Goal: Task Accomplishment & Management: Complete application form

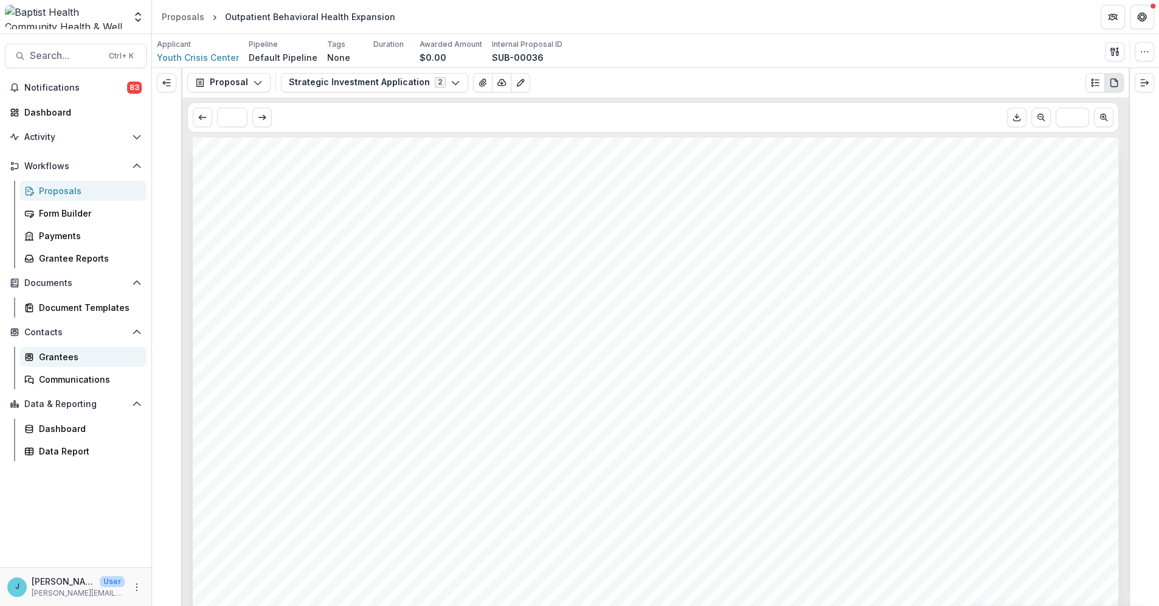
click at [49, 359] on div "Grantees" at bounding box center [88, 356] width 98 height 13
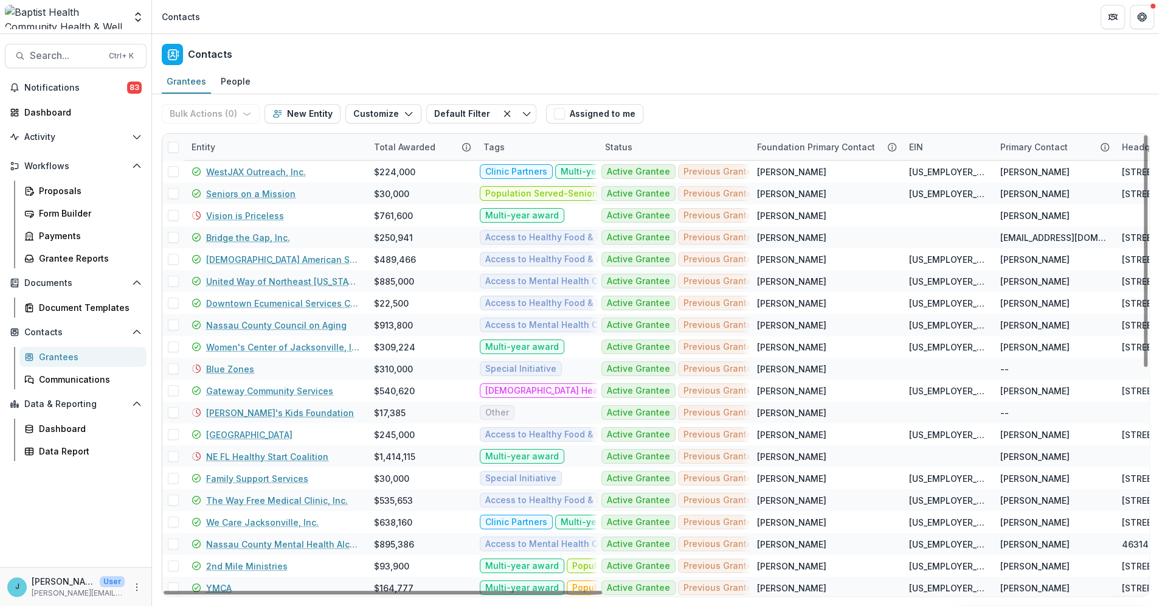
click at [211, 144] on div "Entity" at bounding box center [203, 146] width 38 height 13
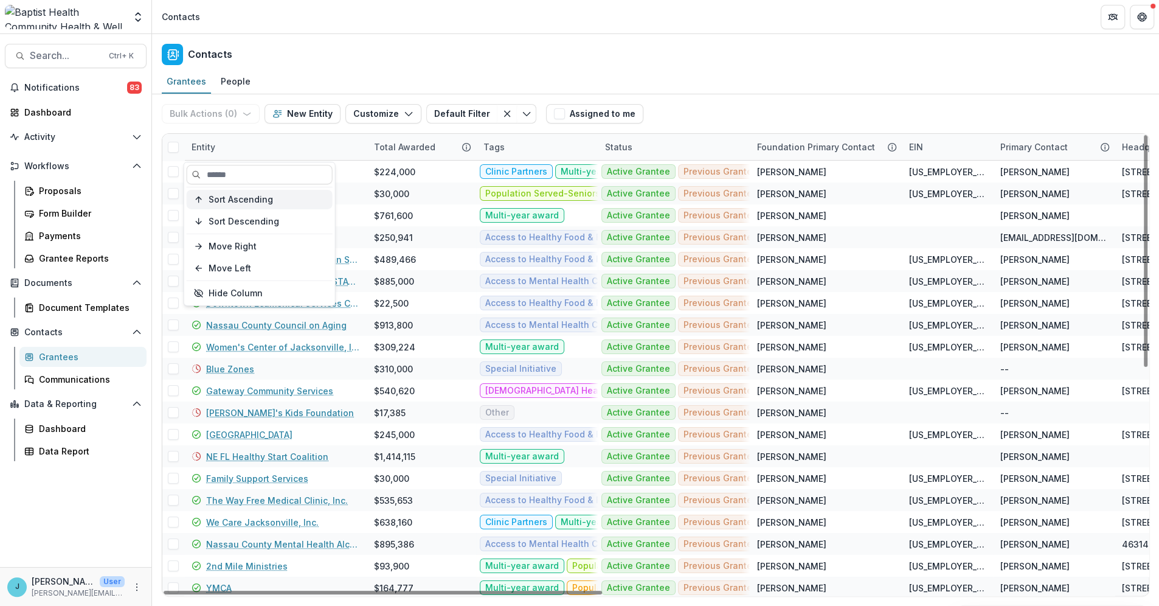
click at [224, 194] on span "Sort Ascending" at bounding box center [241, 199] width 64 height 10
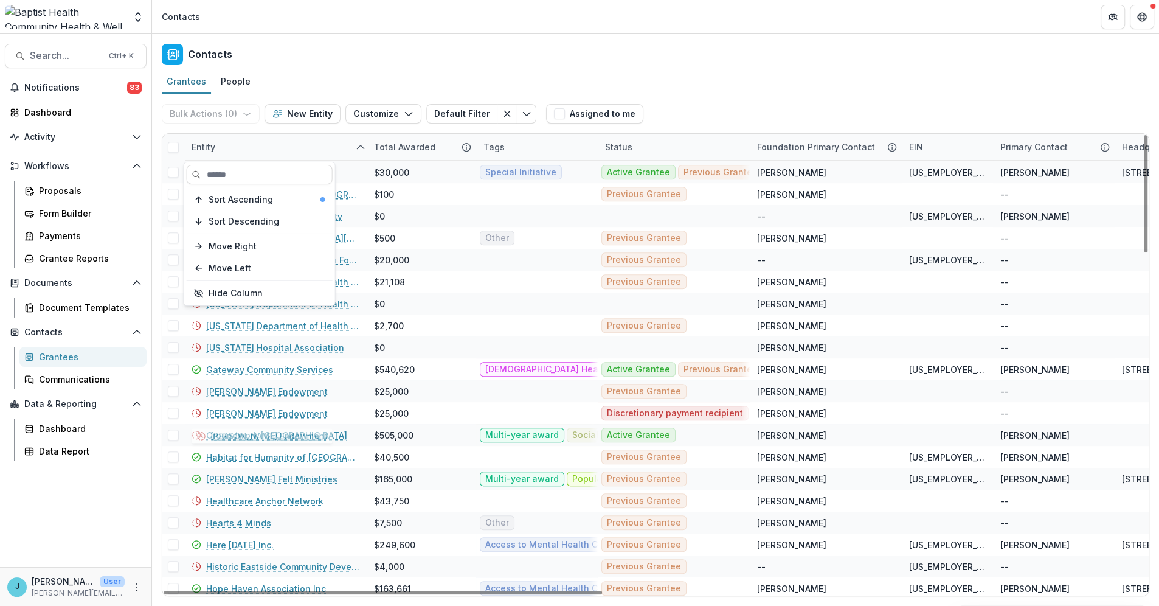
scroll to position [1023, 0]
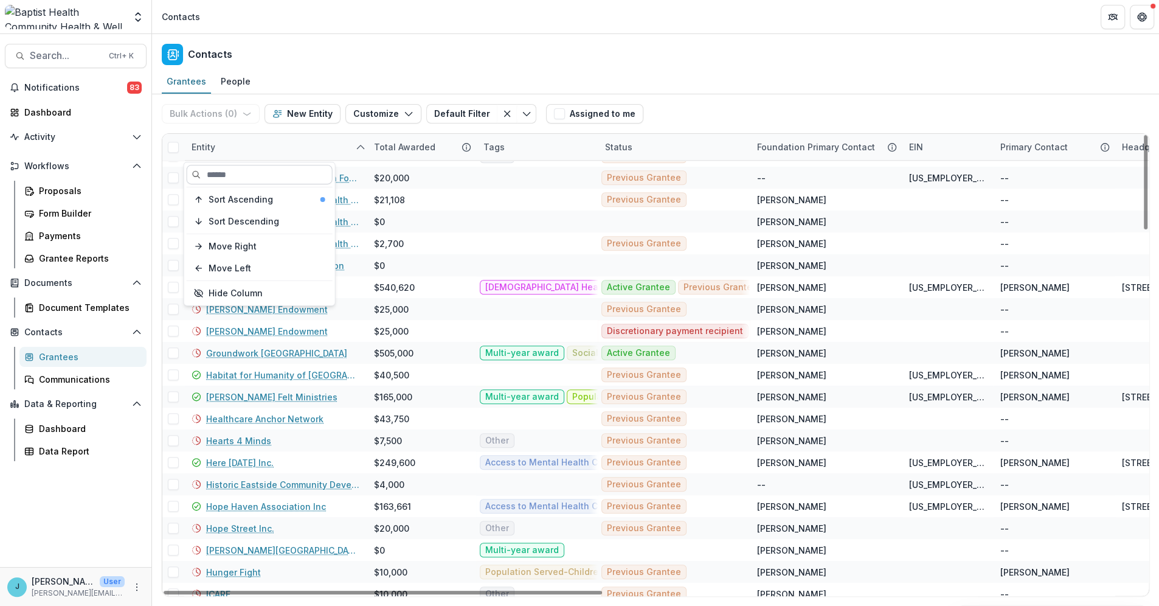
click at [213, 178] on input at bounding box center [260, 174] width 146 height 19
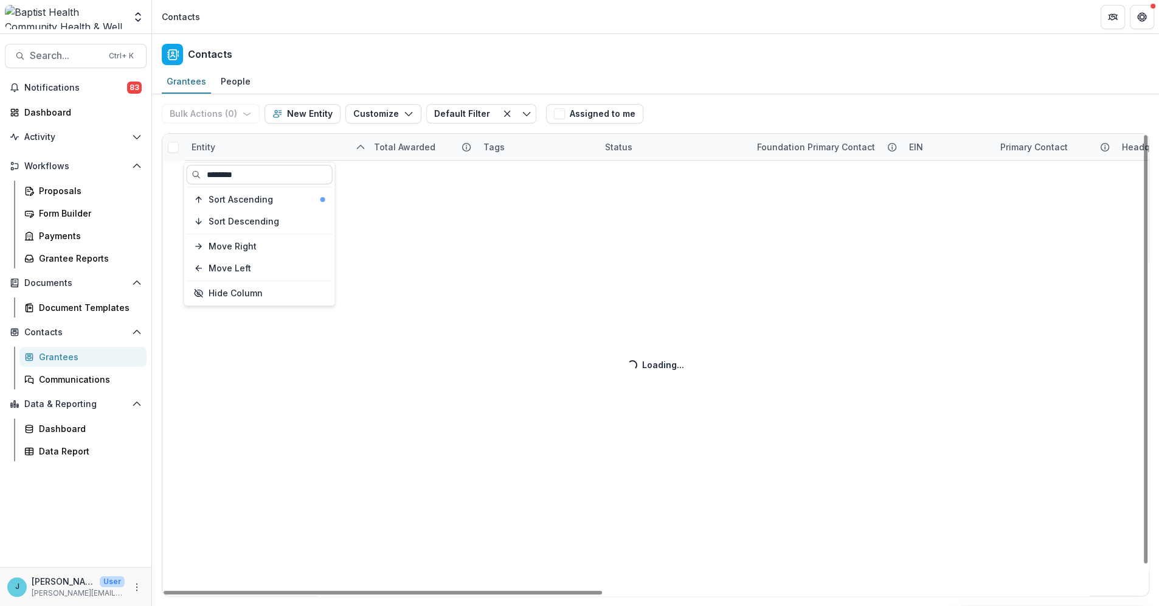
scroll to position [0, 0]
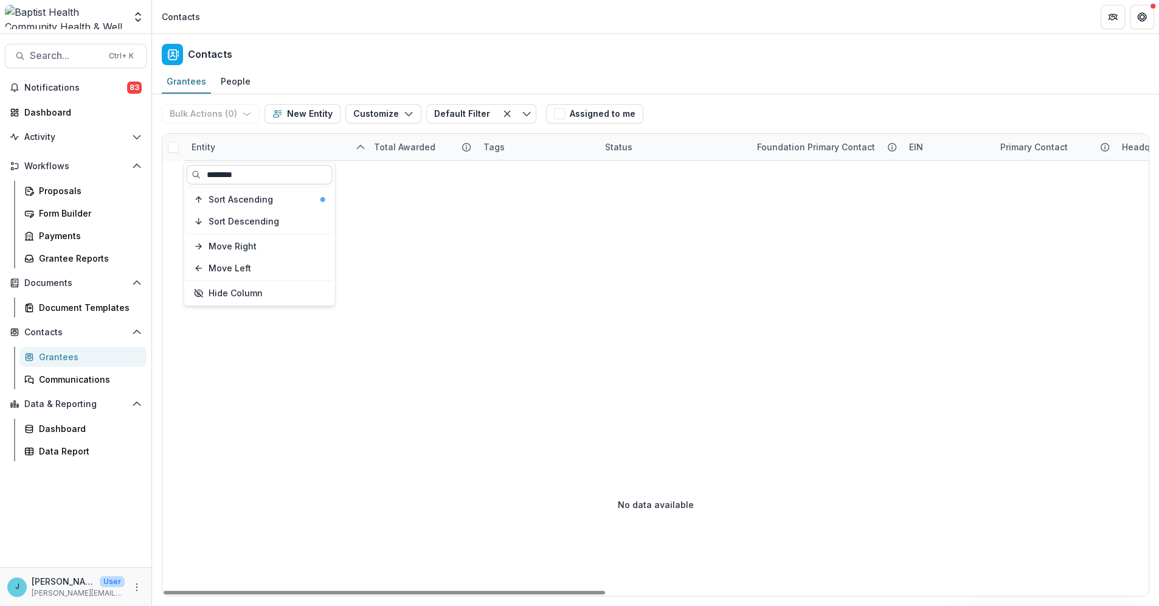
type input "********"
click at [489, 3] on header "Contacts" at bounding box center [655, 16] width 1007 height 33
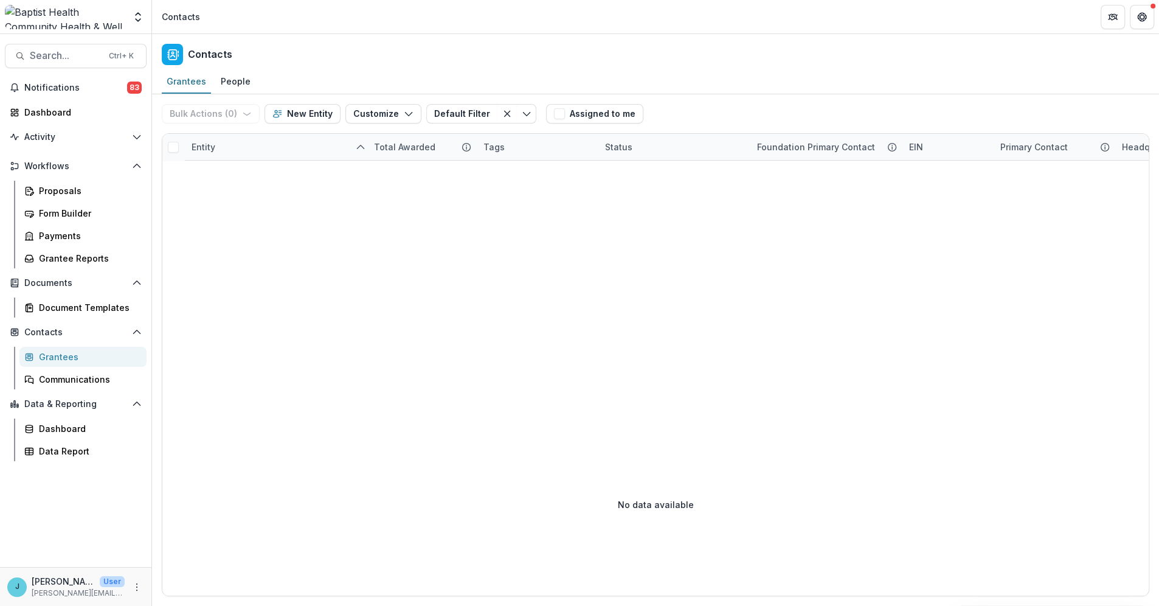
drag, startPoint x: 774, startPoint y: 6, endPoint x: -63, endPoint y: 57, distance: 837.7
click at [0, 57] on html "Skip to content Team Settings Admin Settings Contacts Search... Ctrl + K Notifi…" at bounding box center [579, 303] width 1159 height 606
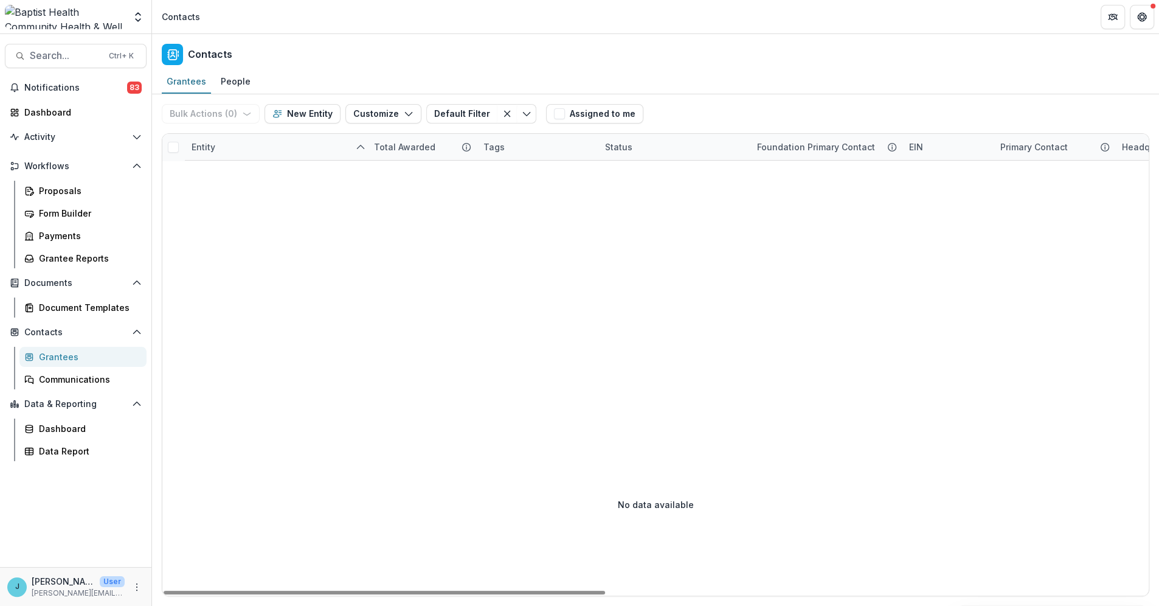
click at [58, 358] on div "Grantees" at bounding box center [88, 356] width 98 height 13
click at [209, 148] on div "Entity" at bounding box center [203, 146] width 38 height 13
click at [215, 198] on span "Sort Ascending" at bounding box center [241, 199] width 64 height 10
click at [232, 137] on div "Entity" at bounding box center [275, 147] width 182 height 26
click at [43, 357] on div "Grantees" at bounding box center [88, 356] width 98 height 13
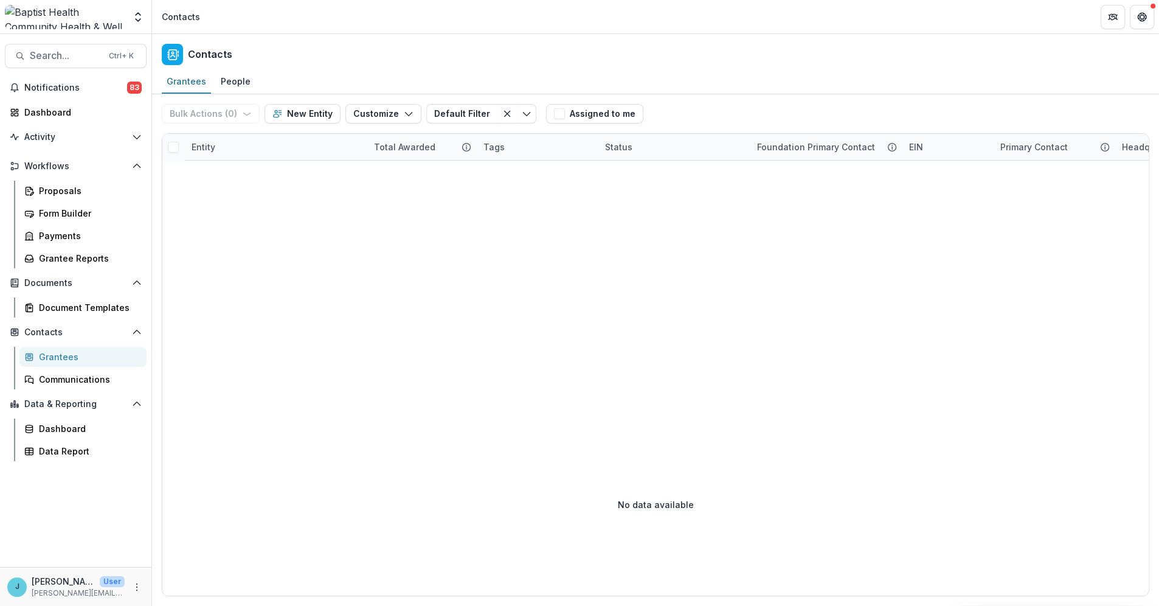
click at [52, 100] on div "Notifications 83 Dashboard Activity Tasks Workflows Proposals Form Builder Paym…" at bounding box center [75, 322] width 151 height 489
click at [49, 109] on div "Dashboard" at bounding box center [80, 112] width 113 height 13
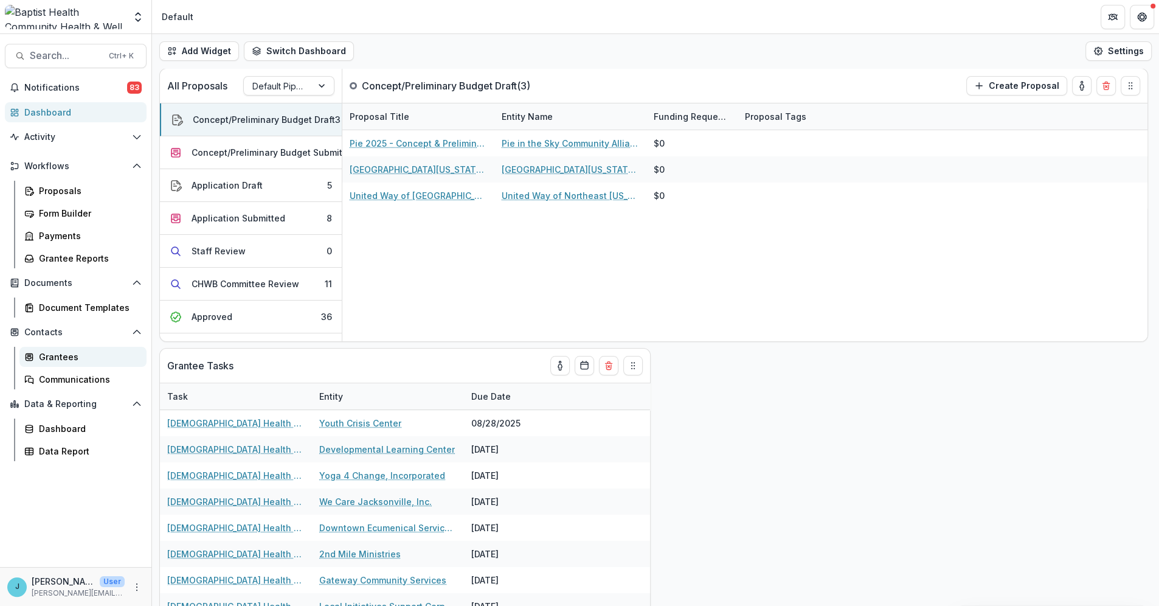
click at [52, 355] on div "Grantees" at bounding box center [88, 356] width 98 height 13
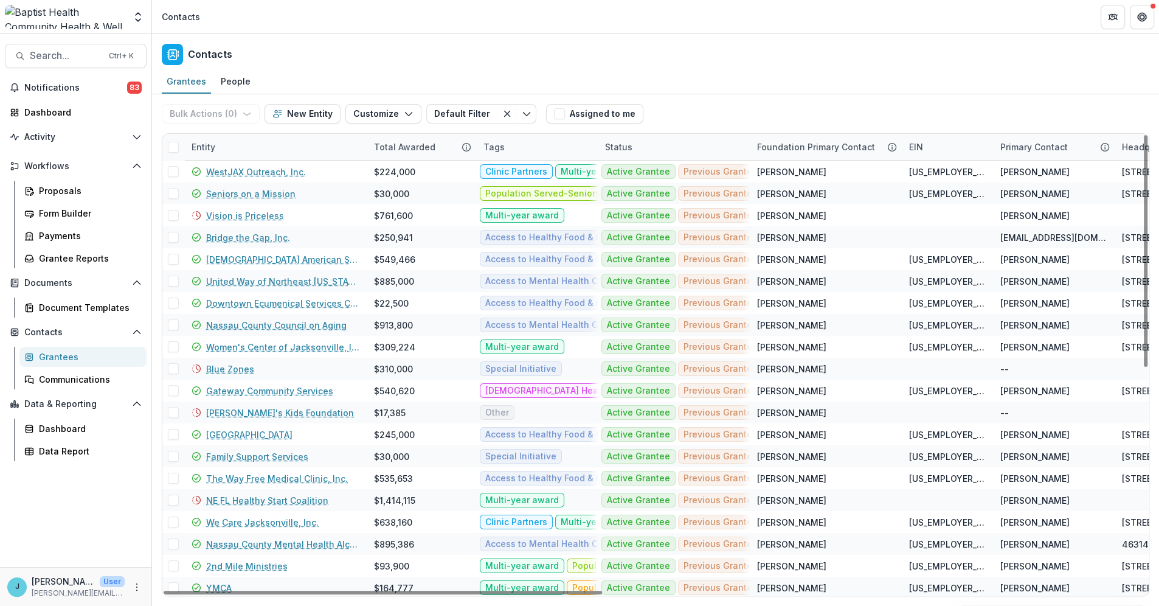
click at [226, 145] on div "Entity" at bounding box center [275, 147] width 182 height 26
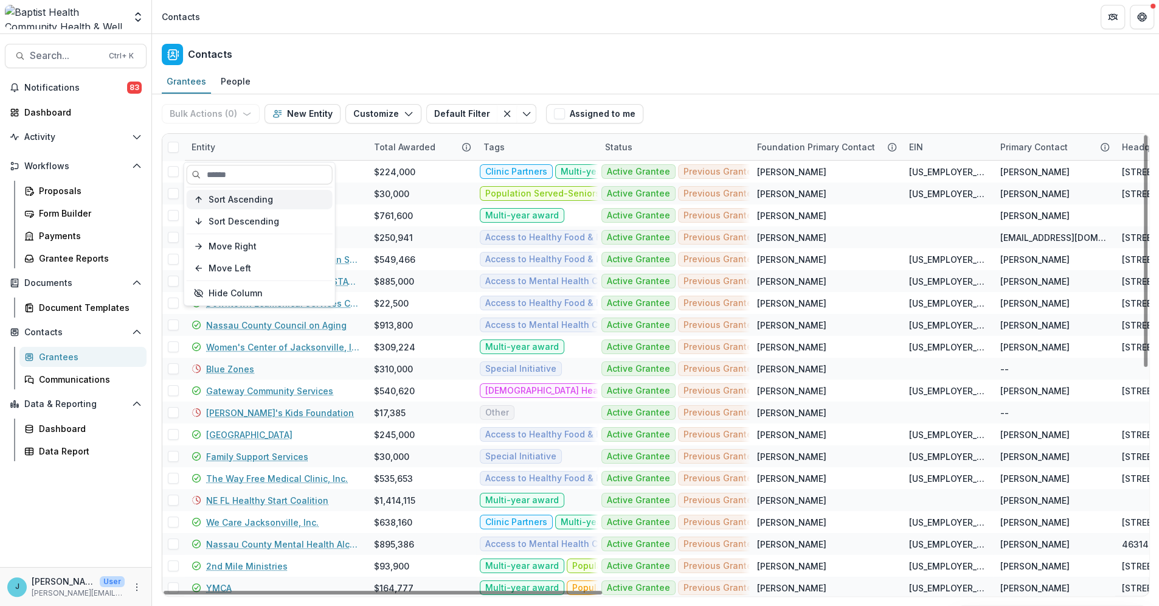
click at [240, 195] on span "Sort Ascending" at bounding box center [241, 199] width 64 height 10
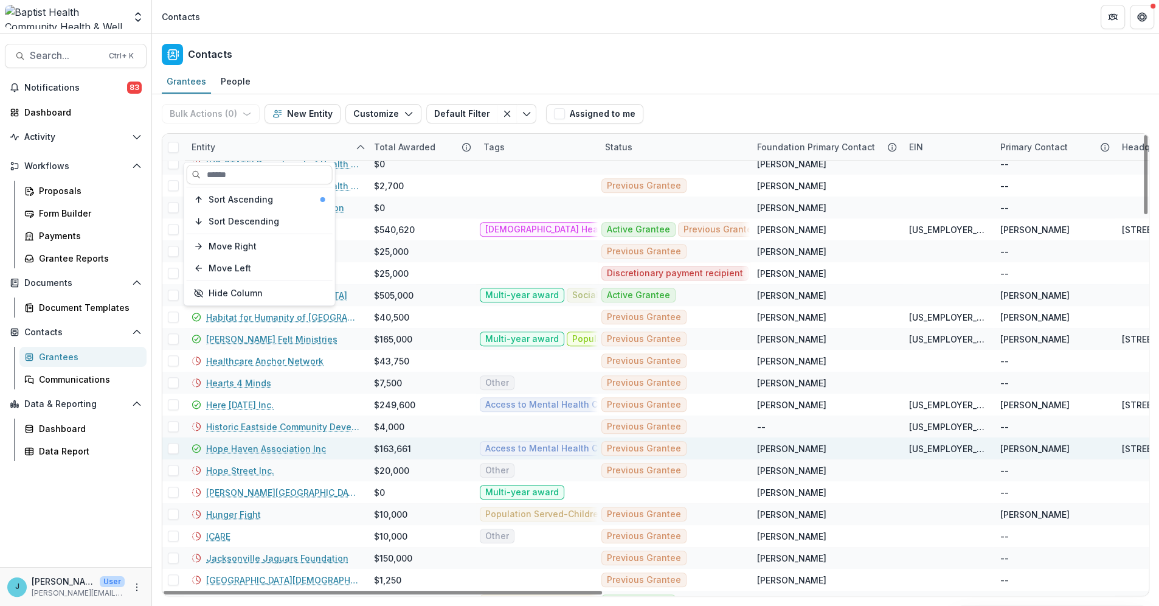
scroll to position [1013, 0]
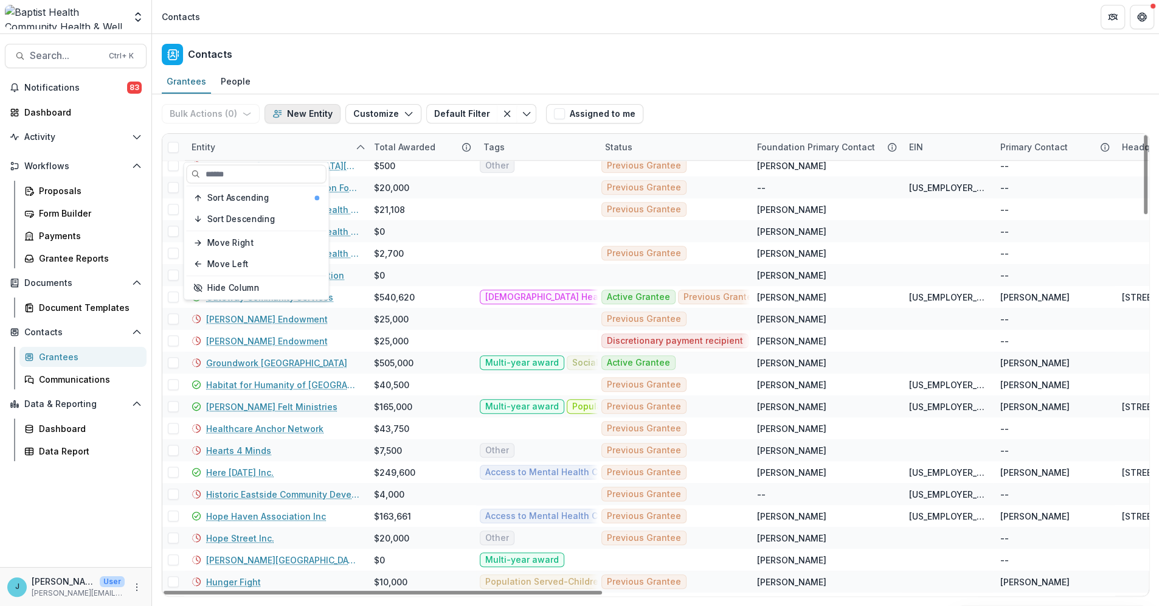
click at [302, 108] on button "New Entity" at bounding box center [303, 113] width 76 height 19
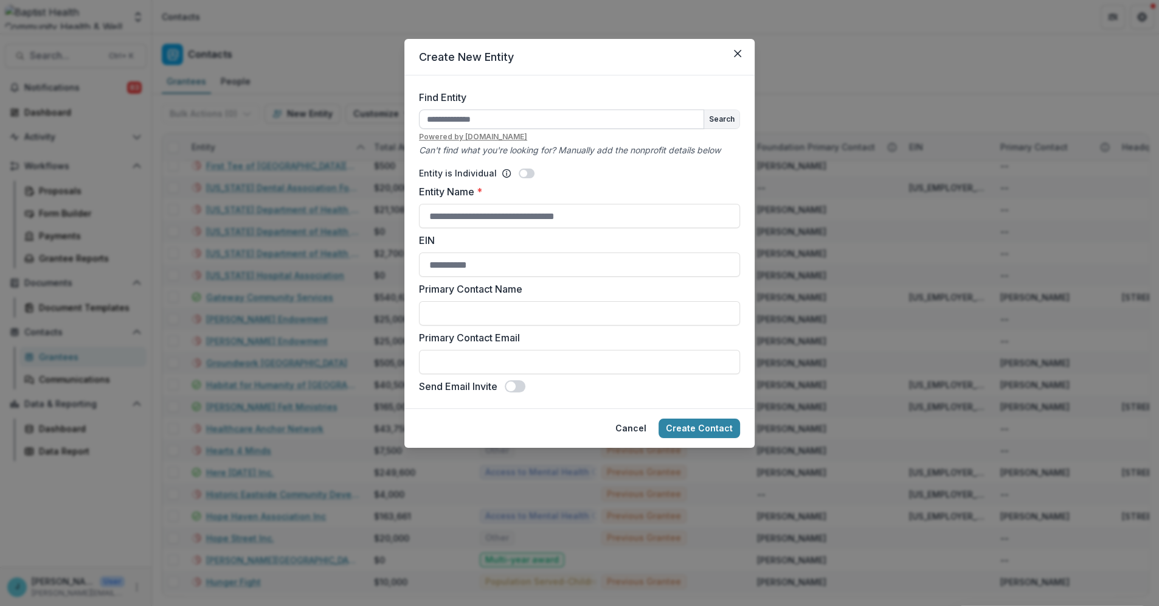
click at [435, 115] on input "Find Entity" at bounding box center [561, 118] width 285 height 19
type input "**********"
click at [719, 119] on button "Search" at bounding box center [721, 119] width 35 height 18
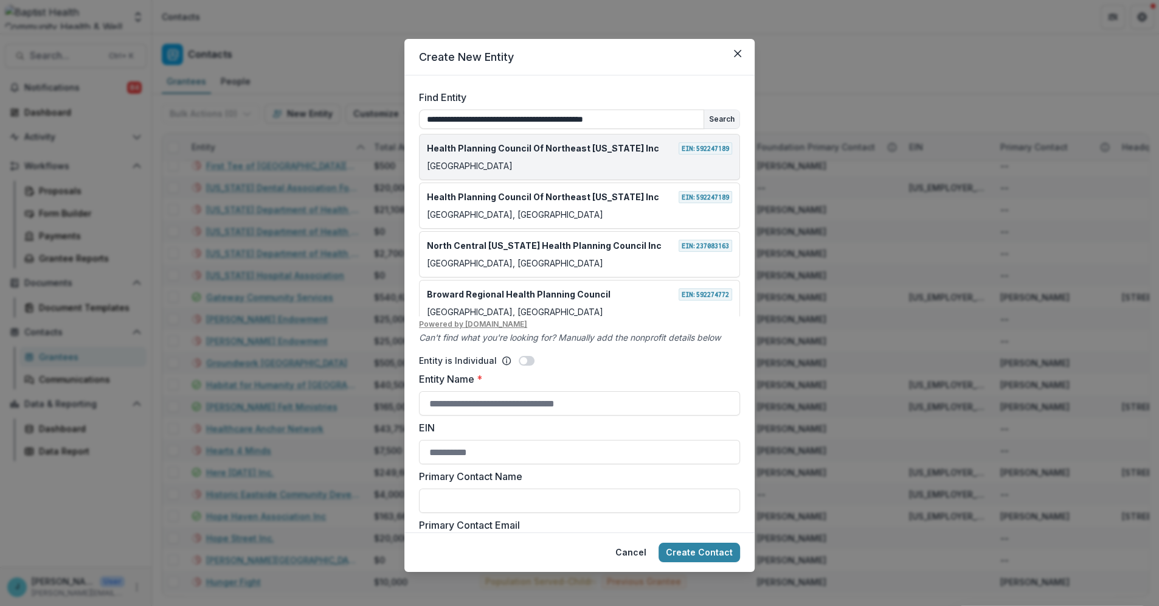
click at [611, 160] on div "[GEOGRAPHIC_DATA]" at bounding box center [579, 165] width 305 height 13
type input "**********"
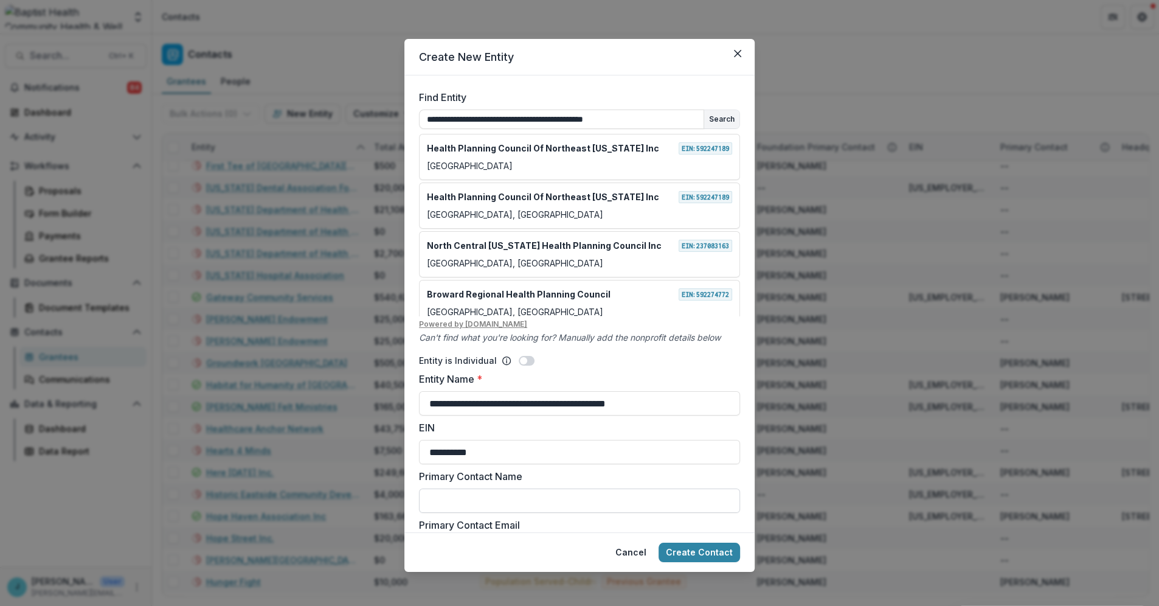
click at [583, 501] on input "Primary Contact Name" at bounding box center [579, 500] width 321 height 24
type input "*"
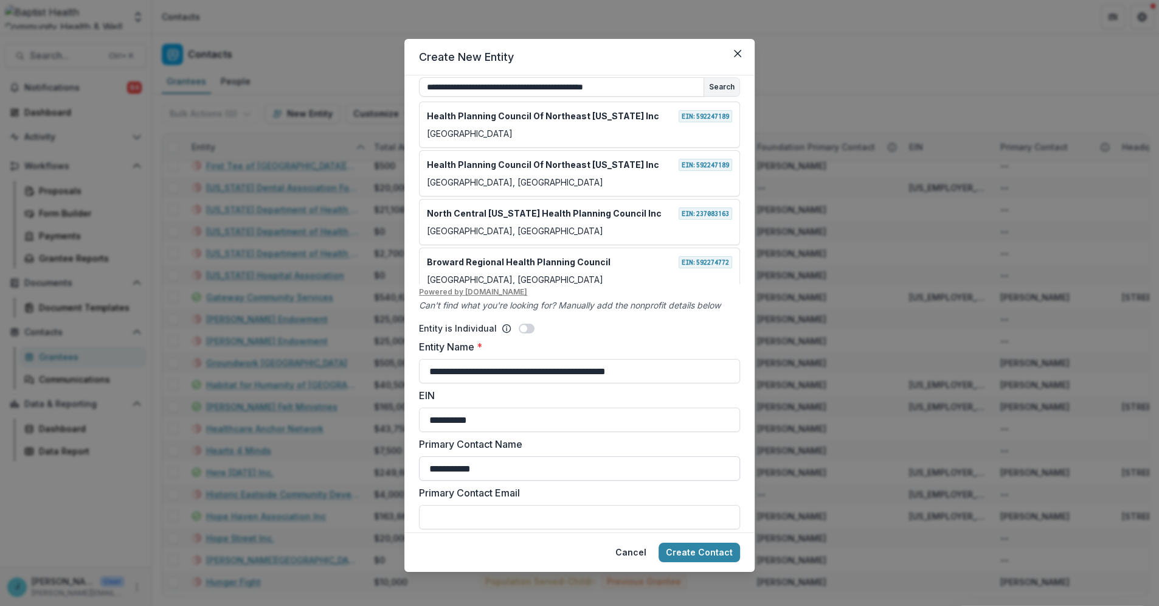
scroll to position [63, 0]
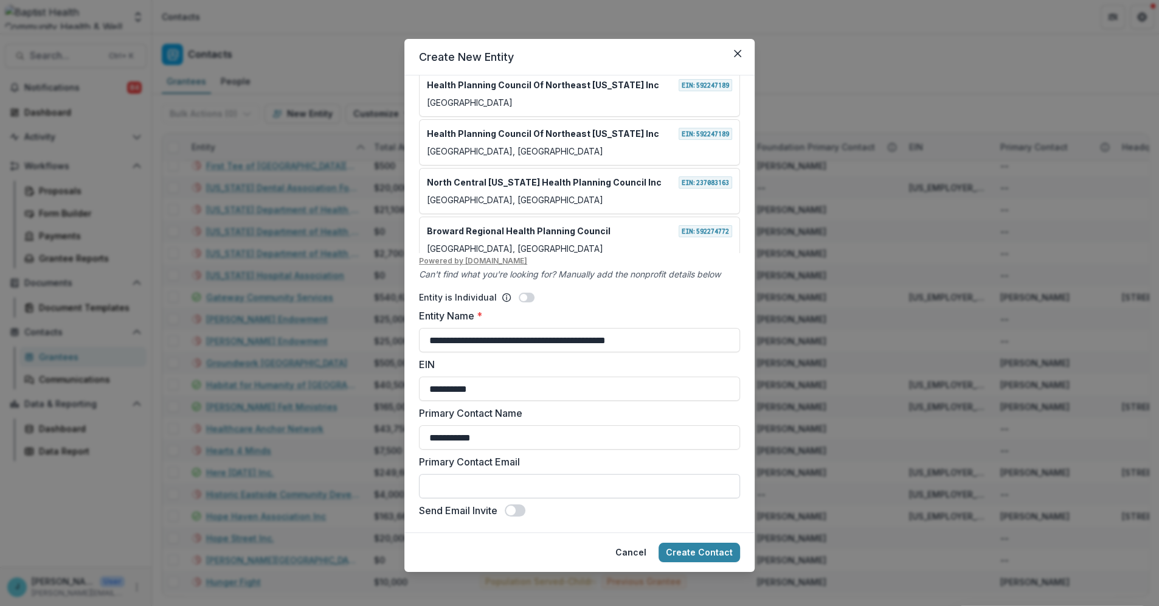
type input "**********"
click at [463, 492] on input "Primary Contact Email" at bounding box center [579, 486] width 321 height 24
click at [469, 483] on input "Primary Contact Email" at bounding box center [579, 486] width 321 height 24
paste input "**********"
drag, startPoint x: 488, startPoint y: 483, endPoint x: 391, endPoint y: 478, distance: 96.8
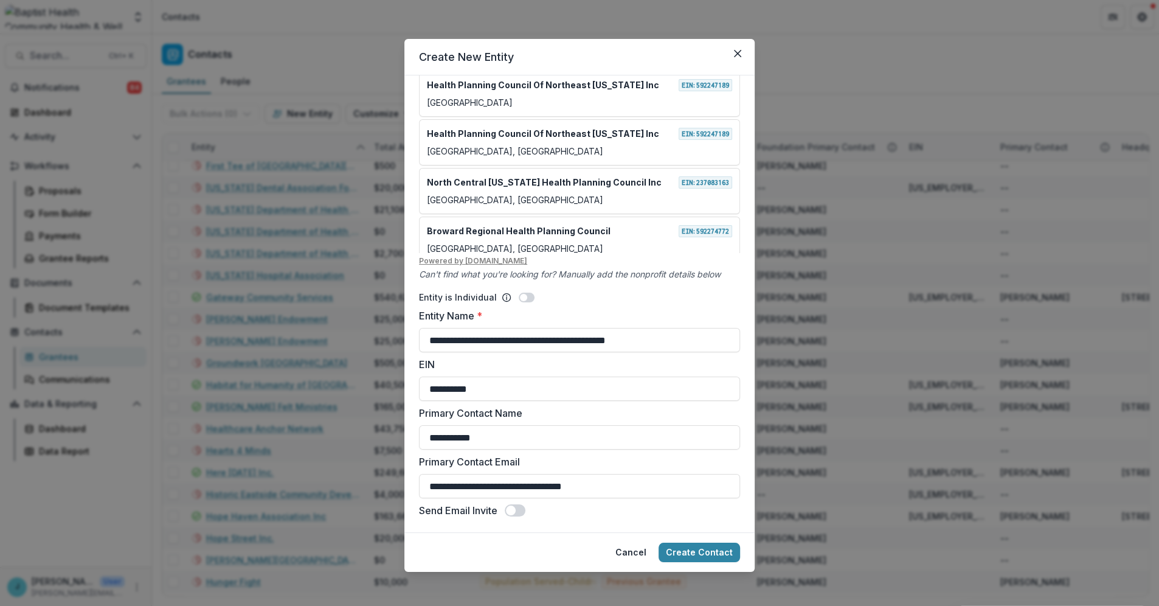
click at [391, 478] on div "**********" at bounding box center [579, 303] width 1159 height 606
click at [544, 485] on input "**********" at bounding box center [579, 486] width 321 height 24
click at [428, 485] on input "**********" at bounding box center [579, 486] width 321 height 24
type input "**********"
click at [511, 511] on span at bounding box center [511, 510] width 10 height 10
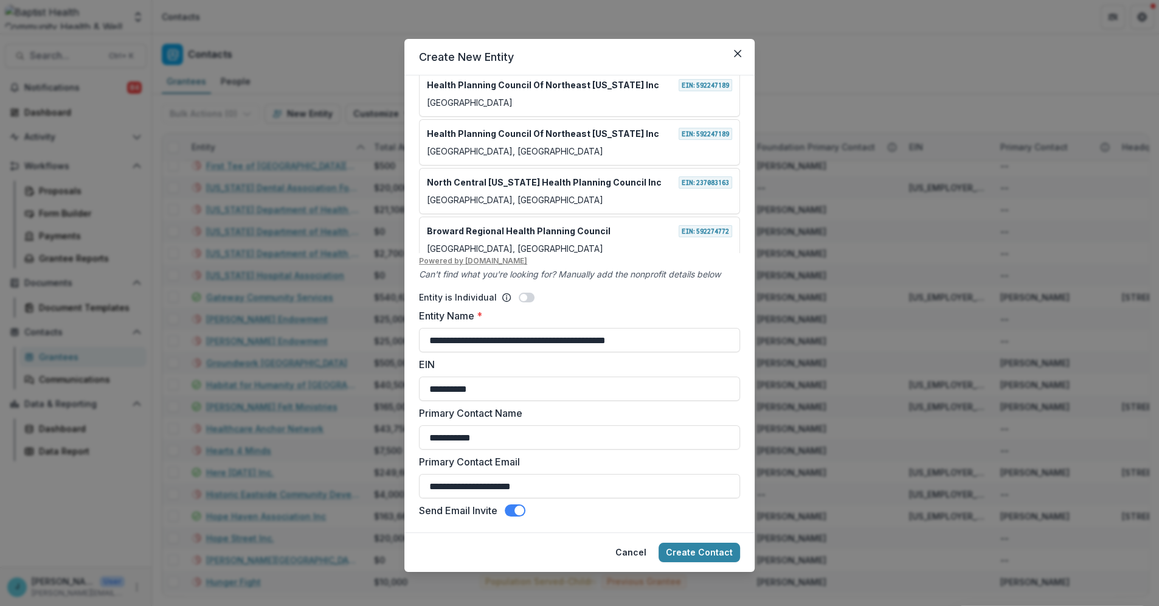
drag, startPoint x: 694, startPoint y: 551, endPoint x: 486, endPoint y: 537, distance: 209.1
click at [449, 537] on footer "Cancel Create Contact" at bounding box center [579, 552] width 350 height 40
click at [714, 551] on button "Create Contact" at bounding box center [699, 551] width 81 height 19
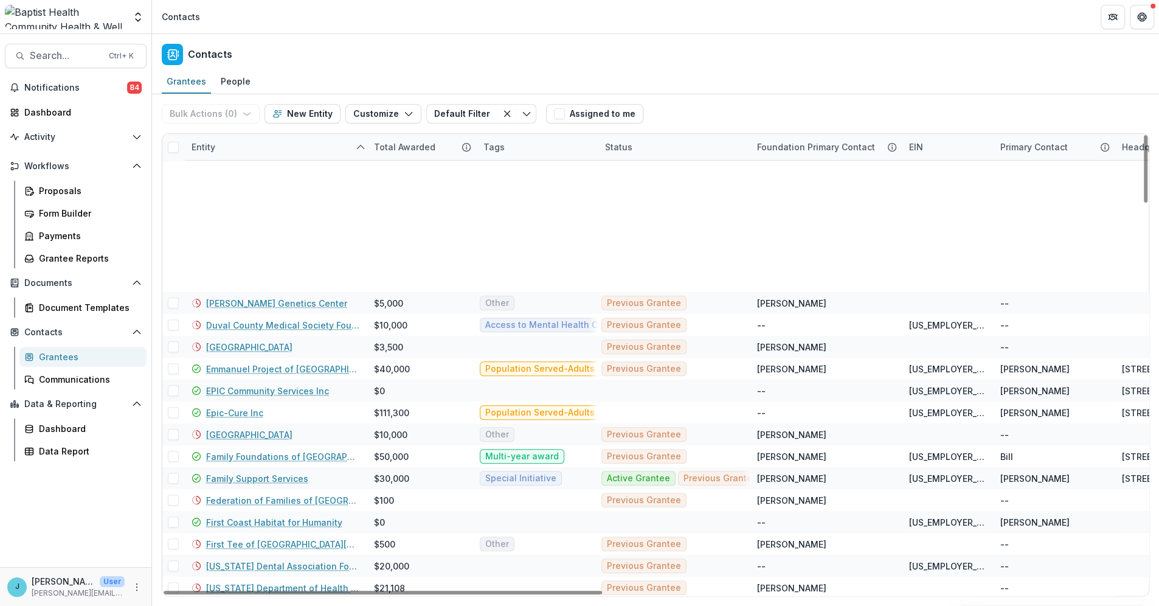
scroll to position [1041, 0]
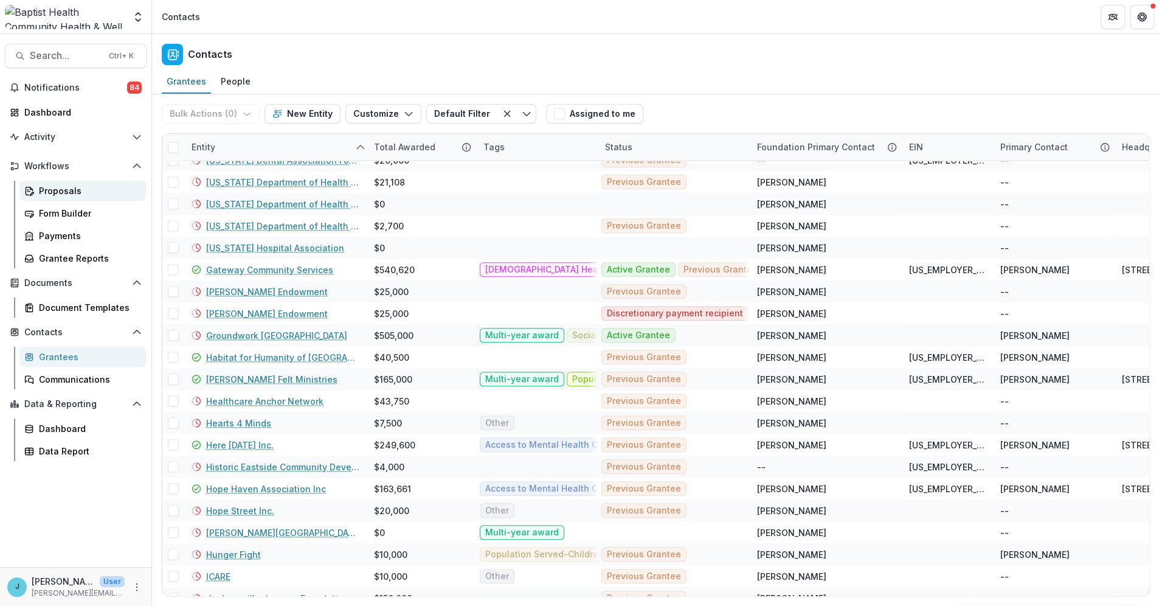
click at [77, 192] on div "Proposals" at bounding box center [88, 190] width 98 height 13
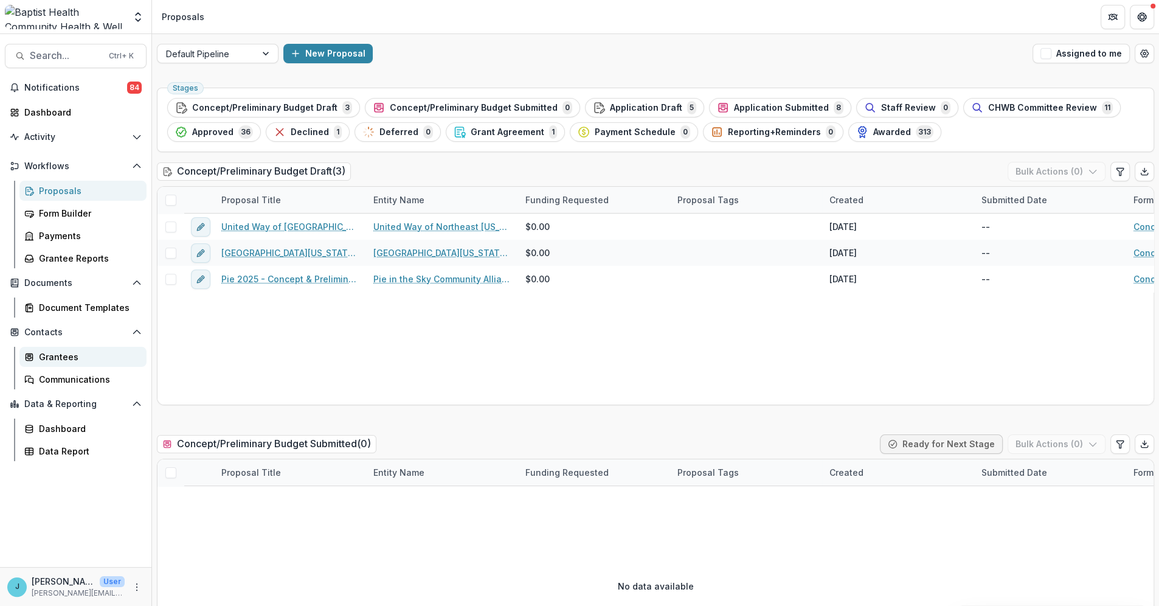
click at [64, 358] on div "Grantees" at bounding box center [88, 356] width 98 height 13
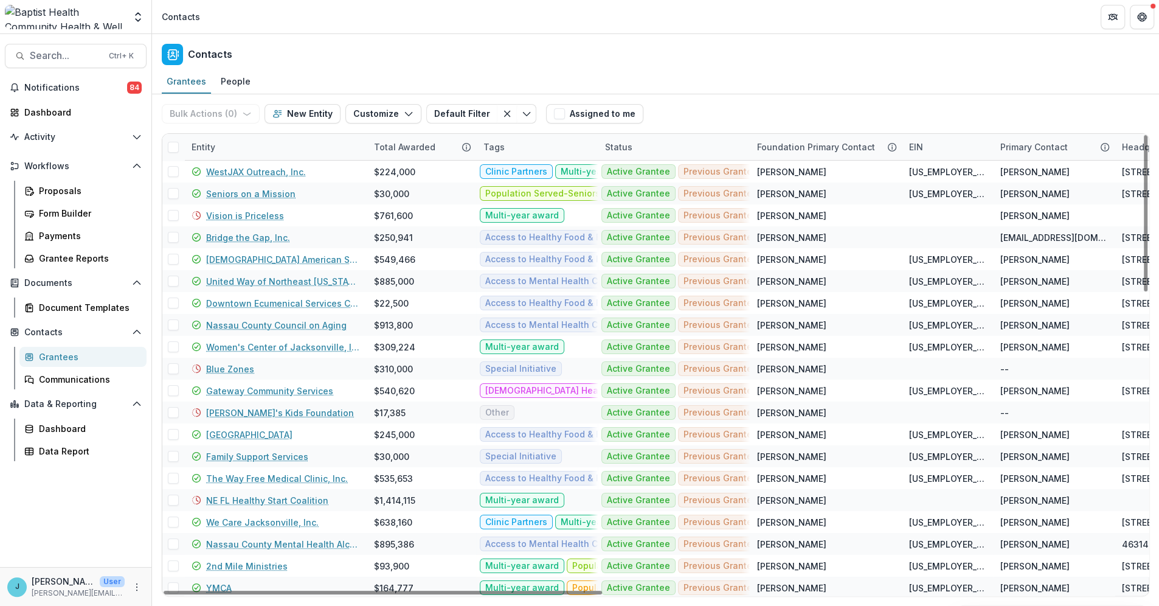
click at [268, 150] on div "Entity" at bounding box center [275, 147] width 182 height 26
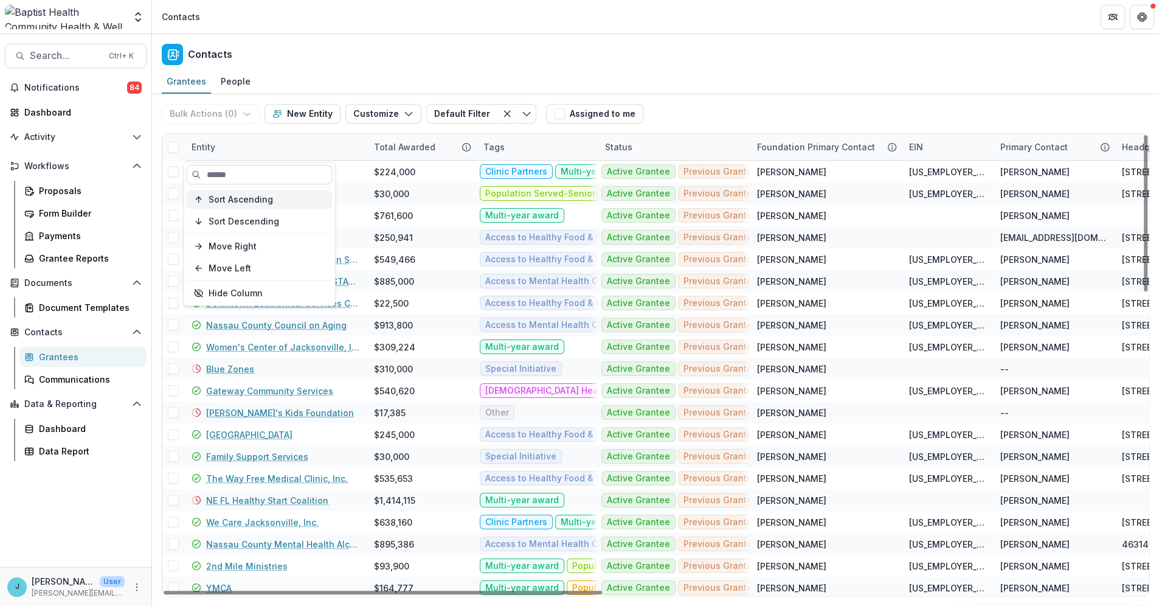
click at [251, 194] on span "Sort Ascending" at bounding box center [241, 199] width 64 height 10
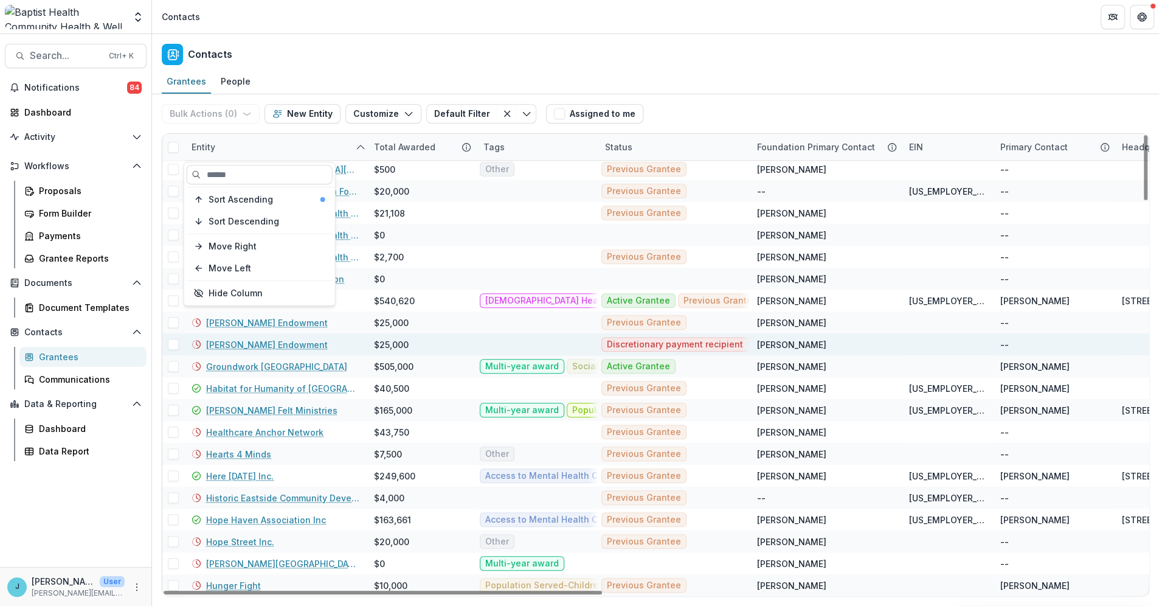
scroll to position [1081, 0]
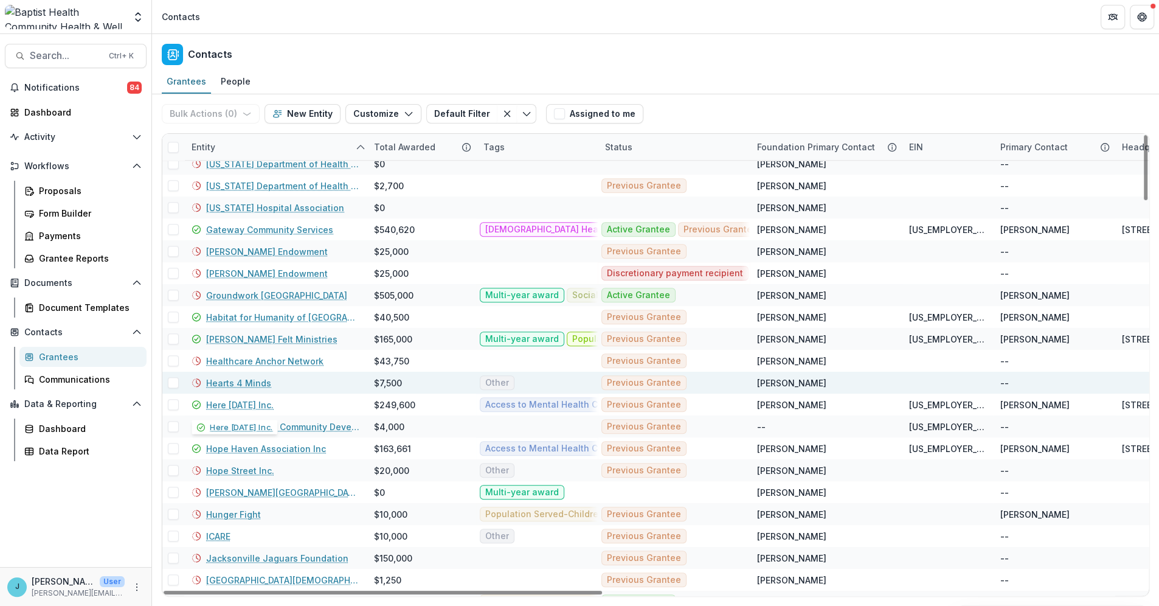
click at [320, 390] on div "Hearts 4 Minds" at bounding box center [276, 383] width 168 height 22
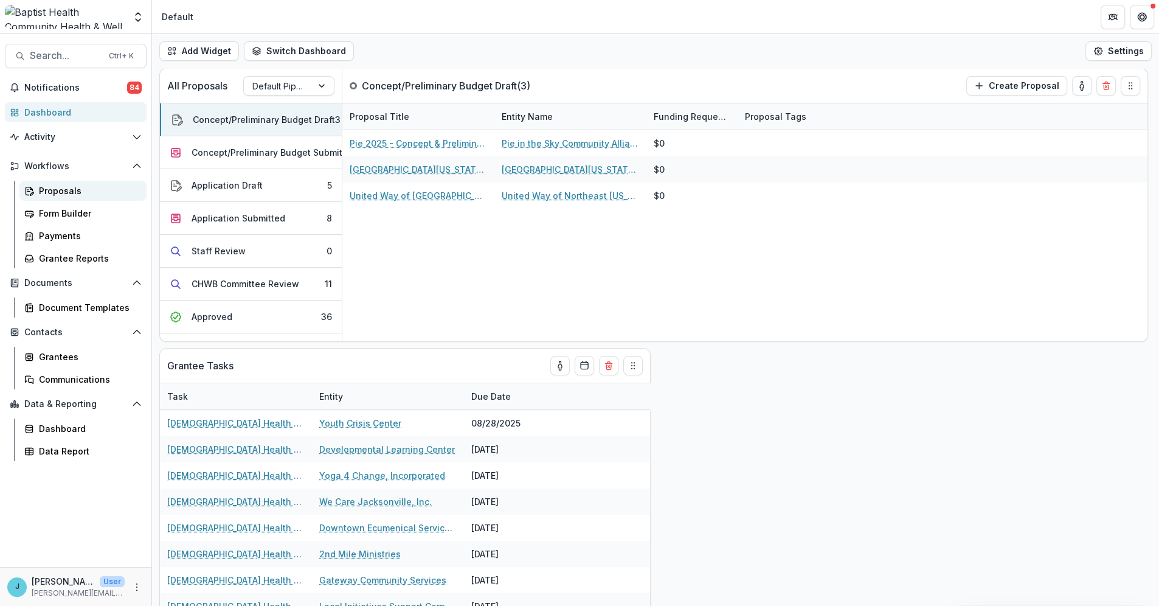
click at [71, 189] on div "Proposals" at bounding box center [88, 190] width 98 height 13
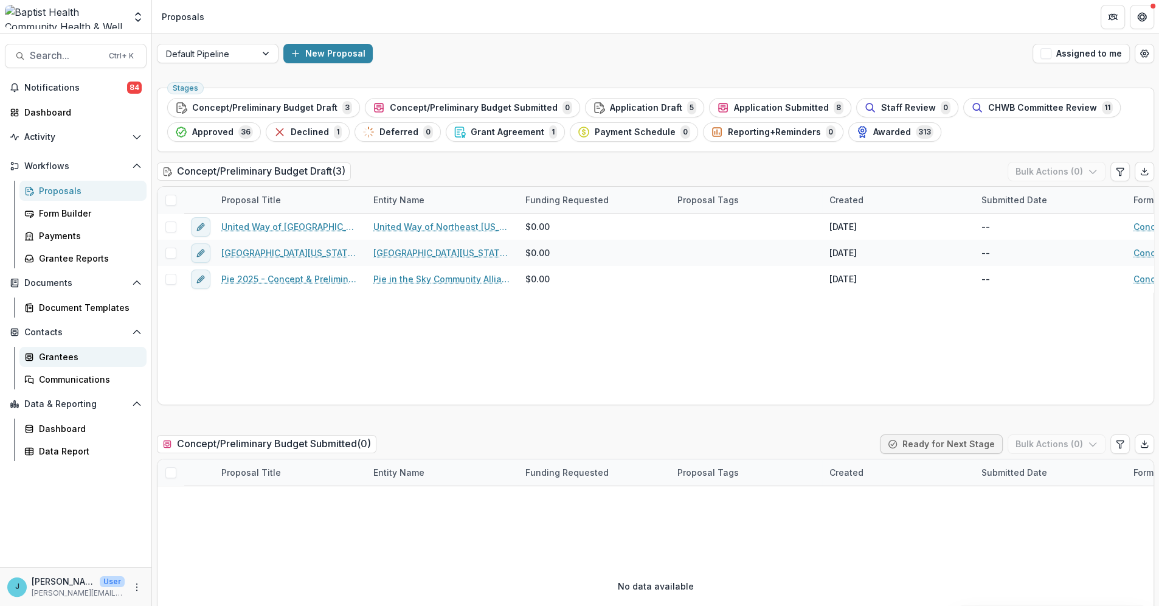
click at [63, 353] on div "Grantees" at bounding box center [88, 356] width 98 height 13
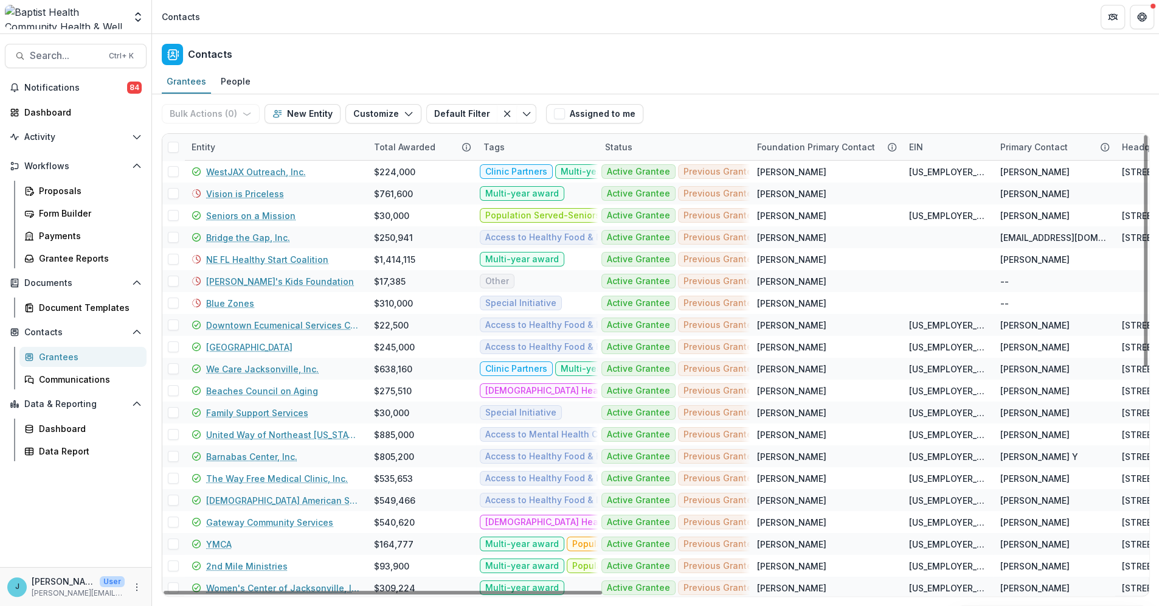
click at [228, 144] on div "Entity" at bounding box center [275, 147] width 182 height 26
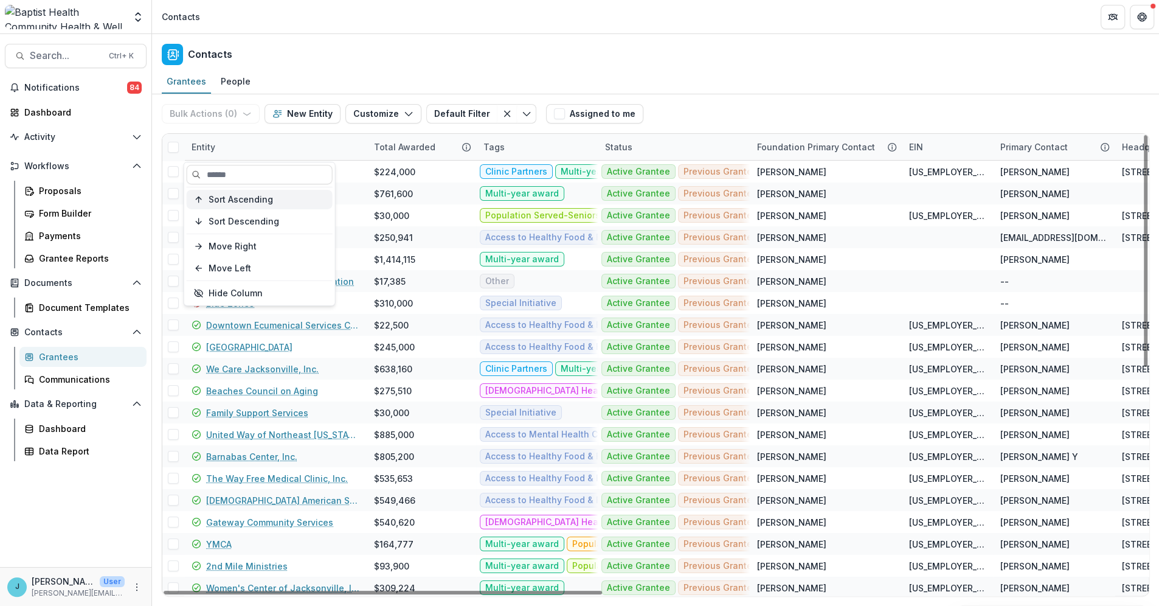
click at [240, 199] on span "Sort Ascending" at bounding box center [241, 199] width 64 height 10
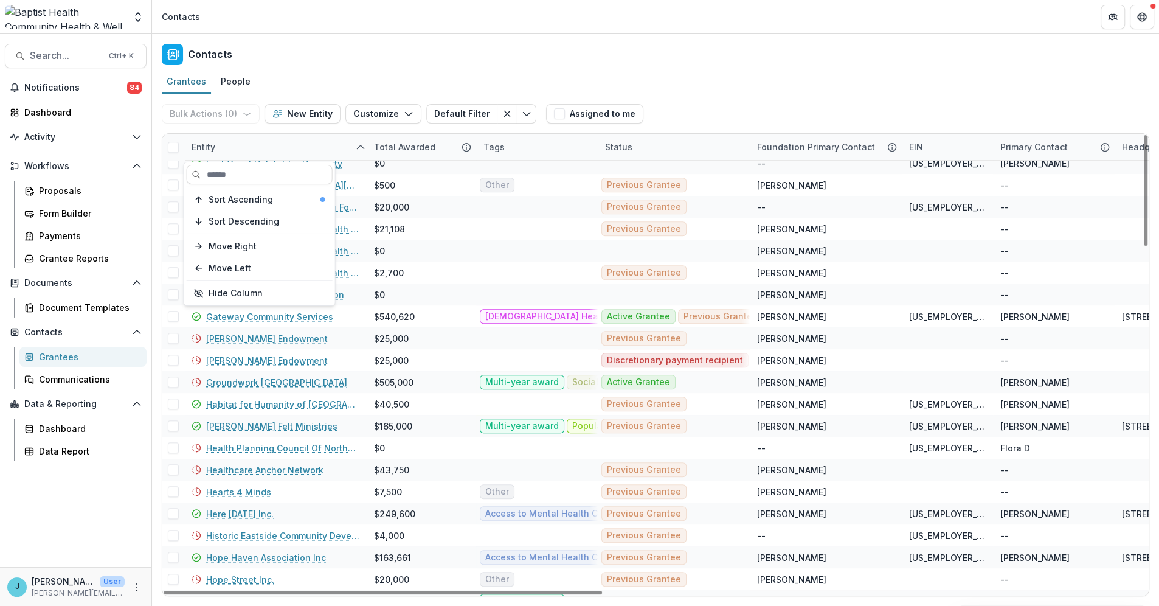
scroll to position [1023, 0]
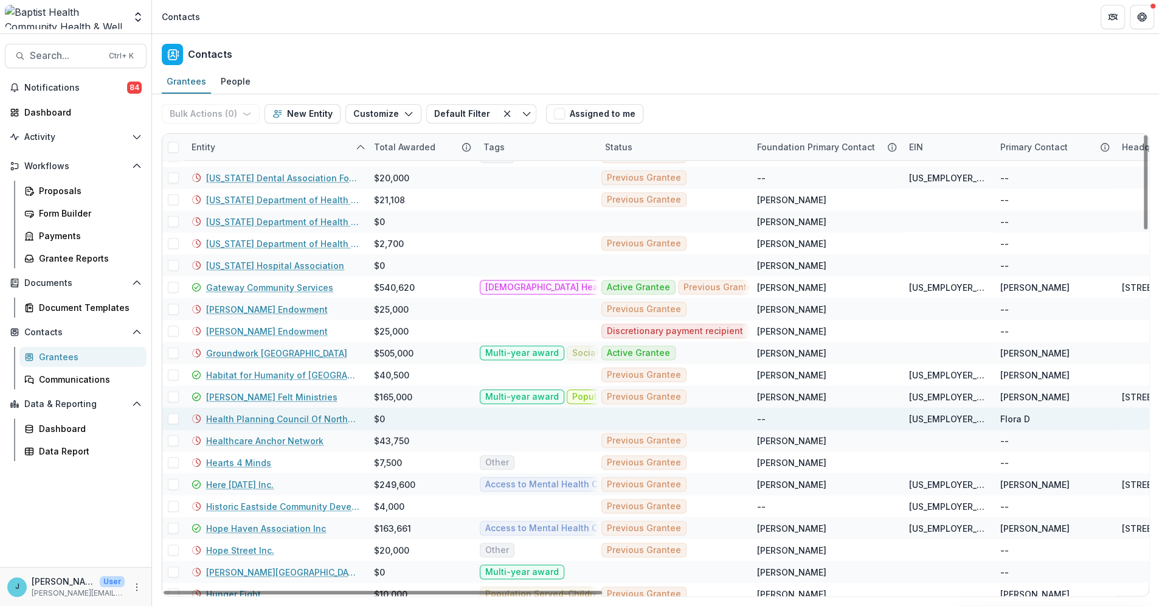
click at [302, 417] on link "Health Planning Council Of Northeast [US_STATE] Inc" at bounding box center [282, 418] width 153 height 13
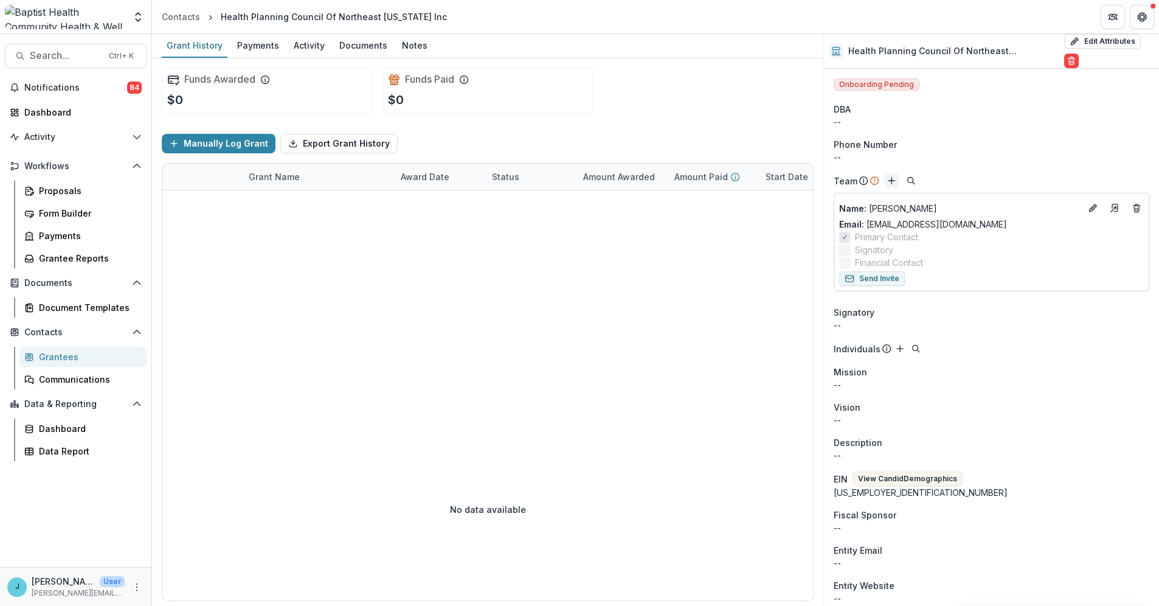
click at [888, 176] on icon "Add" at bounding box center [892, 181] width 10 height 10
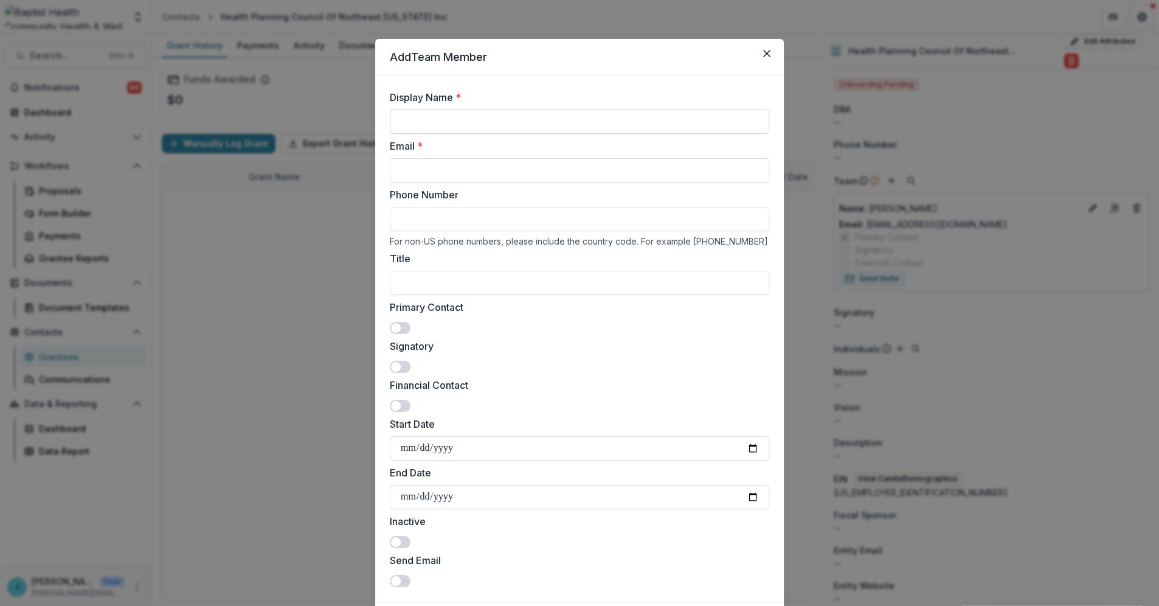
click at [410, 113] on input "Display Name *" at bounding box center [579, 121] width 379 height 24
click at [447, 120] on input "*******" at bounding box center [579, 121] width 379 height 24
type input "**********"
click at [422, 172] on input "Email *" at bounding box center [579, 170] width 379 height 24
click at [413, 218] on input "Phone Number" at bounding box center [579, 219] width 379 height 24
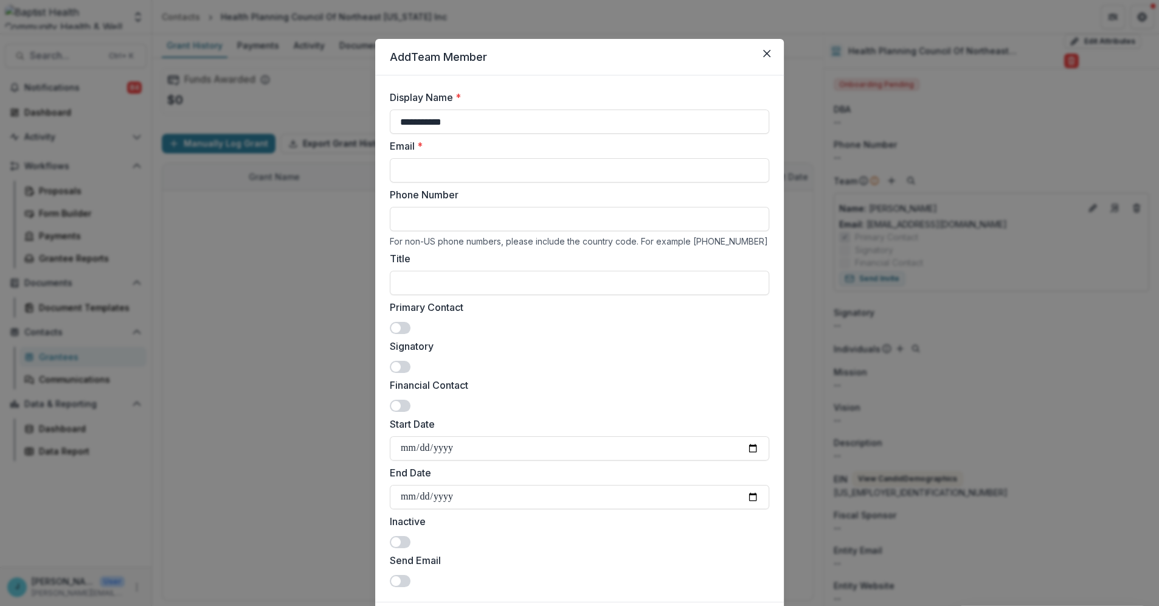
paste input "**********"
type input "**********"
click at [427, 165] on input "Email *" at bounding box center [579, 170] width 379 height 24
click at [437, 281] on input "Title" at bounding box center [579, 283] width 379 height 24
paste input "**********"
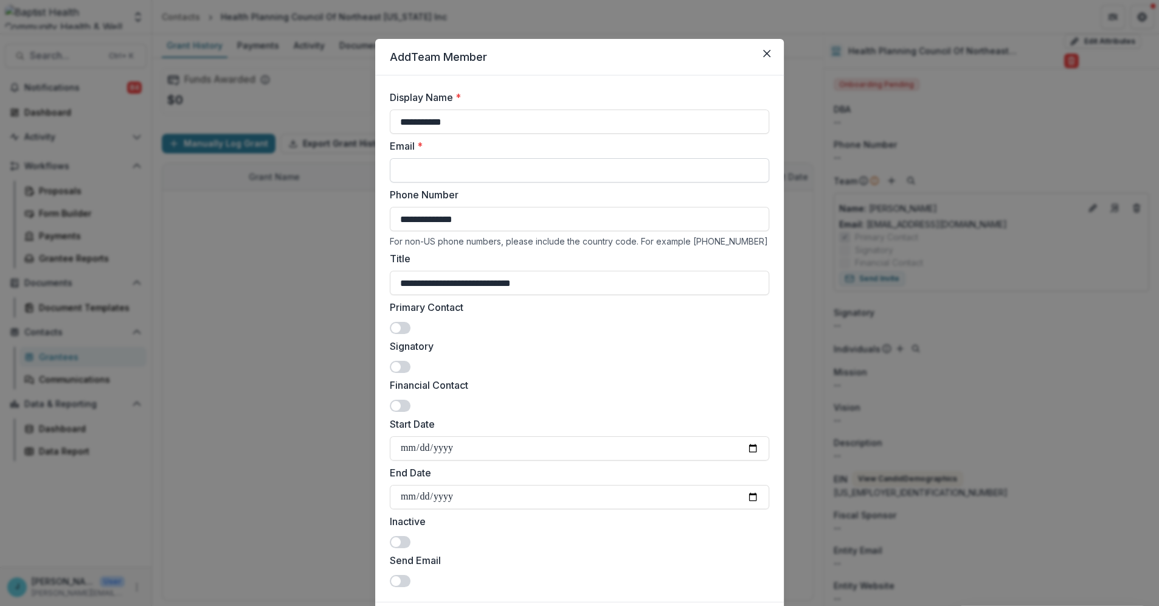
type input "**********"
click at [418, 173] on input "Email *" at bounding box center [579, 170] width 379 height 24
type input "******"
drag, startPoint x: 457, startPoint y: 171, endPoint x: 386, endPoint y: 168, distance: 71.8
click at [386, 168] on form "**********" at bounding box center [579, 338] width 409 height 526
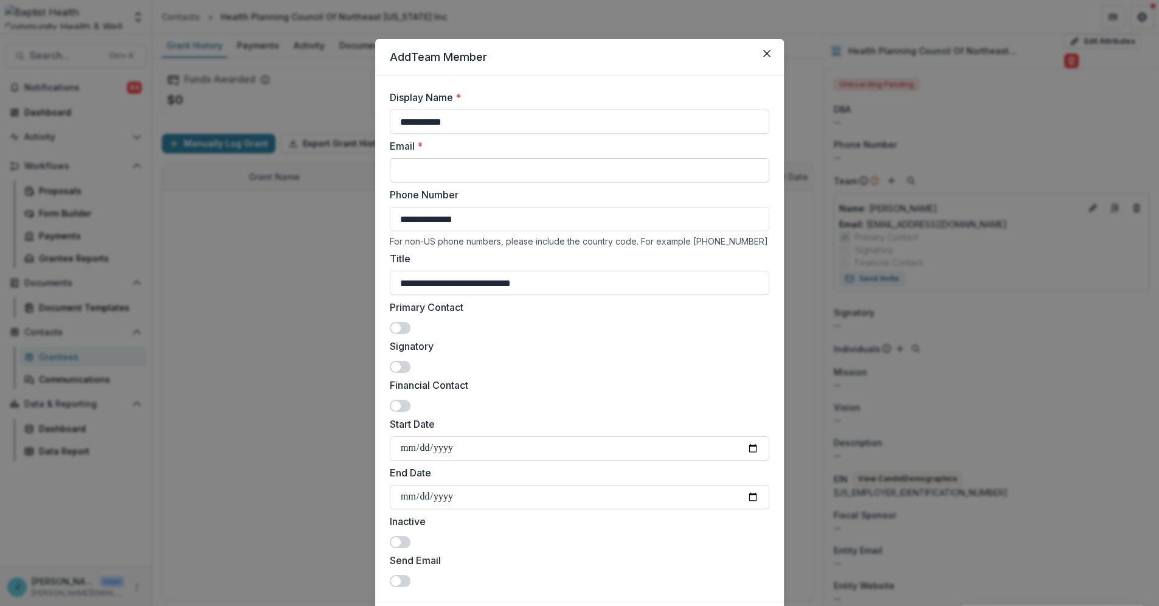
paste input "**********"
click at [463, 170] on input "**********" at bounding box center [579, 170] width 379 height 24
click at [518, 167] on input "**********" at bounding box center [579, 170] width 379 height 24
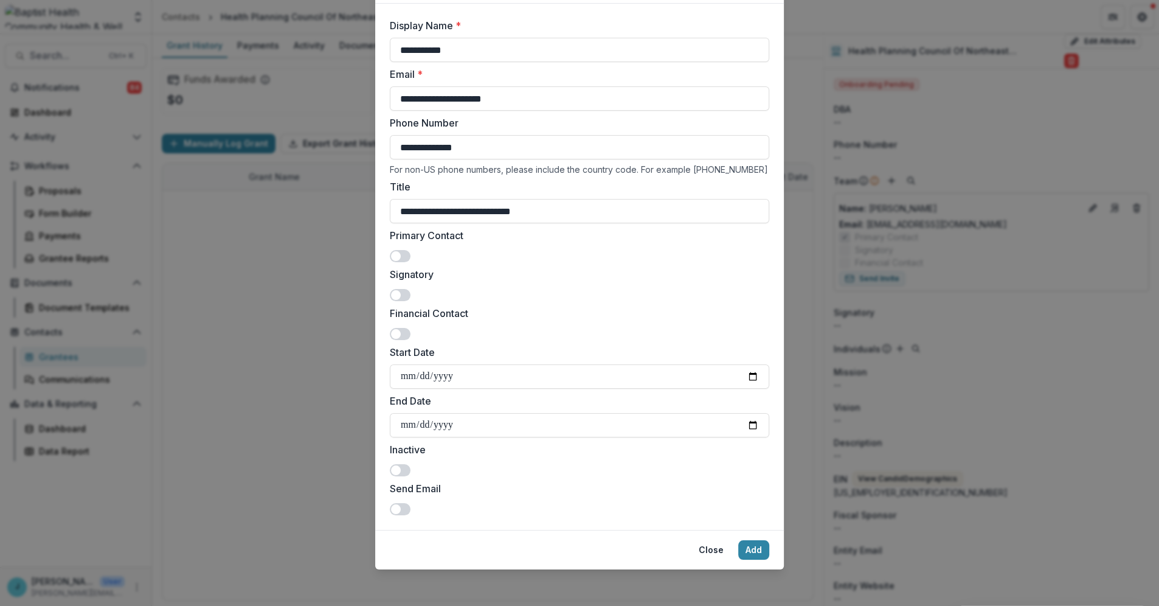
scroll to position [74, 0]
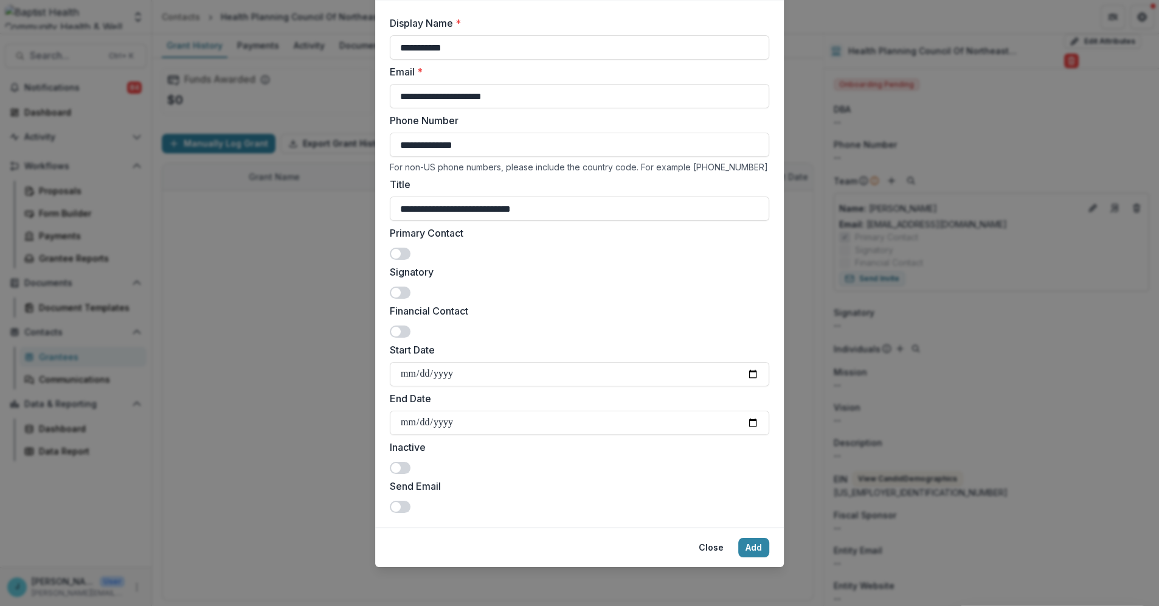
type input "**********"
click at [393, 504] on span at bounding box center [396, 507] width 10 height 10
click at [752, 546] on button "Add" at bounding box center [753, 547] width 31 height 19
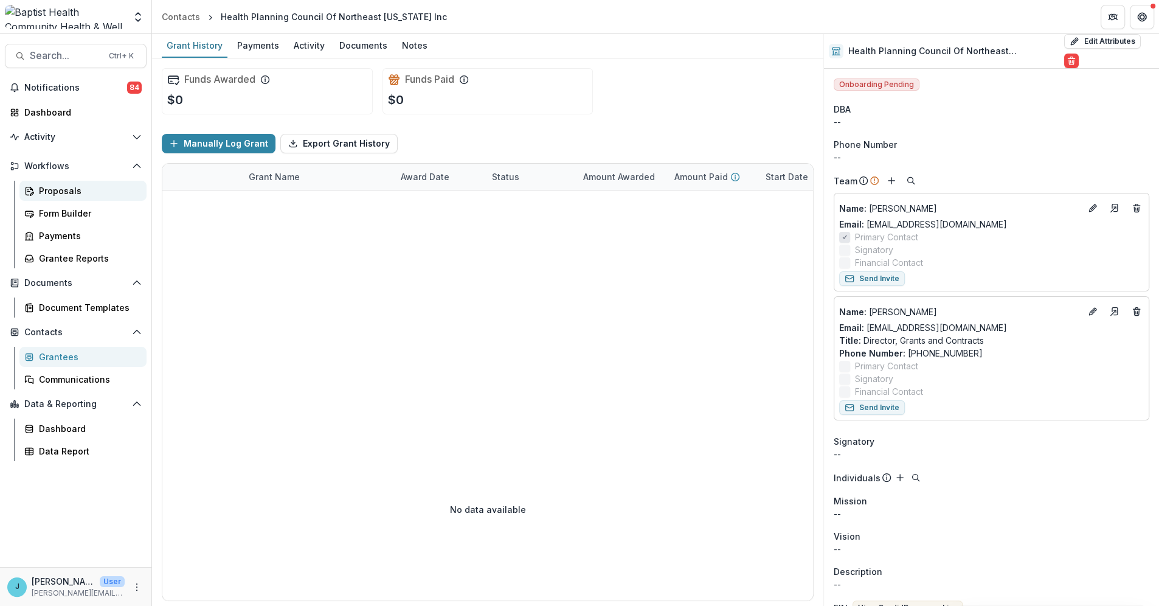
click at [56, 190] on div "Proposals" at bounding box center [88, 190] width 98 height 13
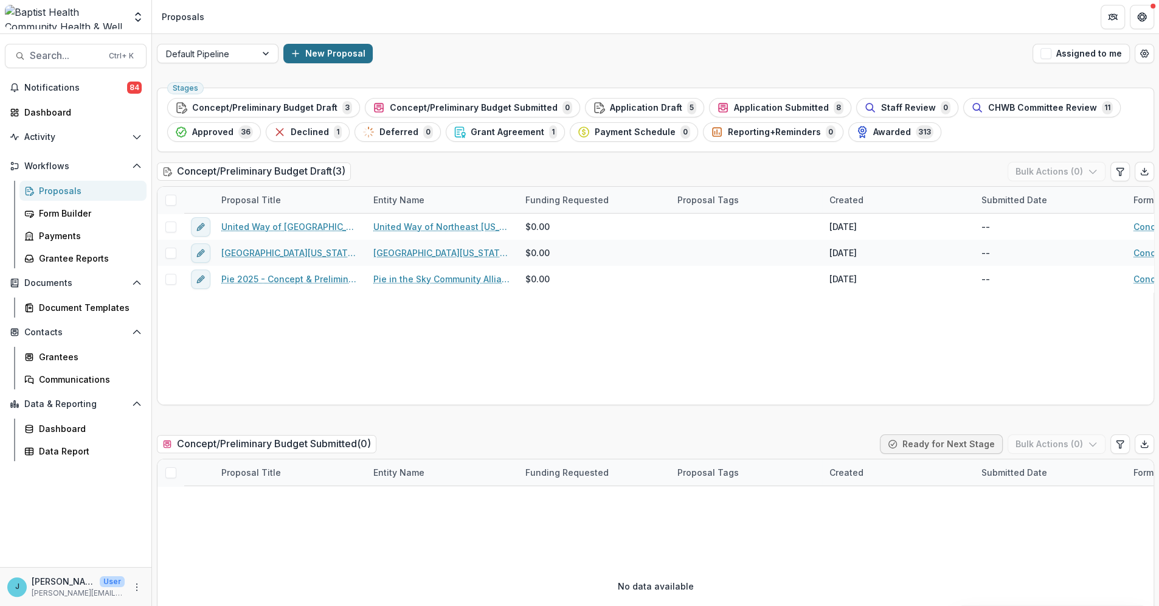
click at [320, 45] on button "New Proposal" at bounding box center [327, 53] width 89 height 19
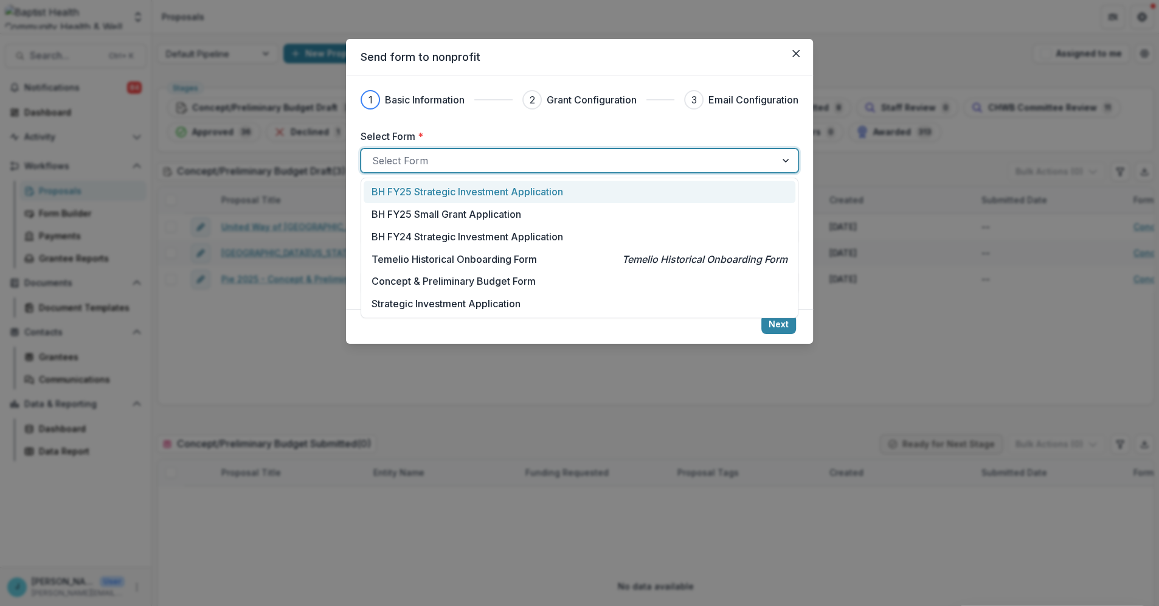
click at [389, 154] on div at bounding box center [568, 160] width 393 height 17
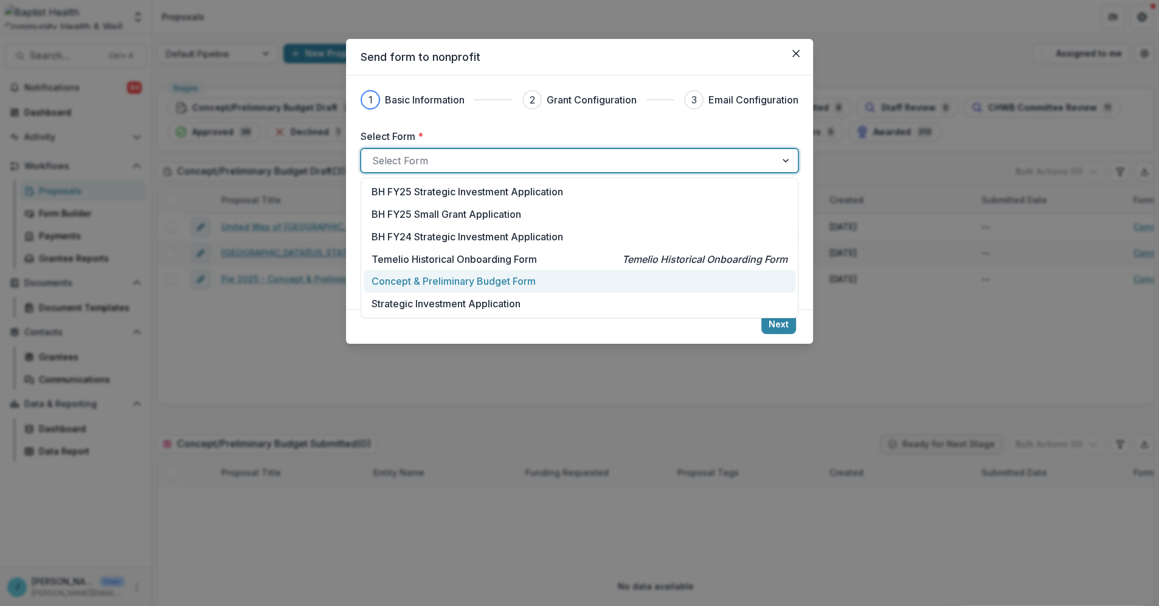
click at [423, 279] on p "Concept & Preliminary Budget Form" at bounding box center [454, 281] width 164 height 15
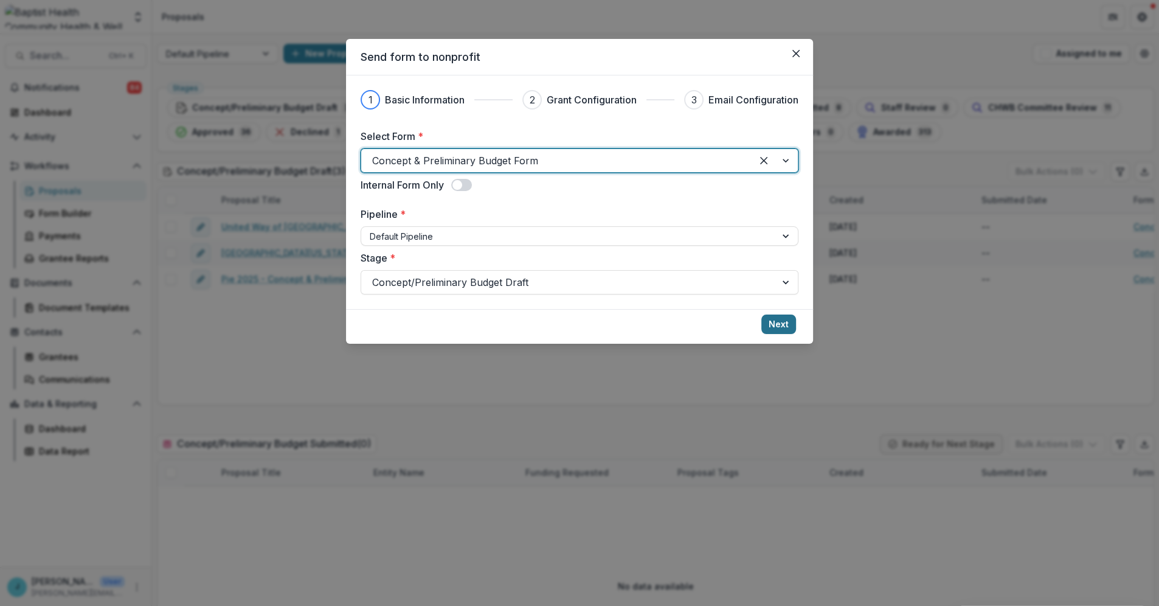
click at [783, 320] on button "Next" at bounding box center [778, 323] width 35 height 19
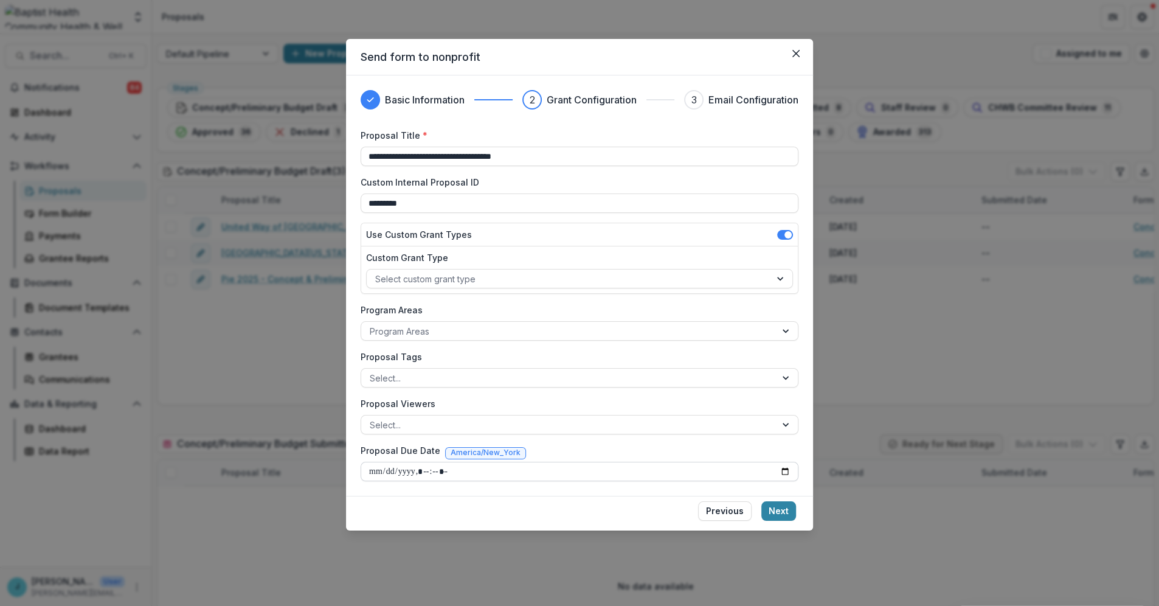
click at [371, 467] on input "Proposal Due Date" at bounding box center [580, 471] width 438 height 19
click at [406, 473] on input "Proposal Due Date" at bounding box center [580, 471] width 438 height 19
click at [416, 469] on input "Proposal Due Date" at bounding box center [580, 471] width 438 height 19
type input "**********"
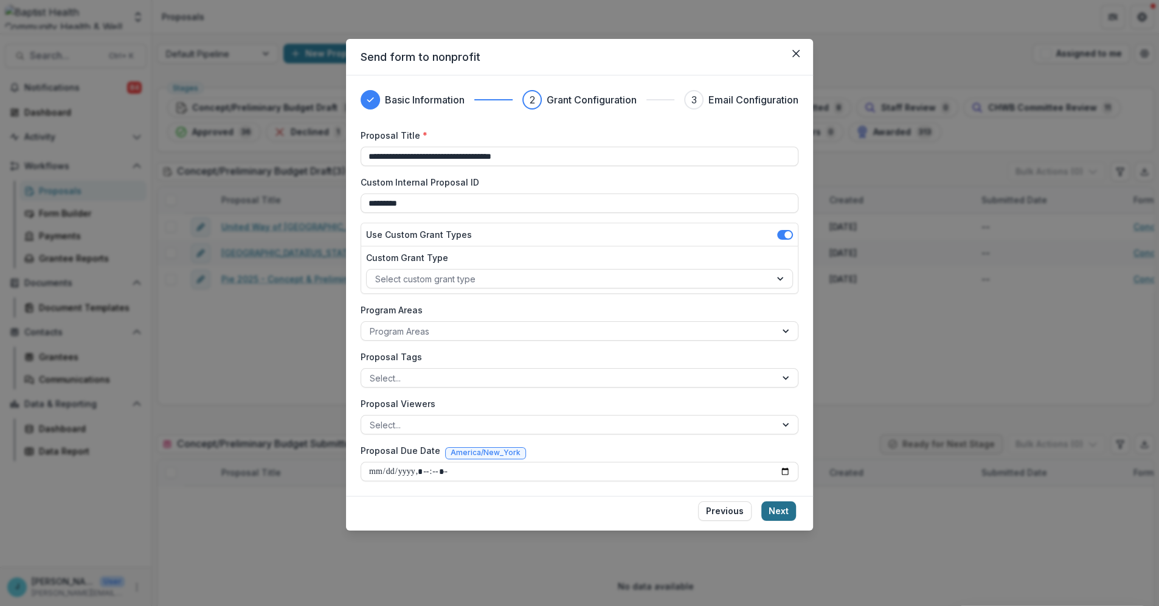
click at [775, 504] on button "Next" at bounding box center [778, 510] width 35 height 19
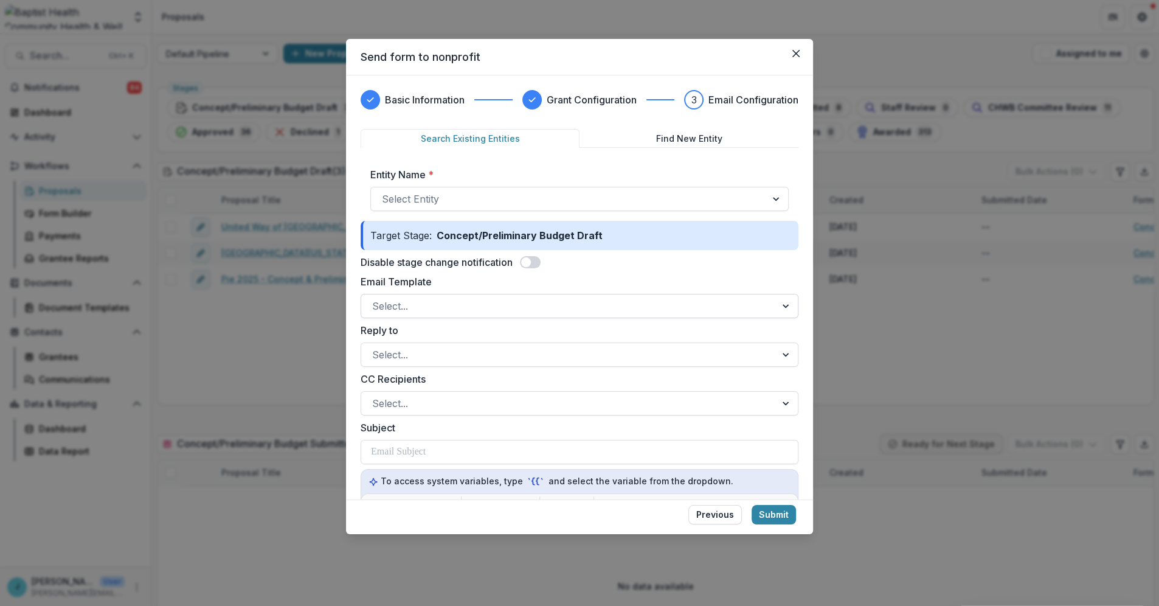
click at [410, 308] on div at bounding box center [568, 305] width 393 height 17
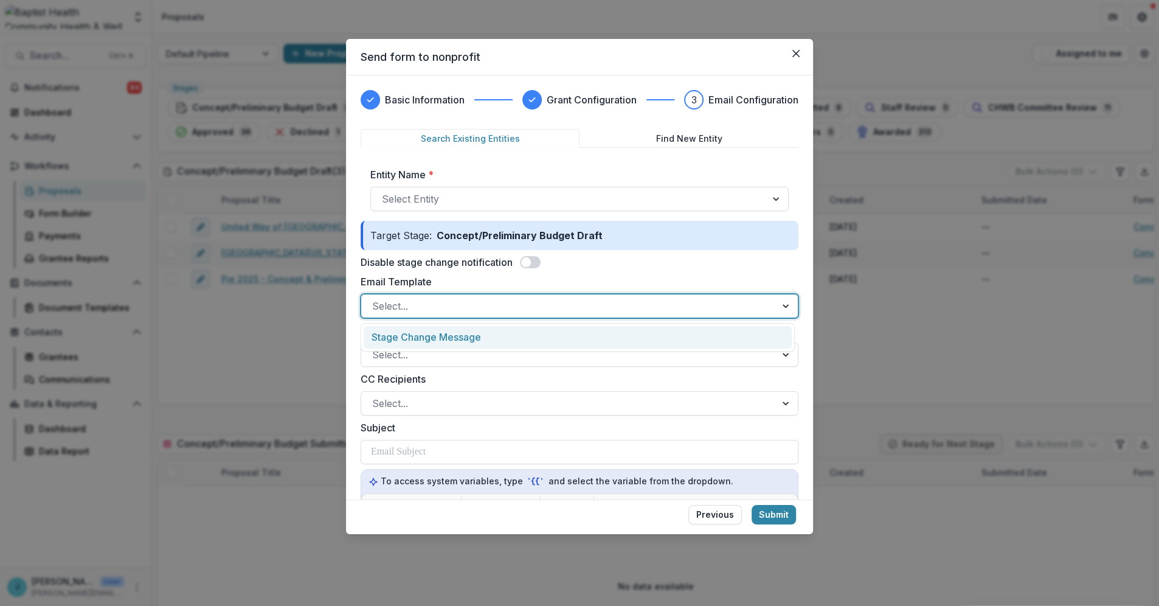
click at [414, 339] on div "Stage Change Message" at bounding box center [578, 337] width 428 height 23
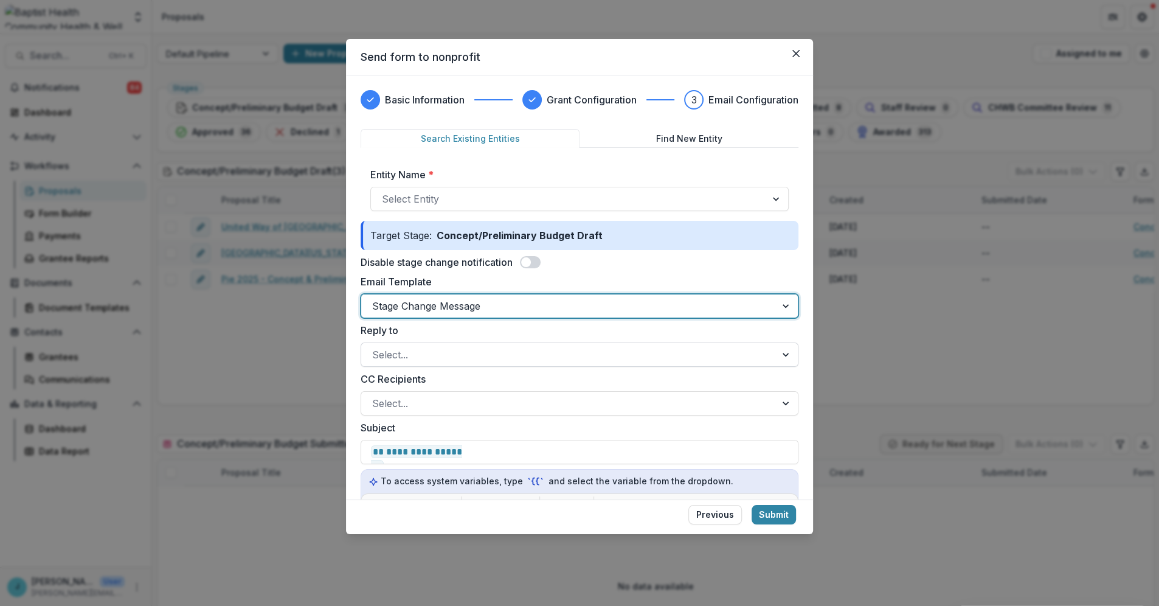
click at [412, 350] on div at bounding box center [568, 354] width 393 height 17
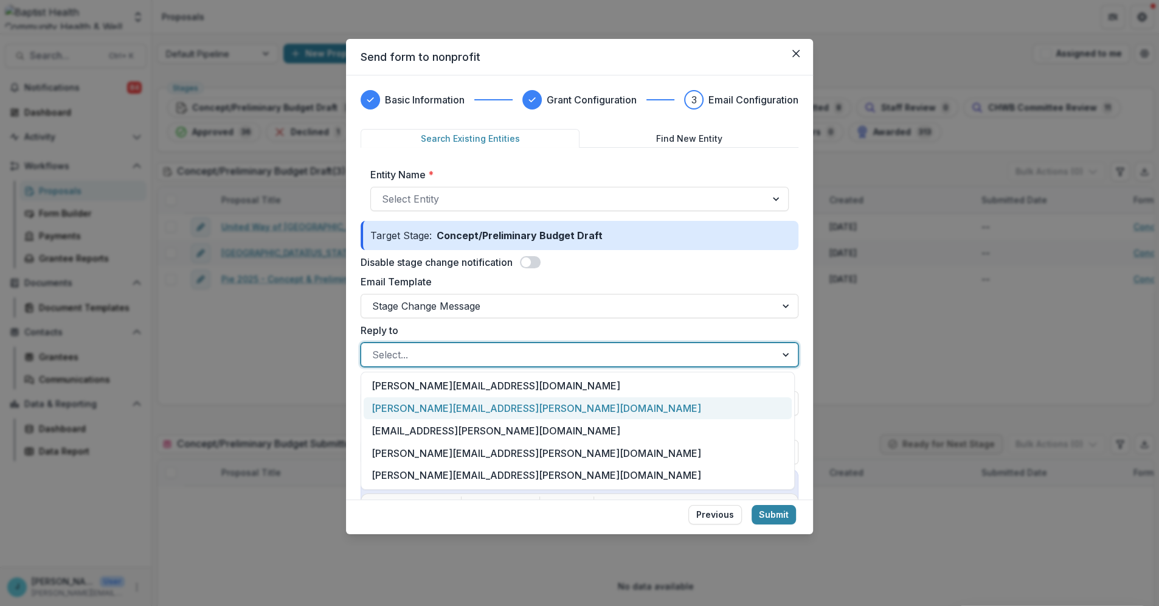
click at [411, 410] on div "[PERSON_NAME][EMAIL_ADDRESS][PERSON_NAME][DOMAIN_NAME]" at bounding box center [578, 408] width 428 height 23
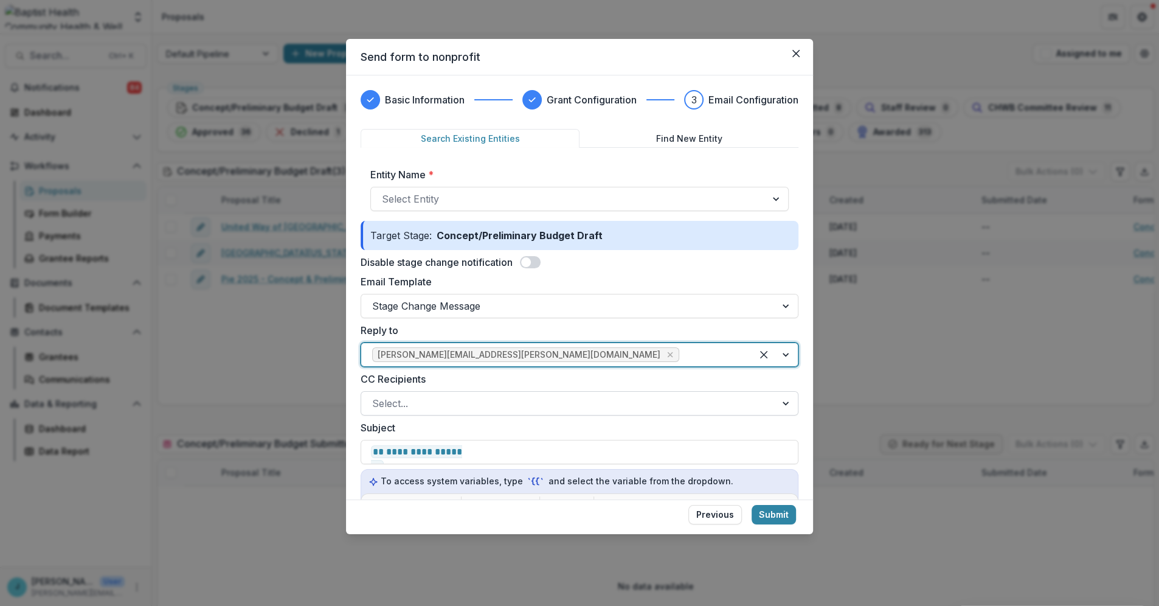
click at [403, 403] on div at bounding box center [568, 403] width 393 height 17
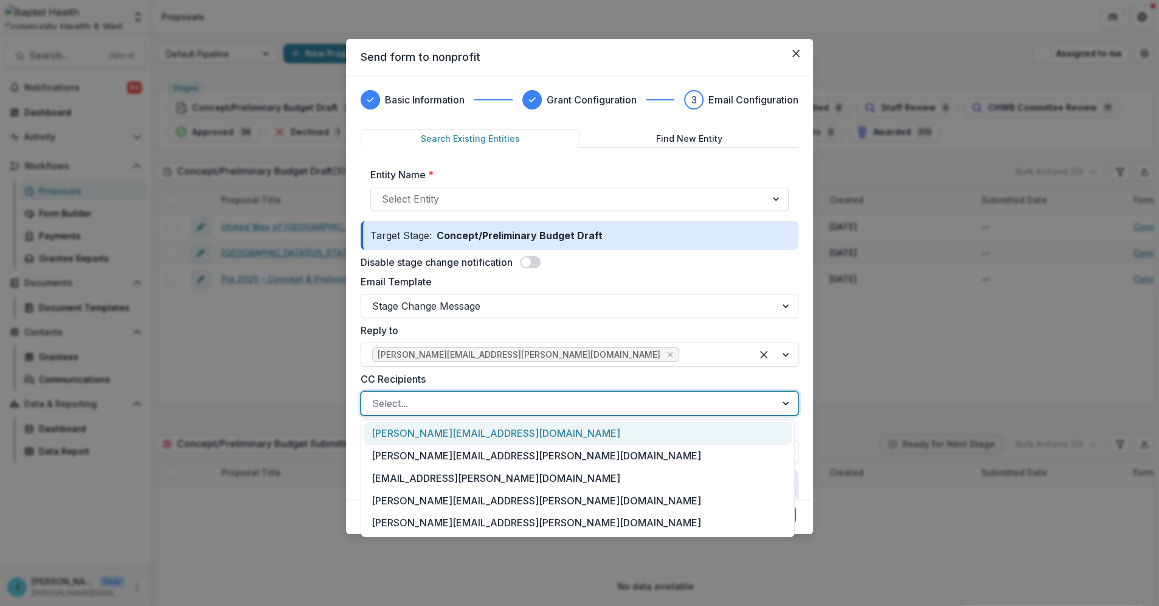
scroll to position [135, 0]
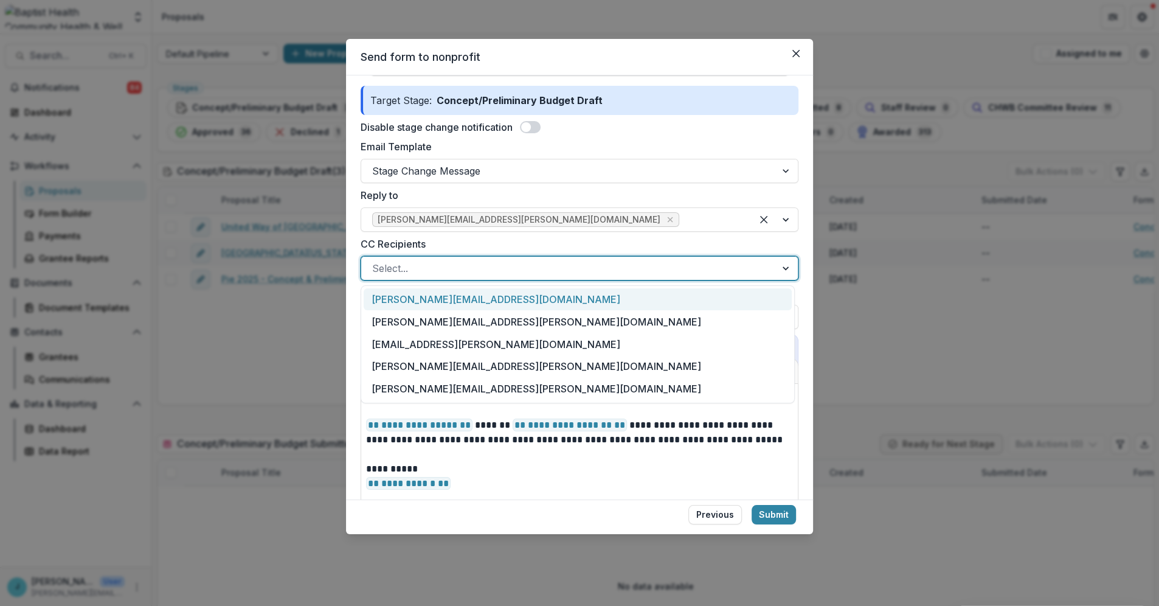
click at [864, 260] on div "**********" at bounding box center [579, 303] width 1159 height 606
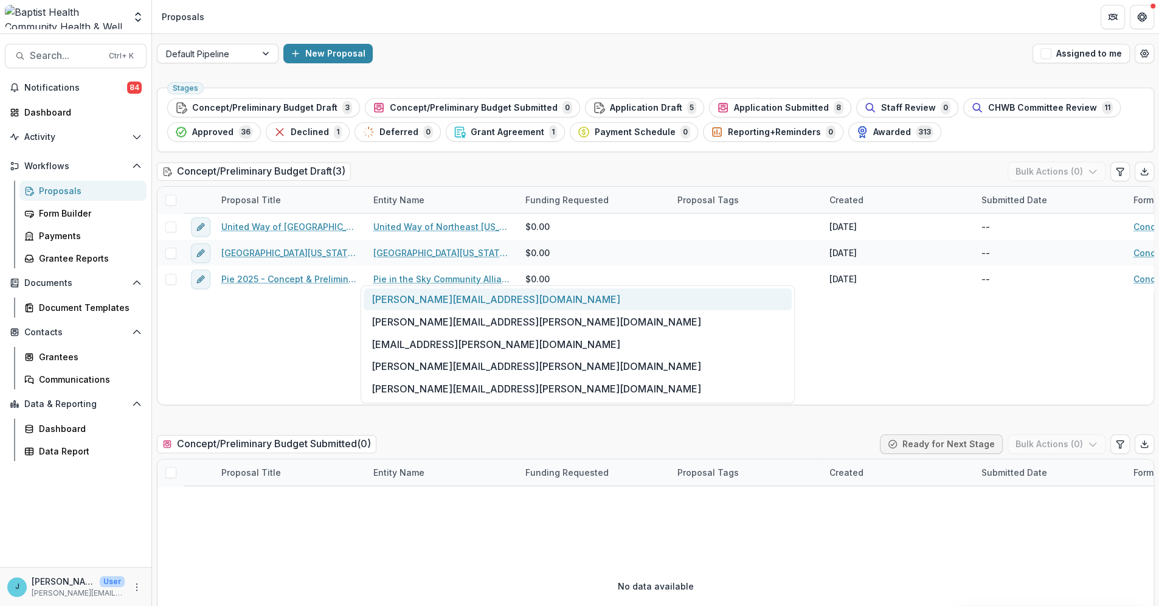
scroll to position [0, 0]
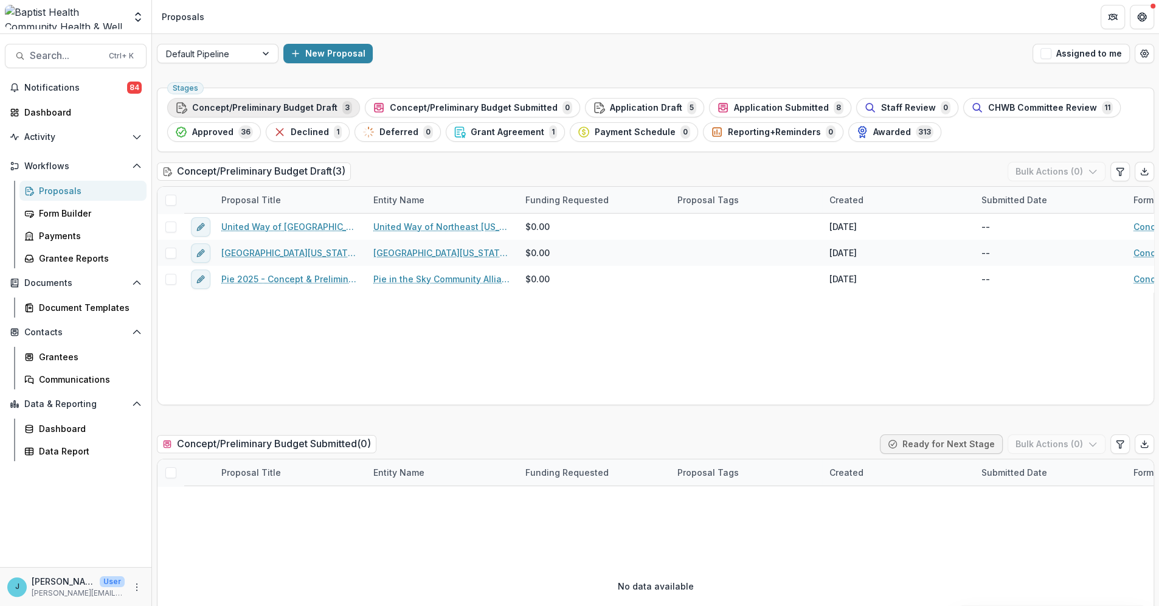
click at [287, 103] on span "Concept/Preliminary Budget Draft" at bounding box center [264, 108] width 145 height 10
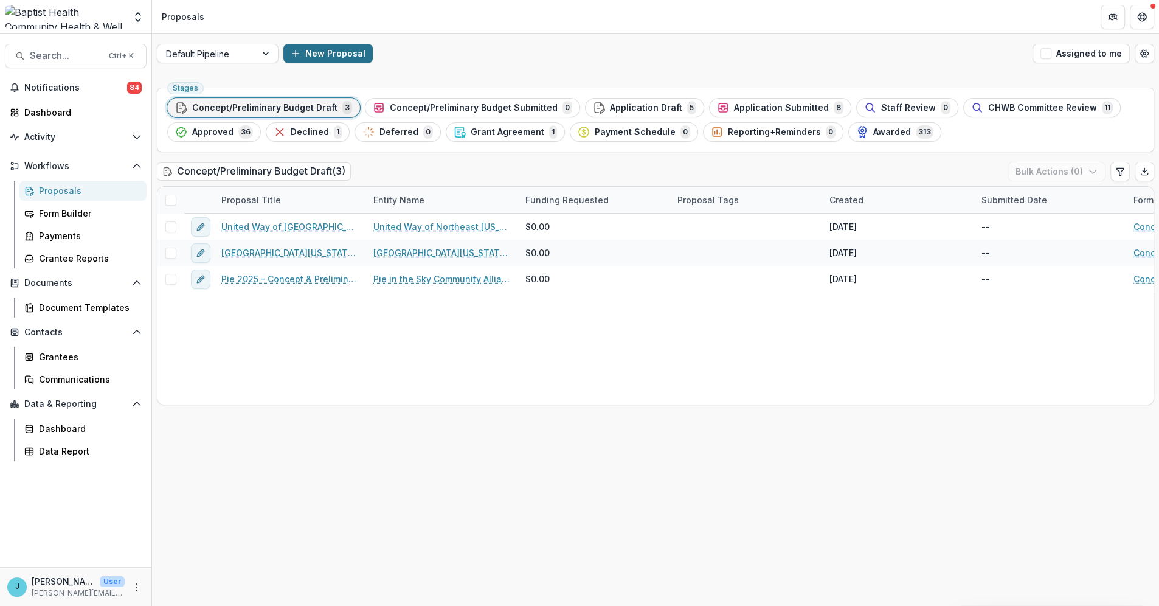
click at [303, 47] on button "New Proposal" at bounding box center [327, 53] width 89 height 19
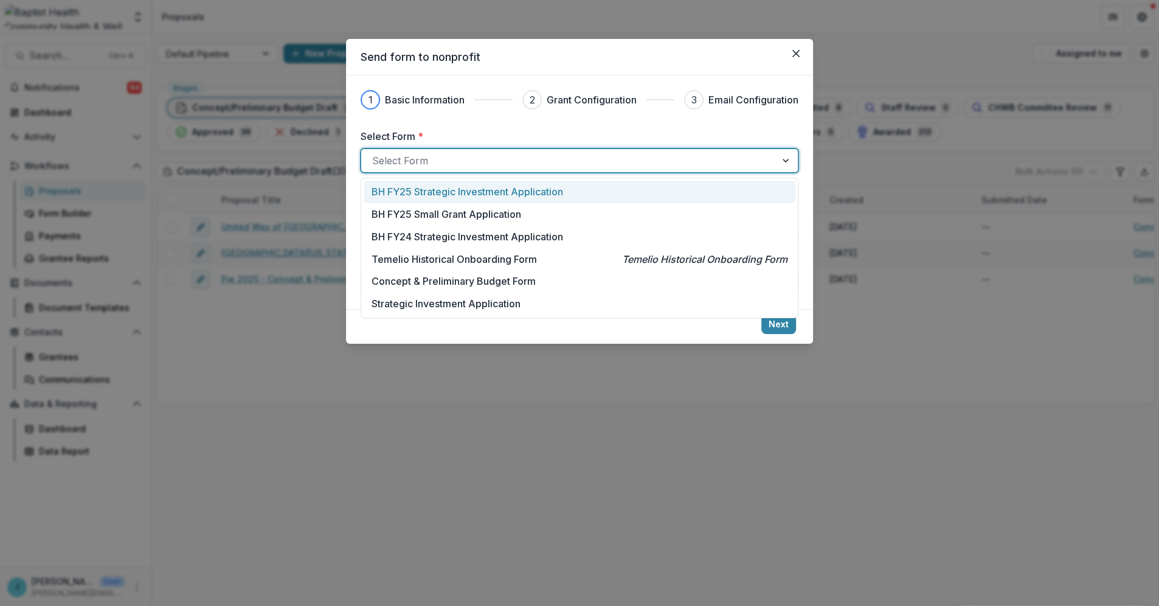
click at [438, 158] on div at bounding box center [568, 160] width 393 height 17
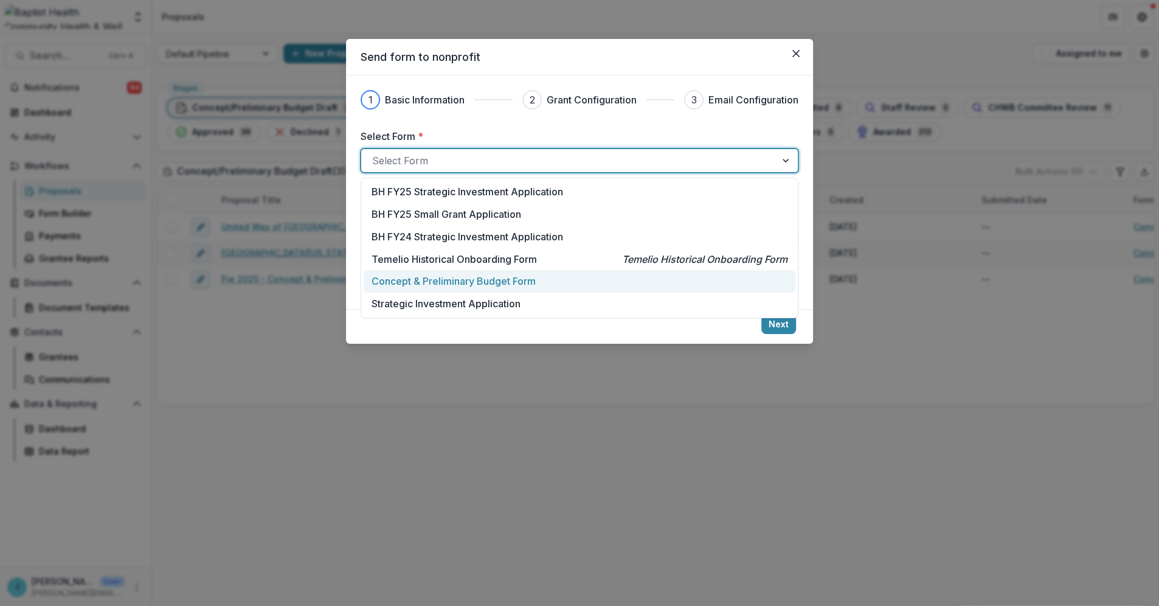
click at [438, 274] on p "Concept & Preliminary Budget Form" at bounding box center [454, 281] width 164 height 15
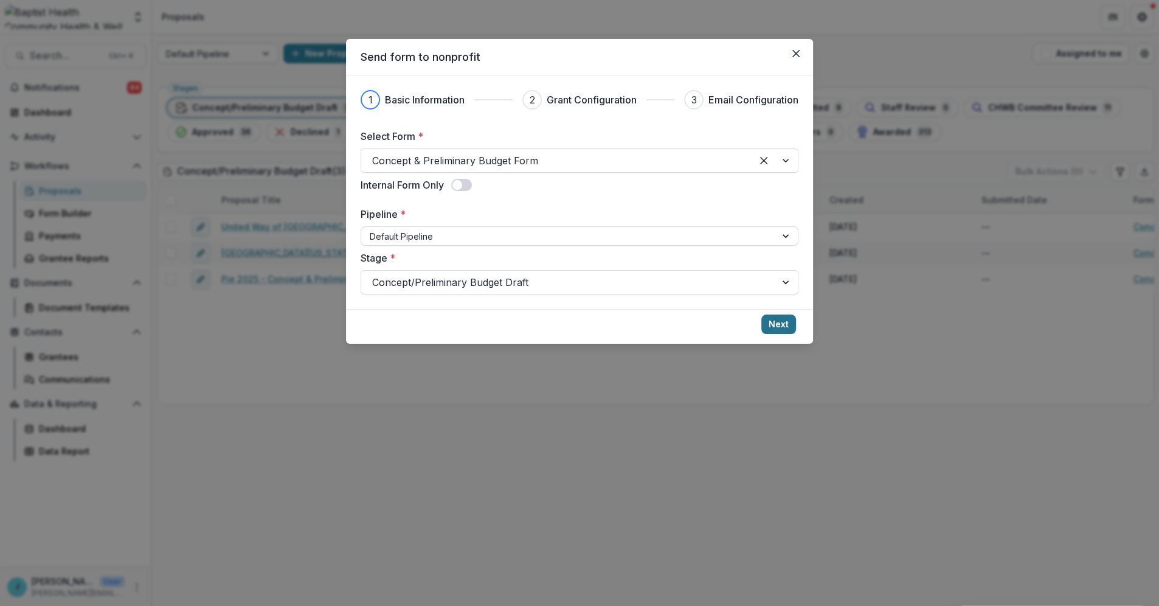
click at [779, 325] on button "Next" at bounding box center [778, 323] width 35 height 19
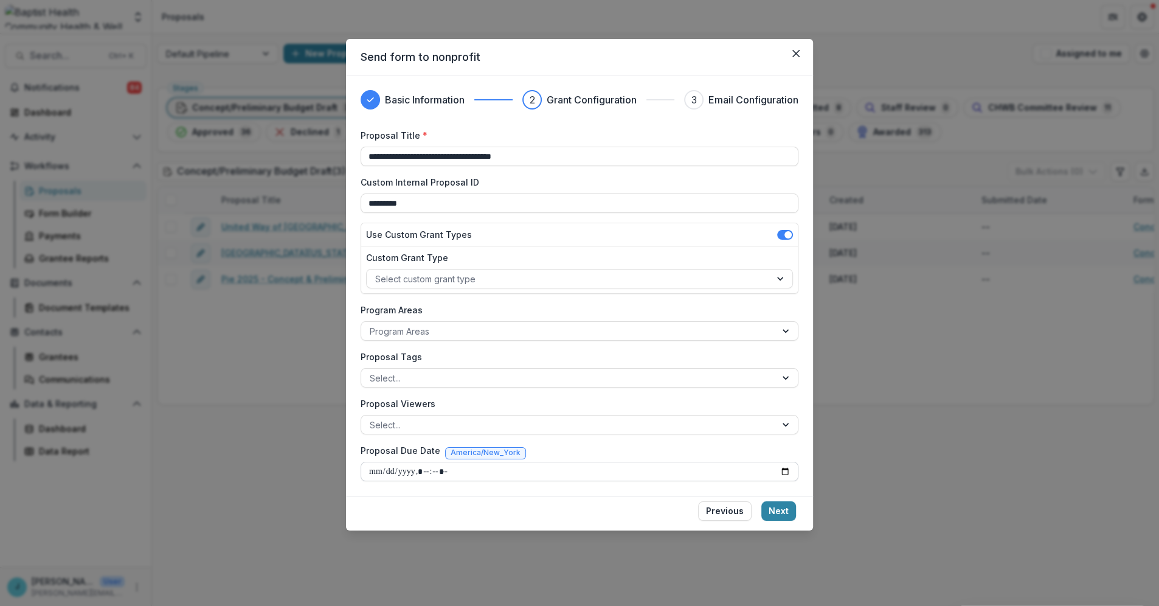
click at [380, 471] on input "Proposal Due Date" at bounding box center [580, 471] width 438 height 19
type input "**********"
click at [776, 505] on button "Next" at bounding box center [778, 510] width 35 height 19
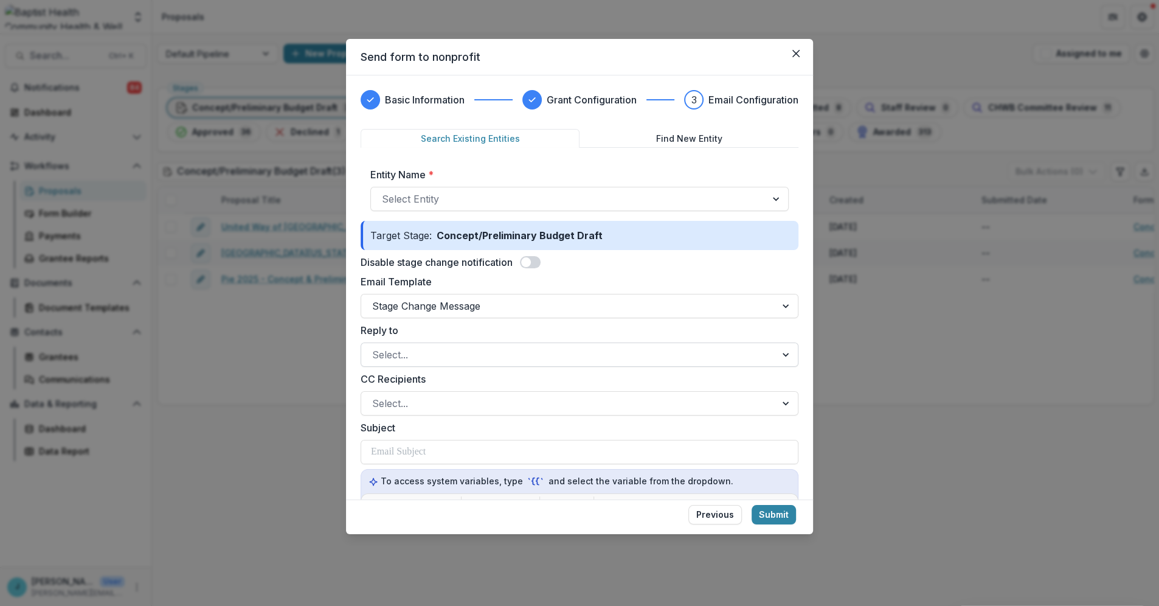
click at [402, 358] on div at bounding box center [568, 354] width 393 height 17
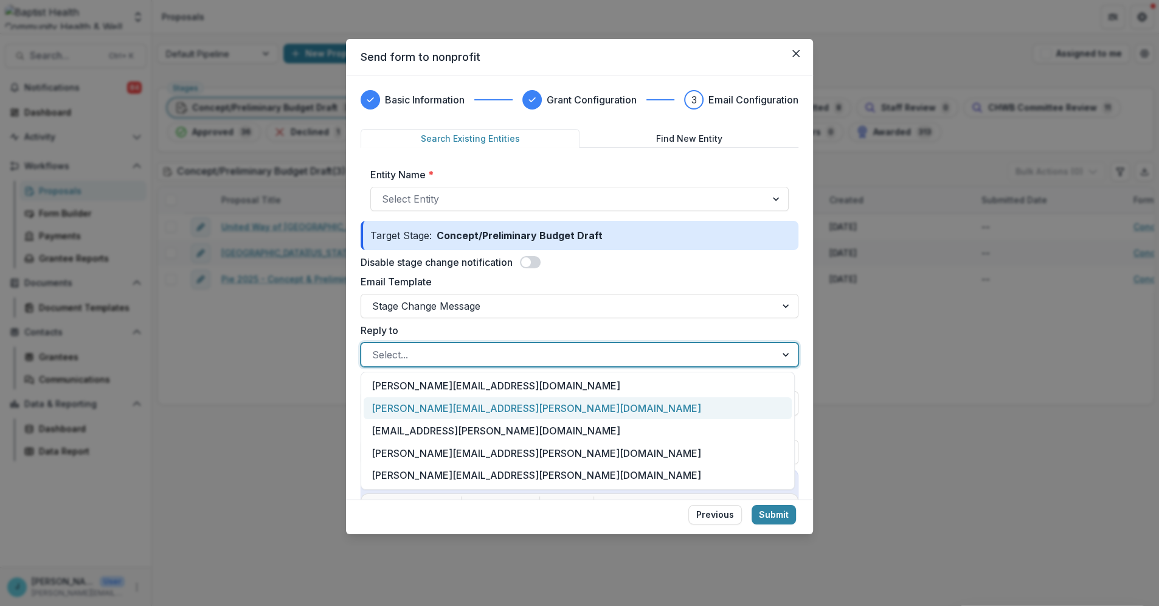
click at [397, 403] on div "[PERSON_NAME][EMAIL_ADDRESS][PERSON_NAME][DOMAIN_NAME]" at bounding box center [578, 408] width 428 height 23
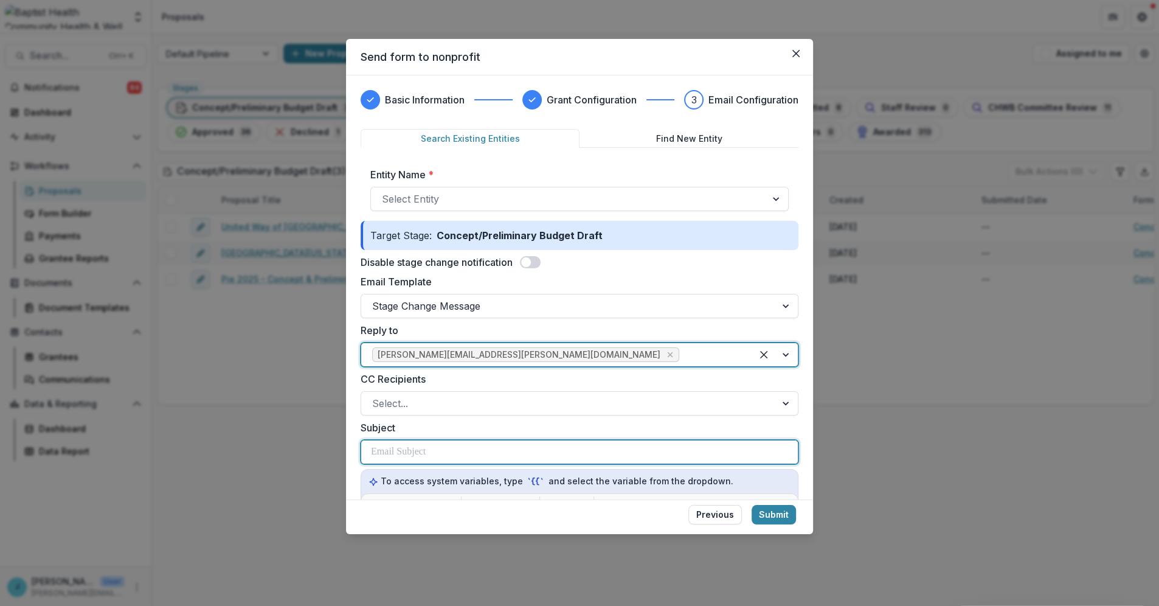
click at [401, 456] on p at bounding box center [398, 452] width 55 height 15
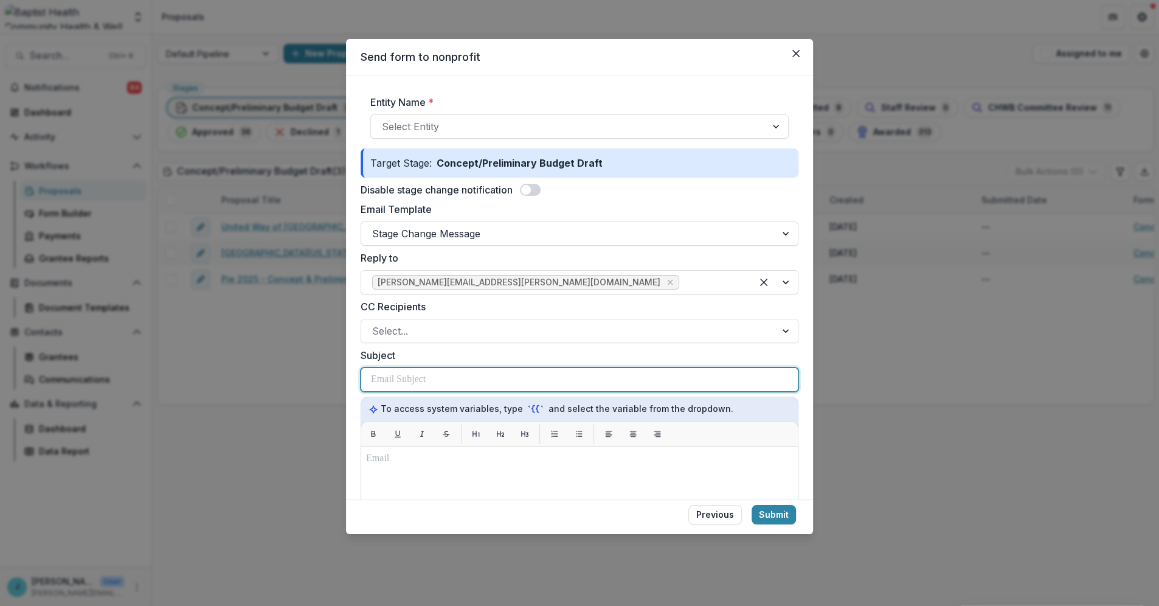
scroll to position [203, 0]
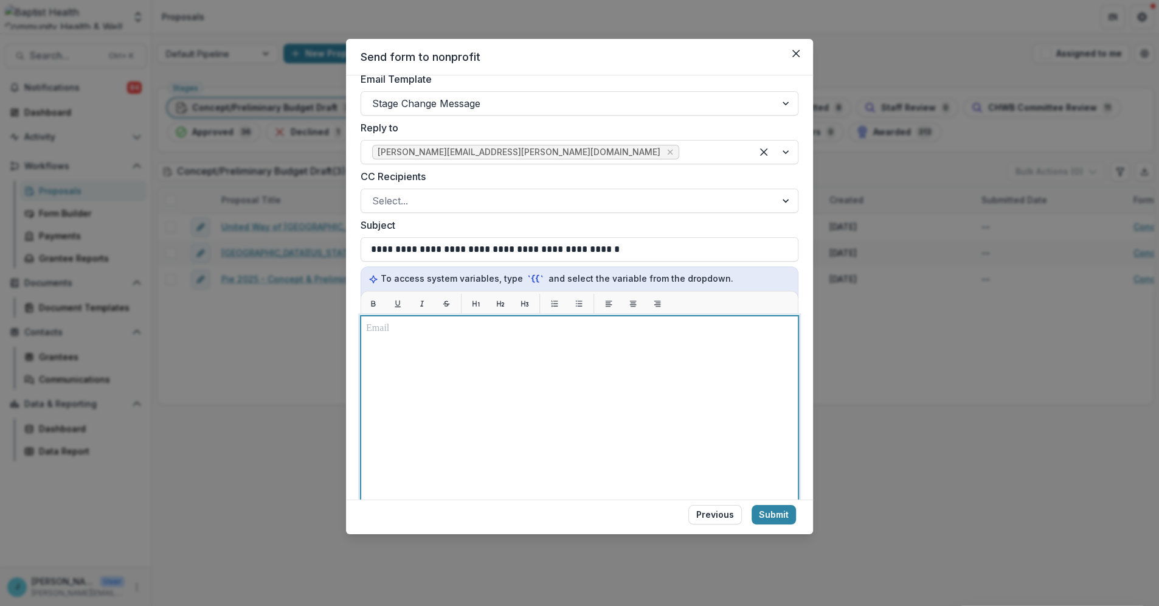
click at [378, 331] on p at bounding box center [579, 328] width 427 height 15
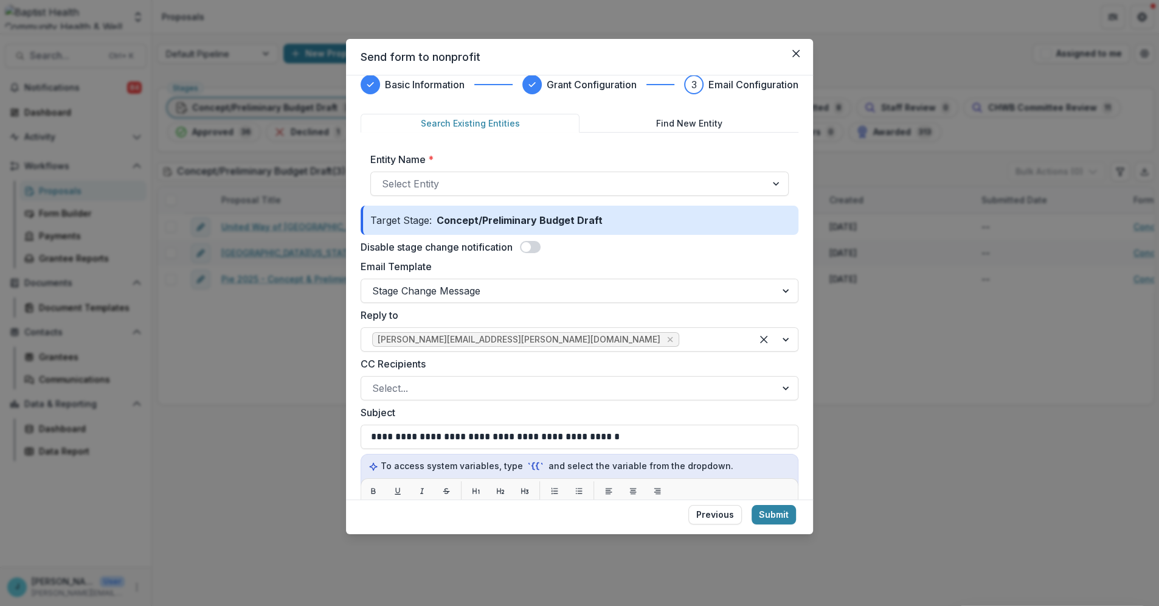
scroll to position [10, 0]
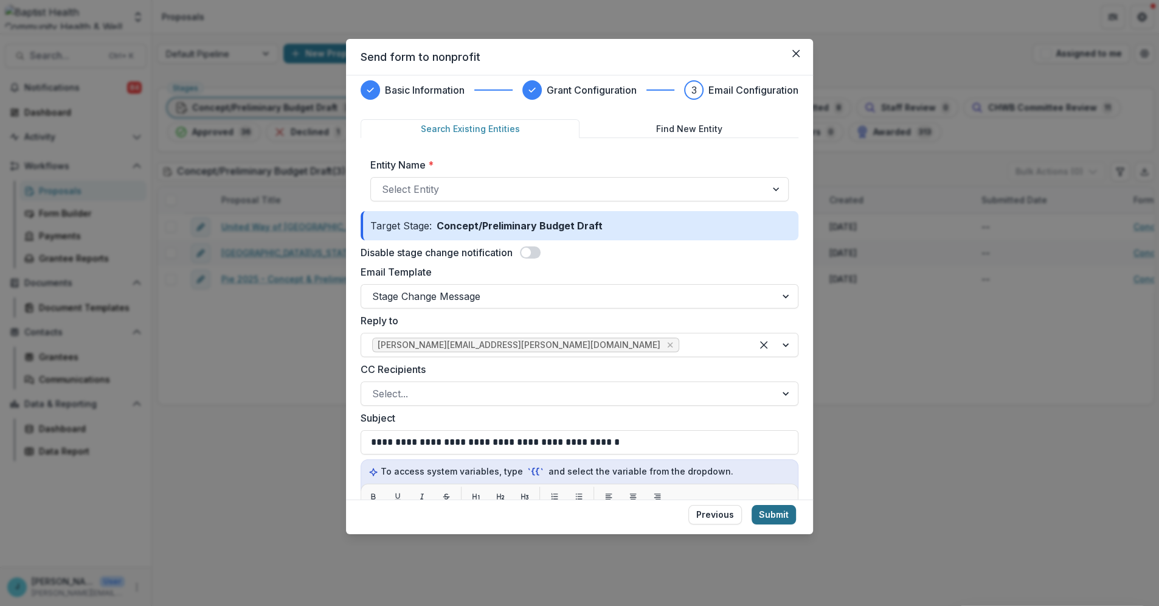
click at [778, 514] on button "Submit" at bounding box center [774, 514] width 44 height 19
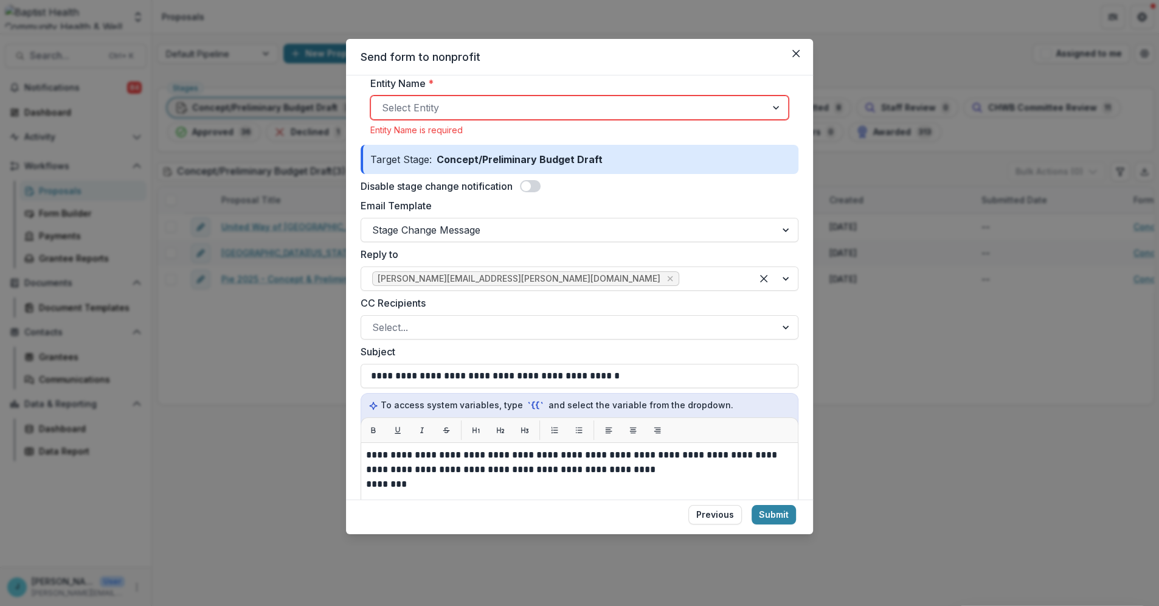
scroll to position [213, 0]
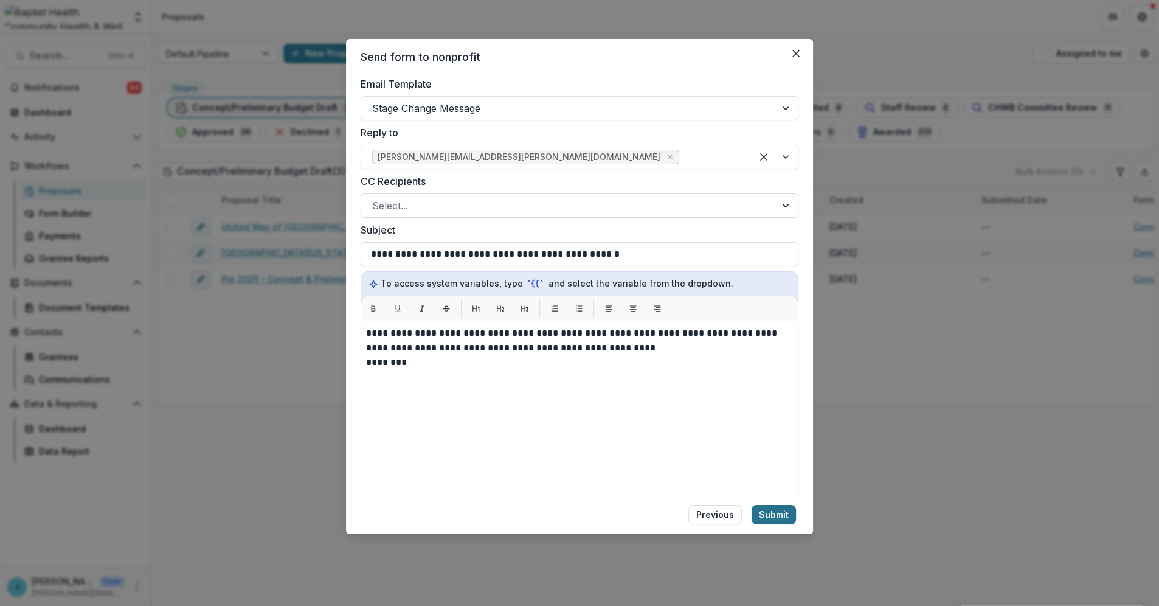
click at [769, 518] on button "Submit" at bounding box center [774, 514] width 44 height 19
click at [774, 507] on button "Submit" at bounding box center [774, 514] width 44 height 19
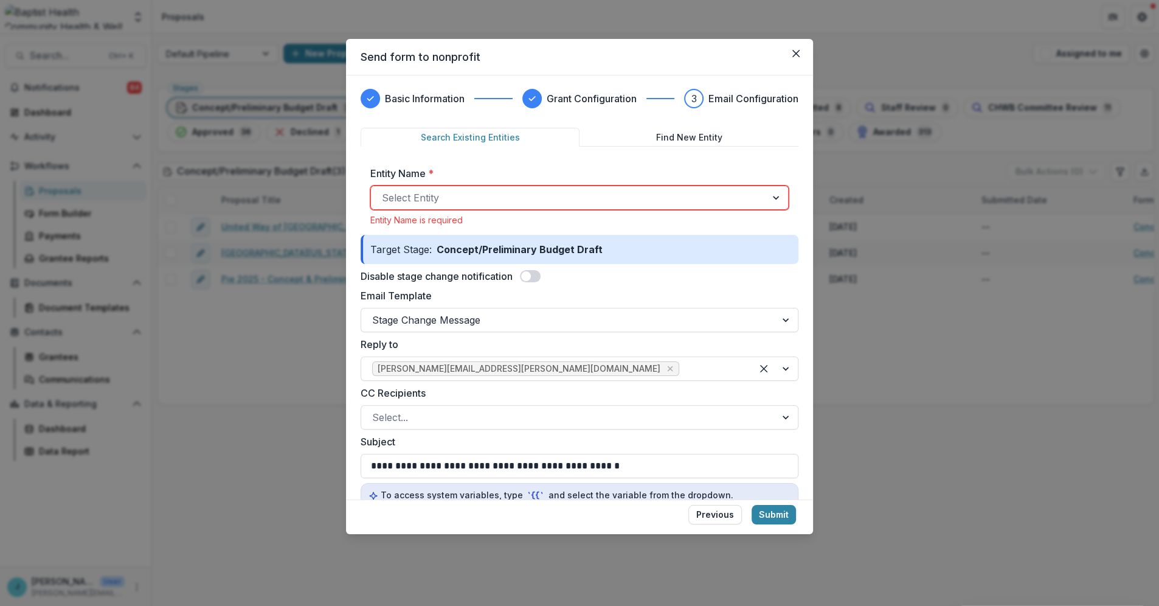
scroll to position [0, 0]
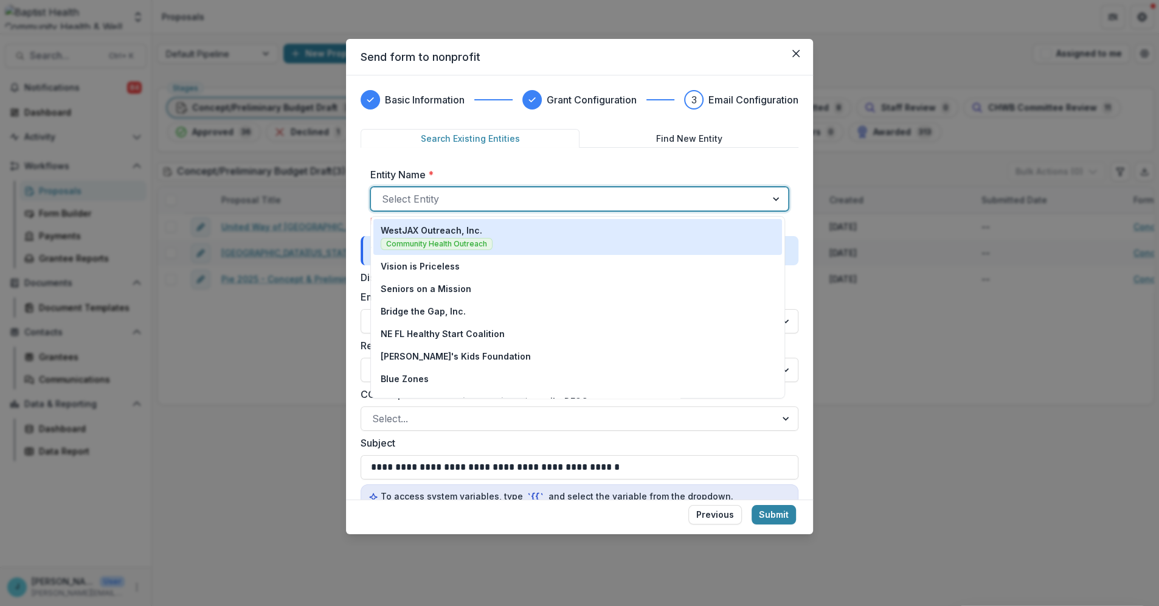
click at [448, 203] on div at bounding box center [568, 198] width 373 height 17
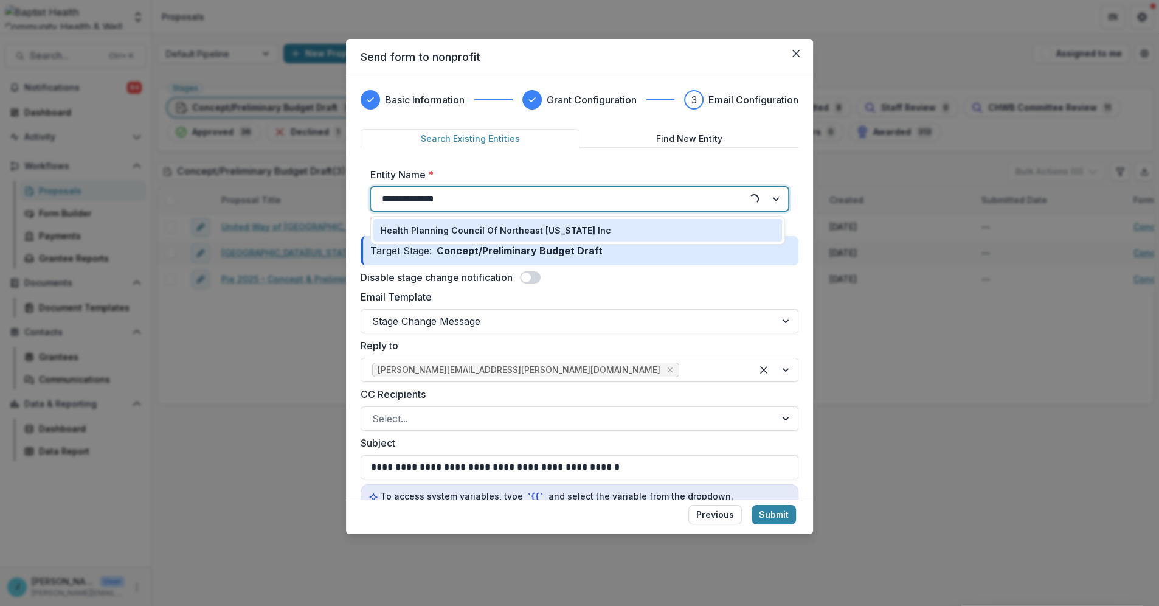
type input "**********"
click at [410, 224] on p "Health Planning Council Of Northeast [US_STATE] Inc" at bounding box center [496, 230] width 230 height 13
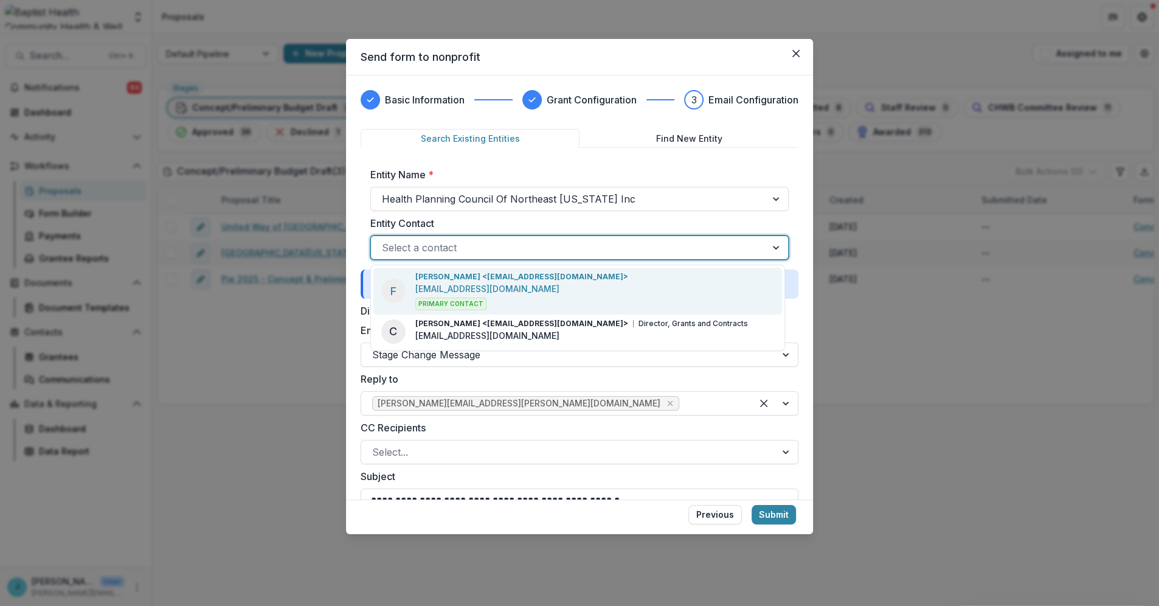
click at [410, 239] on div at bounding box center [568, 247] width 373 height 17
click at [422, 288] on p "flora_davis@hpcnef.org" at bounding box center [487, 288] width 144 height 13
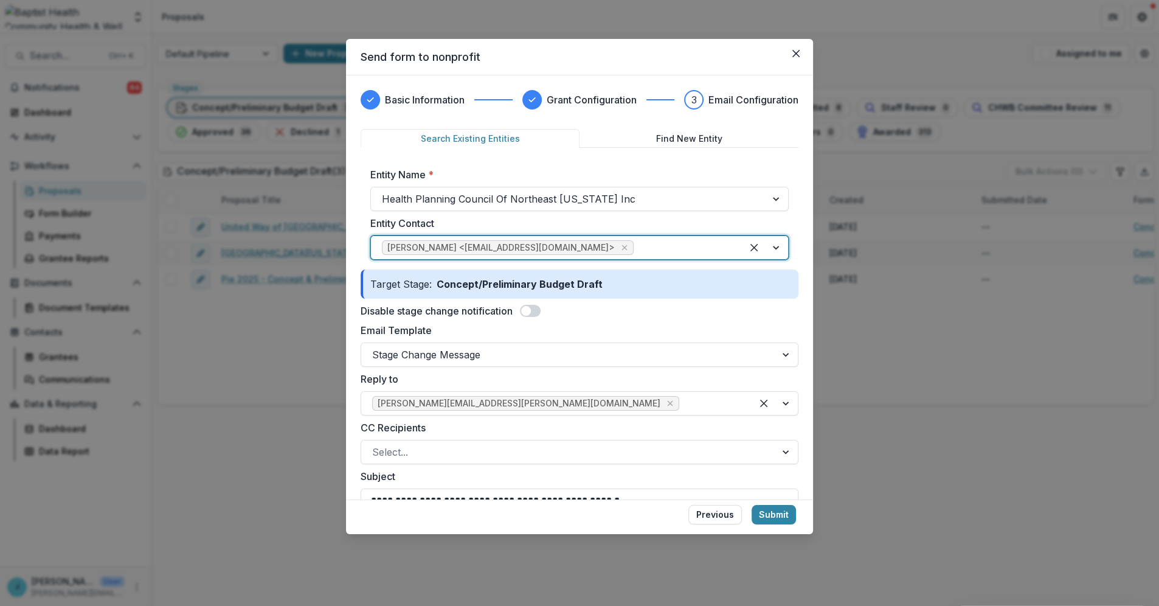
click at [772, 246] on div at bounding box center [765, 247] width 46 height 23
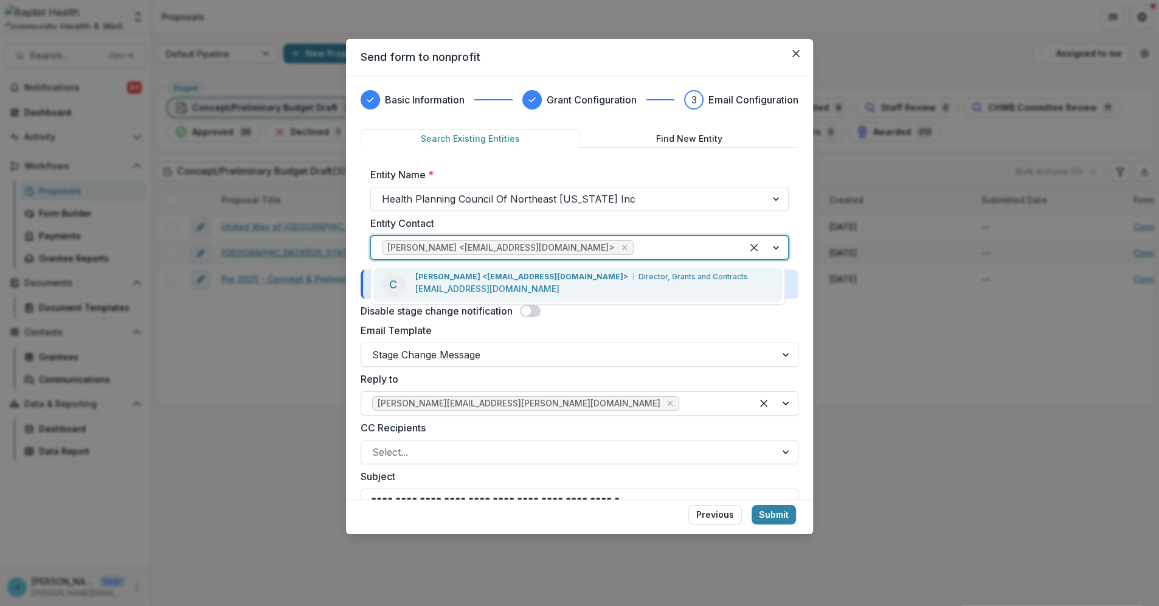
click at [549, 286] on div "Charles Roy <charles_roy@hpcnef.org> Director, Grants and Contracts charles_roy…" at bounding box center [581, 284] width 333 height 26
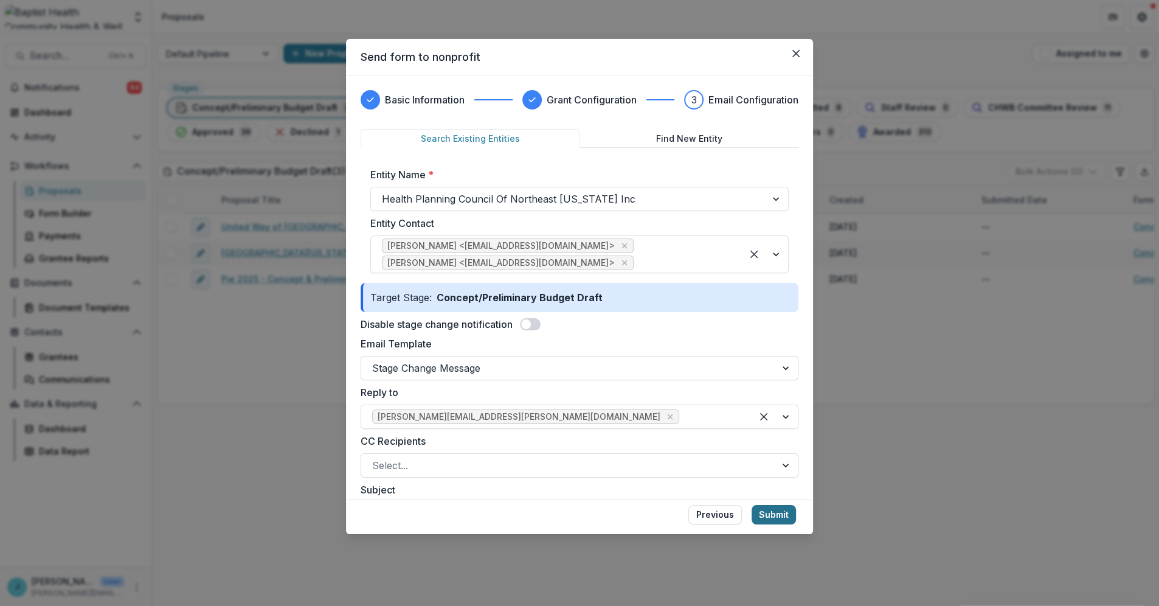
click at [774, 510] on button "Submit" at bounding box center [774, 514] width 44 height 19
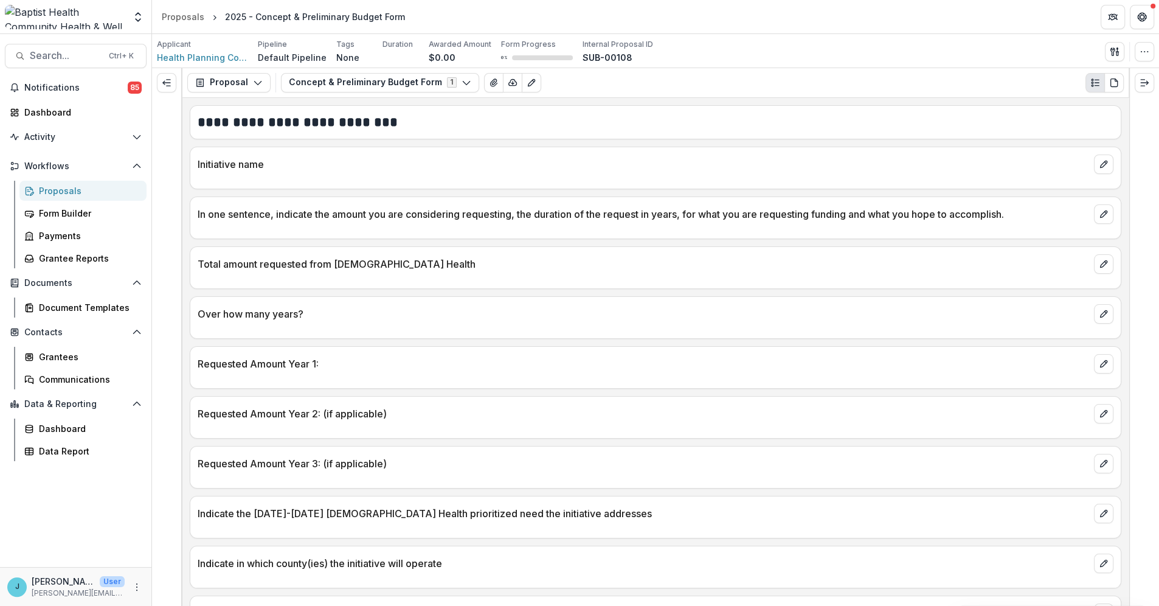
click at [66, 191] on div "Proposals" at bounding box center [88, 190] width 98 height 13
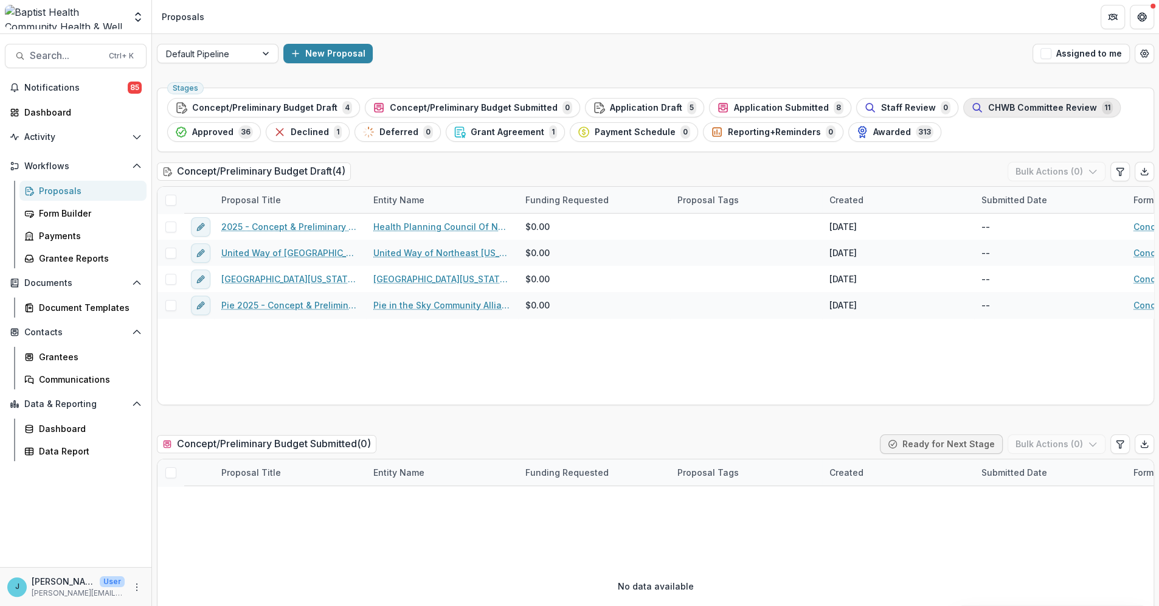
click at [998, 106] on span "CHWB Committee Review" at bounding box center [1042, 108] width 109 height 10
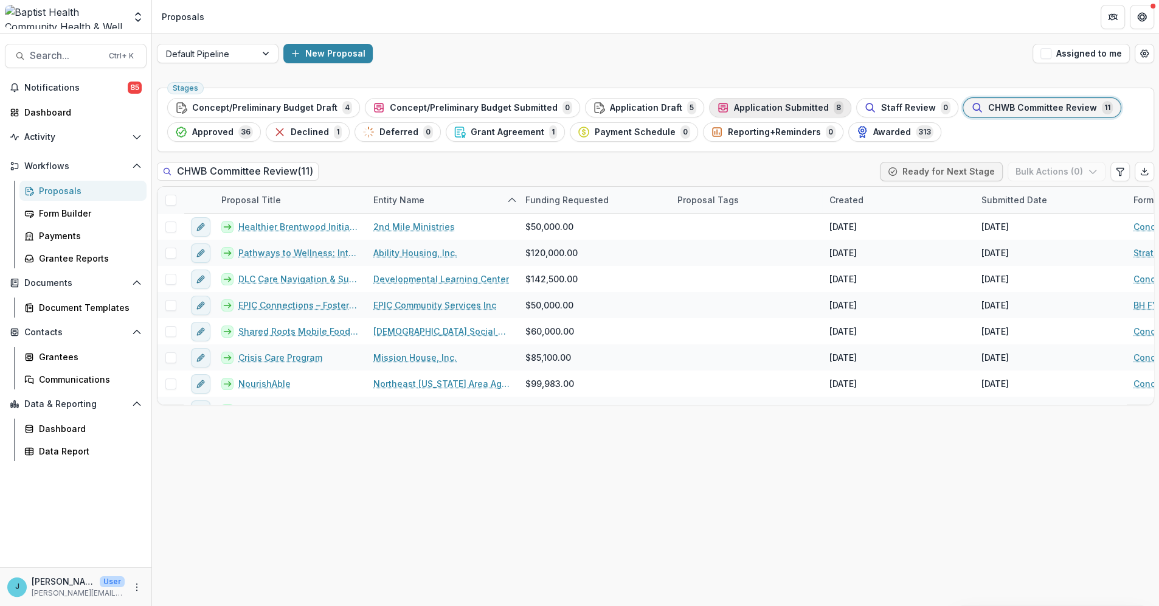
click at [772, 105] on span "Application Submitted" at bounding box center [781, 108] width 95 height 10
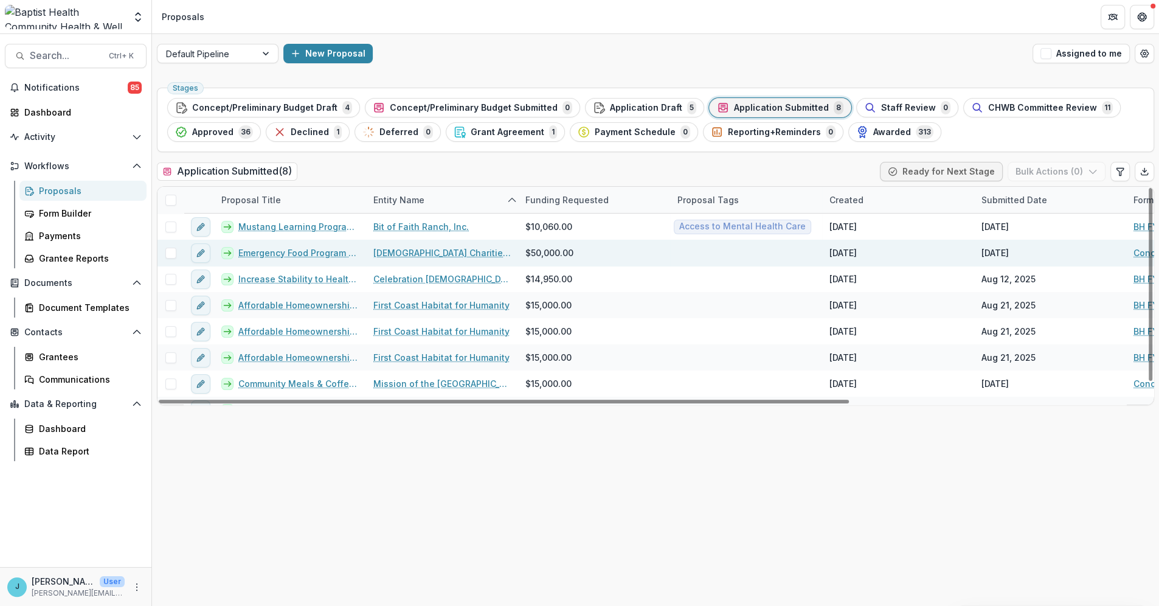
click at [304, 252] on link "Emergency Food Program Expansion" at bounding box center [298, 252] width 120 height 13
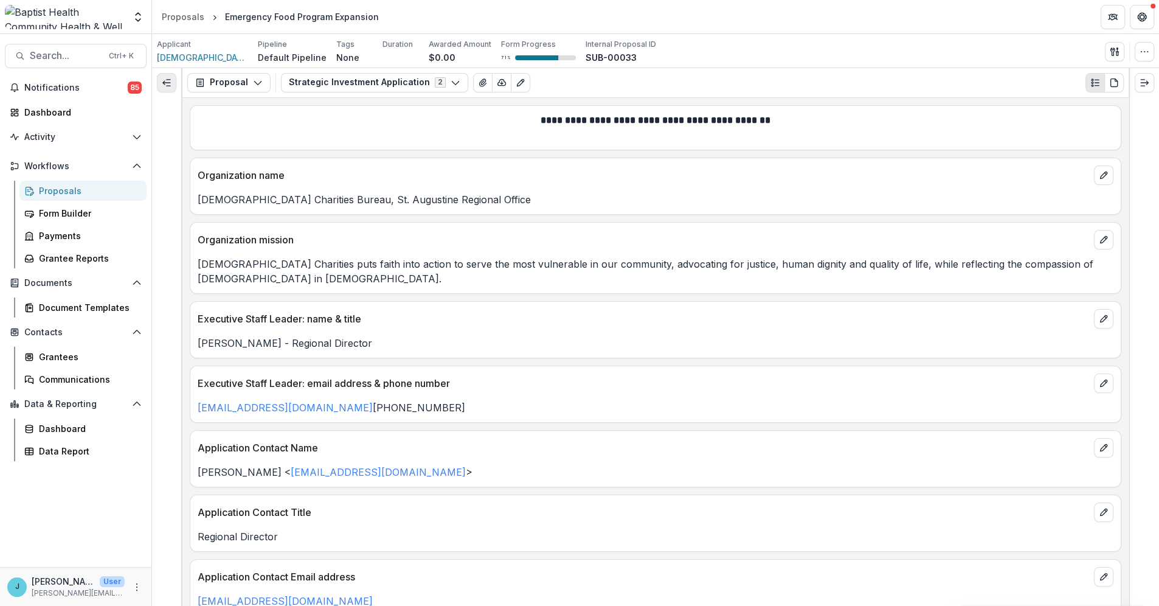
click at [165, 78] on icon "Expand left" at bounding box center [167, 83] width 10 height 10
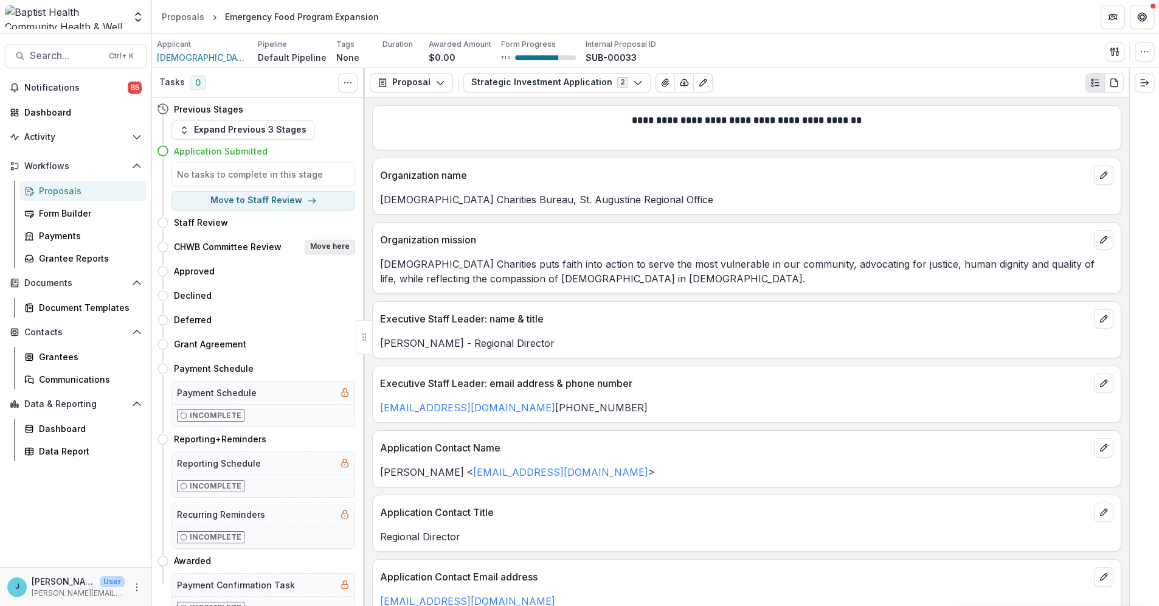
click at [327, 248] on button "Move here" at bounding box center [330, 247] width 50 height 15
select select "**********"
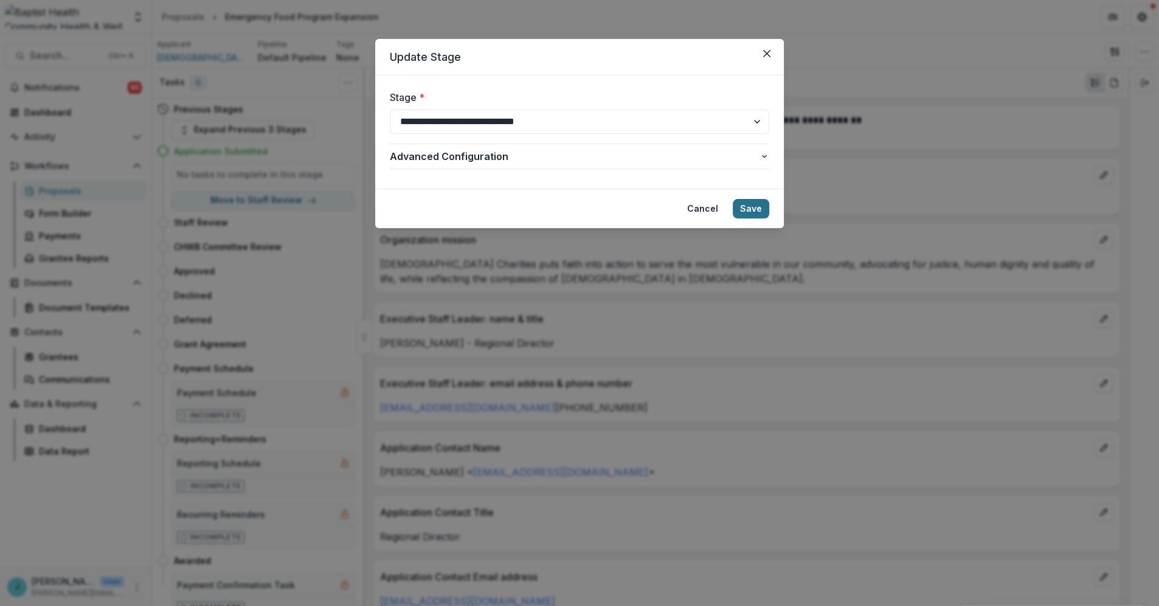
click at [749, 206] on button "Save" at bounding box center [751, 208] width 36 height 19
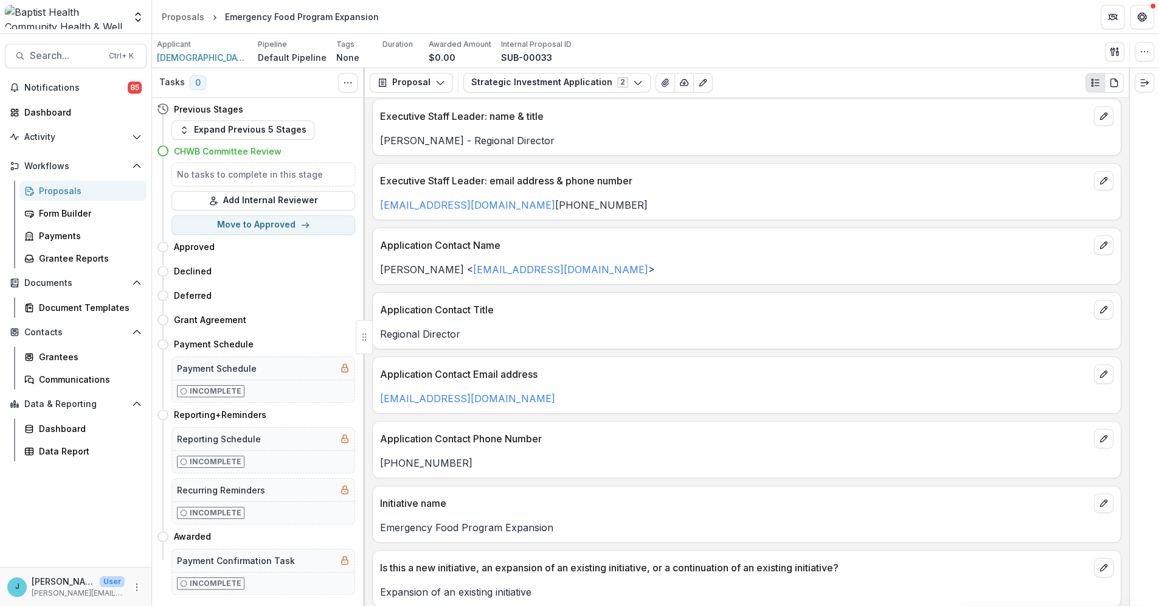
scroll to position [338, 0]
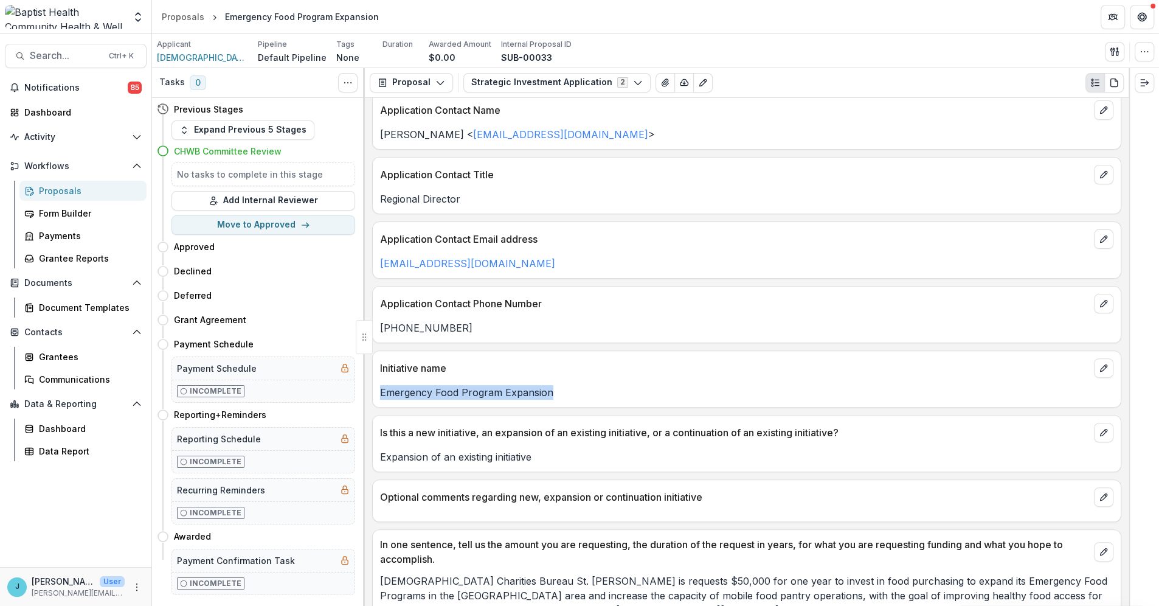
drag, startPoint x: 565, startPoint y: 393, endPoint x: 379, endPoint y: 393, distance: 185.5
click at [380, 393] on p "Emergency Food Program Expansion" at bounding box center [746, 392] width 733 height 15
copy p "Emergency Food Program Expansion"
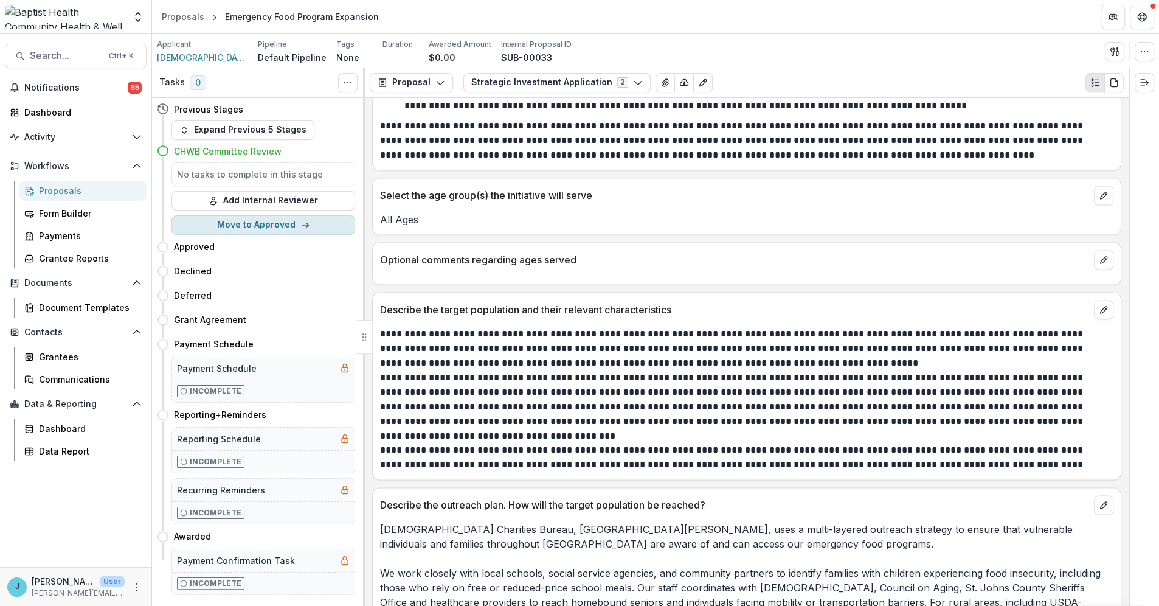
scroll to position [1621, 0]
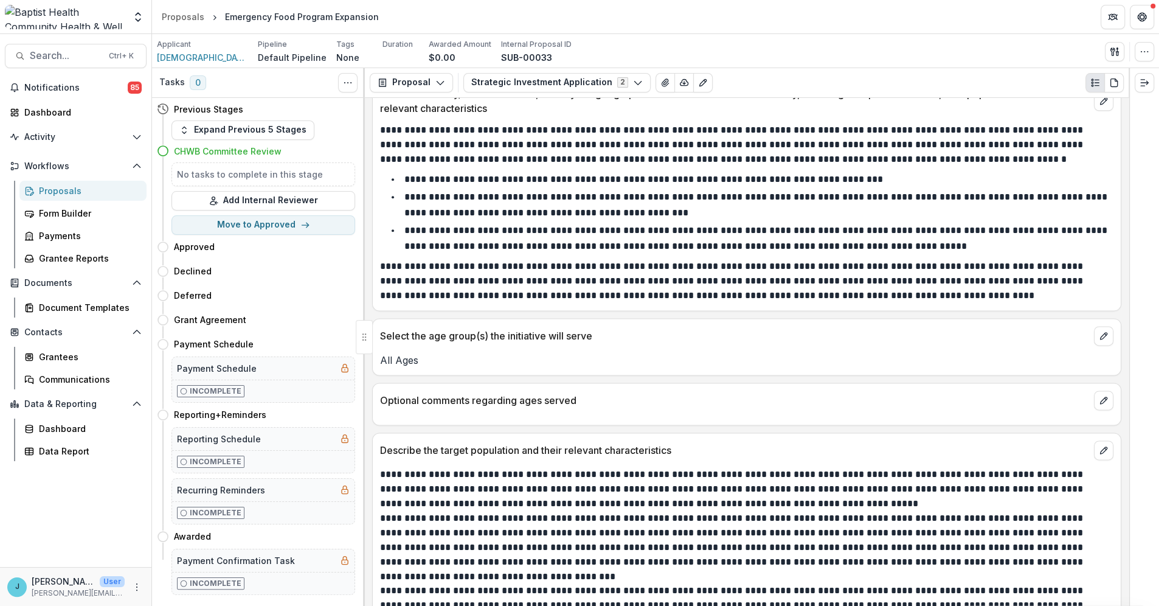
click at [51, 188] on div "Proposals" at bounding box center [88, 190] width 98 height 13
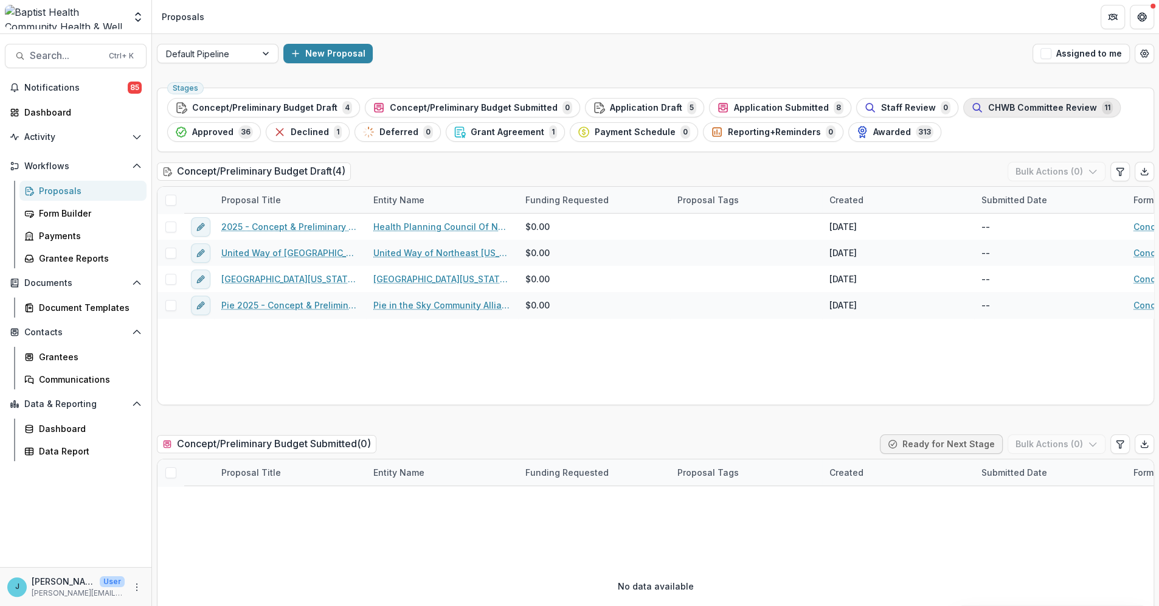
click at [988, 106] on span "CHWB Committee Review" at bounding box center [1042, 108] width 109 height 10
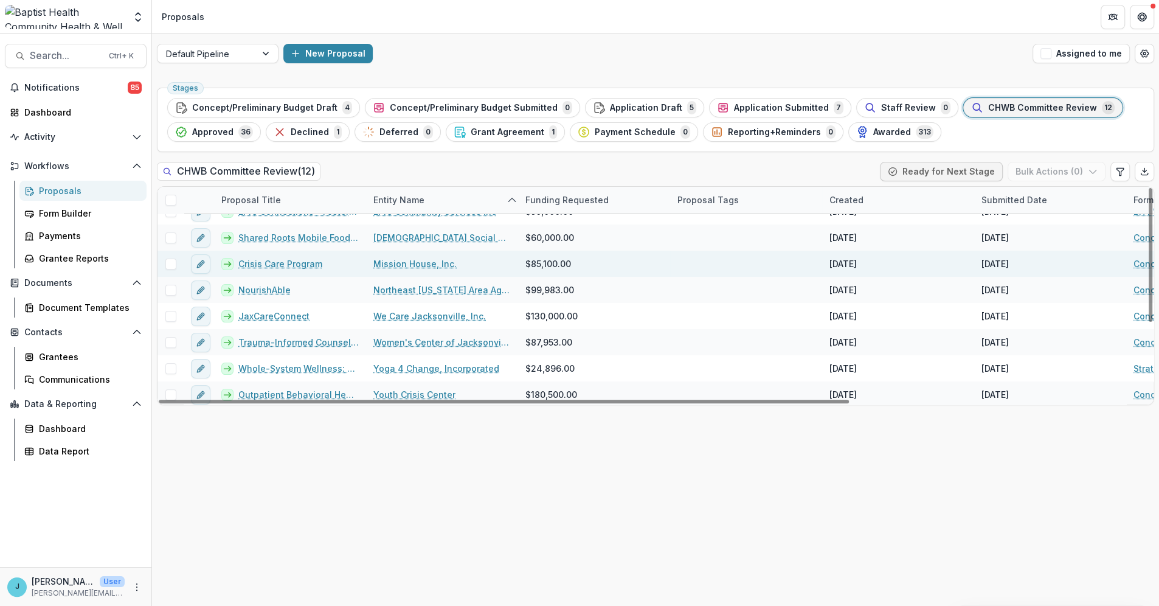
scroll to position [122, 0]
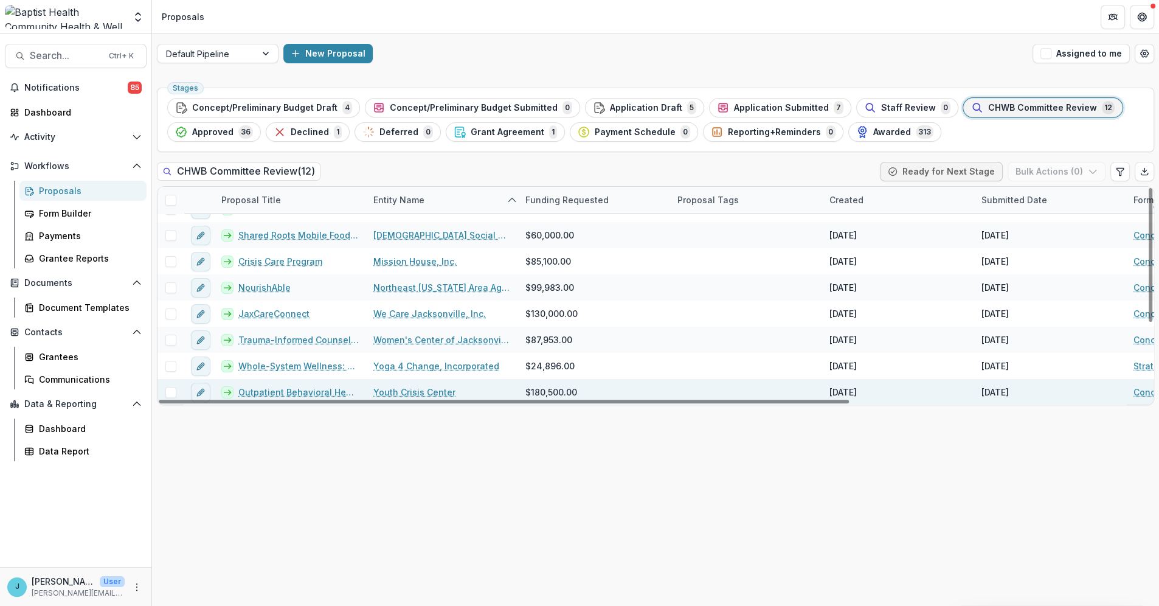
click at [308, 386] on link "Outpatient Behavioral Health Expansion" at bounding box center [298, 392] width 120 height 13
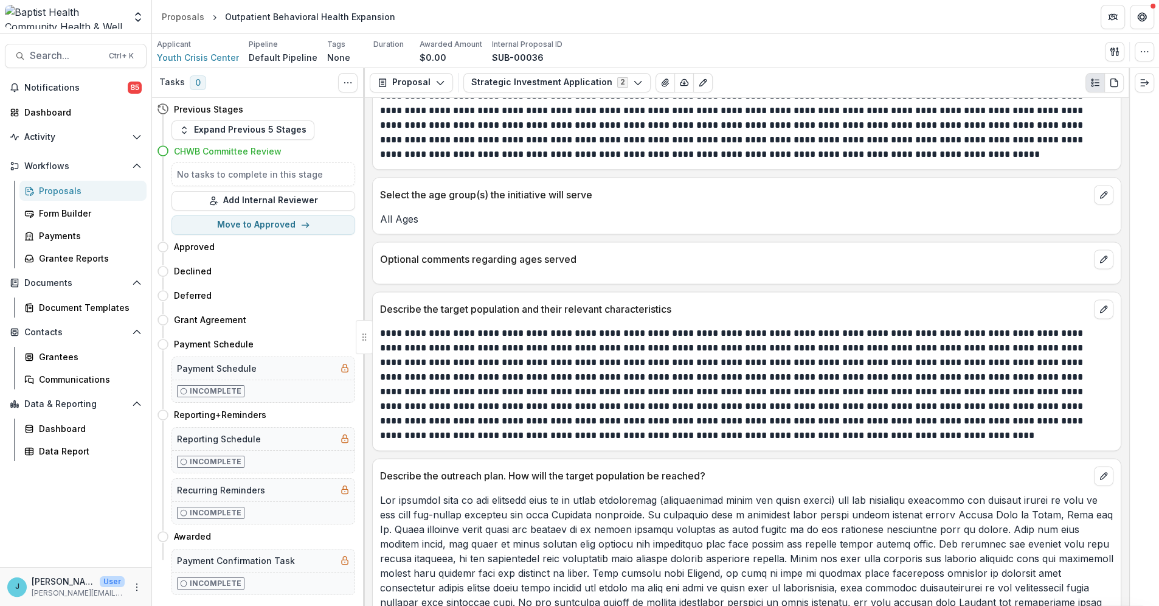
scroll to position [1689, 0]
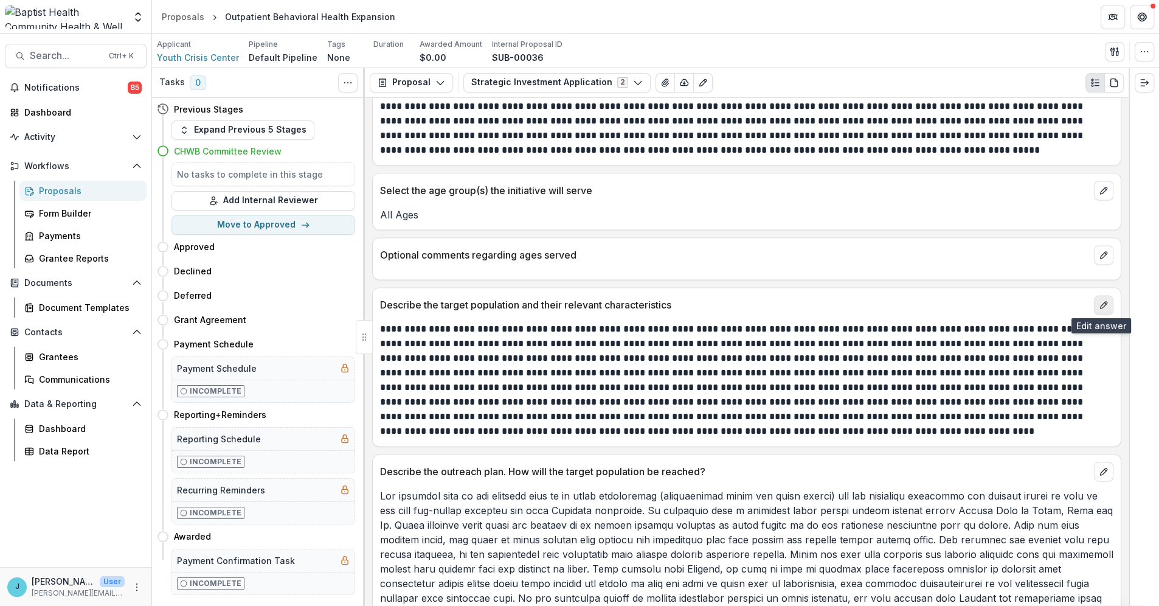
click at [1099, 300] on icon "edit" at bounding box center [1104, 305] width 10 height 10
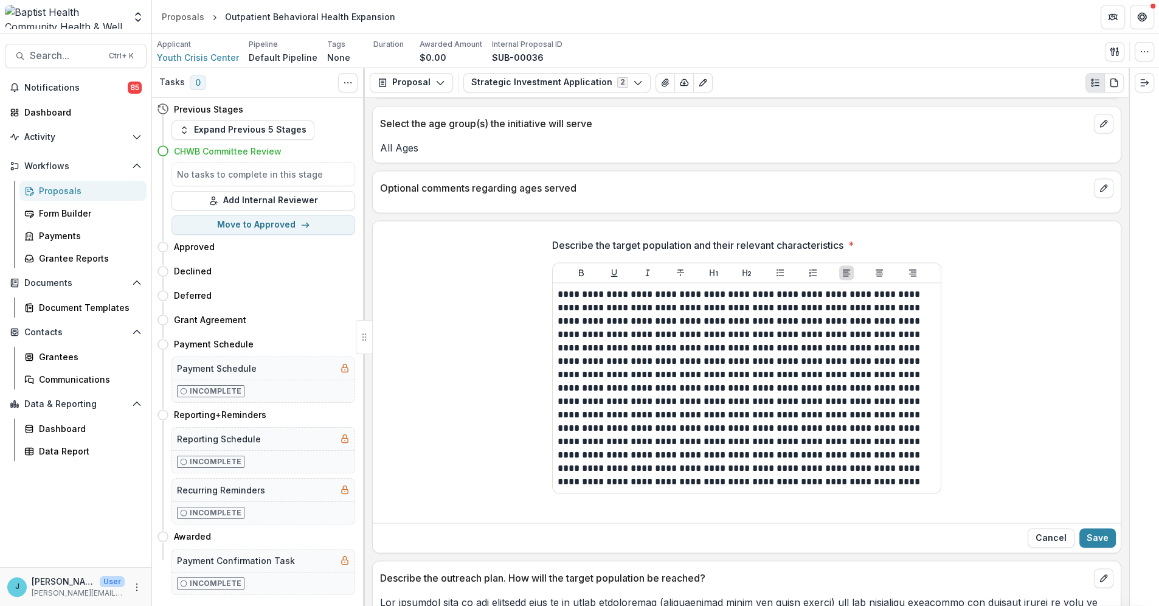
scroll to position [1824, 0]
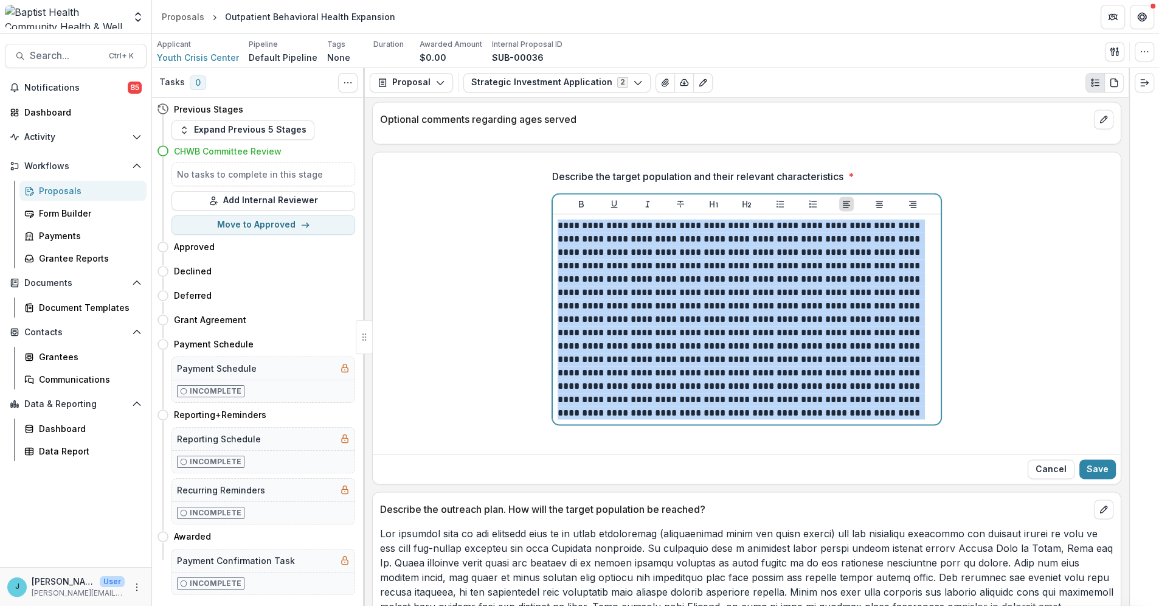
drag, startPoint x: 816, startPoint y: 412, endPoint x: 556, endPoint y: 225, distance: 319.3
click at [558, 225] on p at bounding box center [747, 319] width 378 height 201
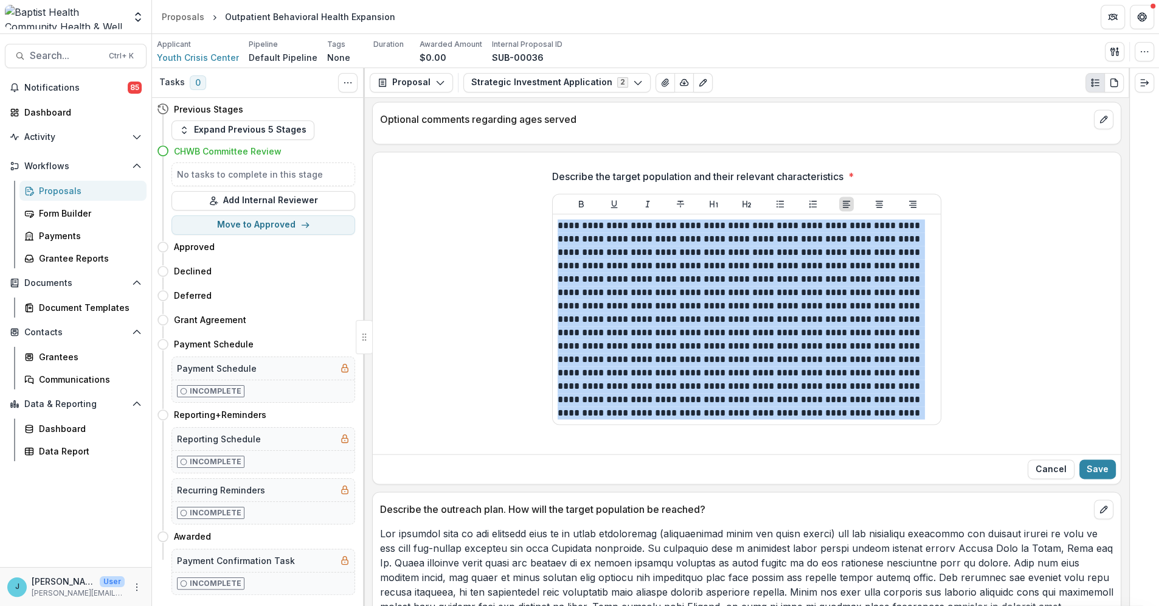
click at [536, 384] on div "Describe the target population and their relevant characteristics *" at bounding box center [747, 304] width 748 height 290
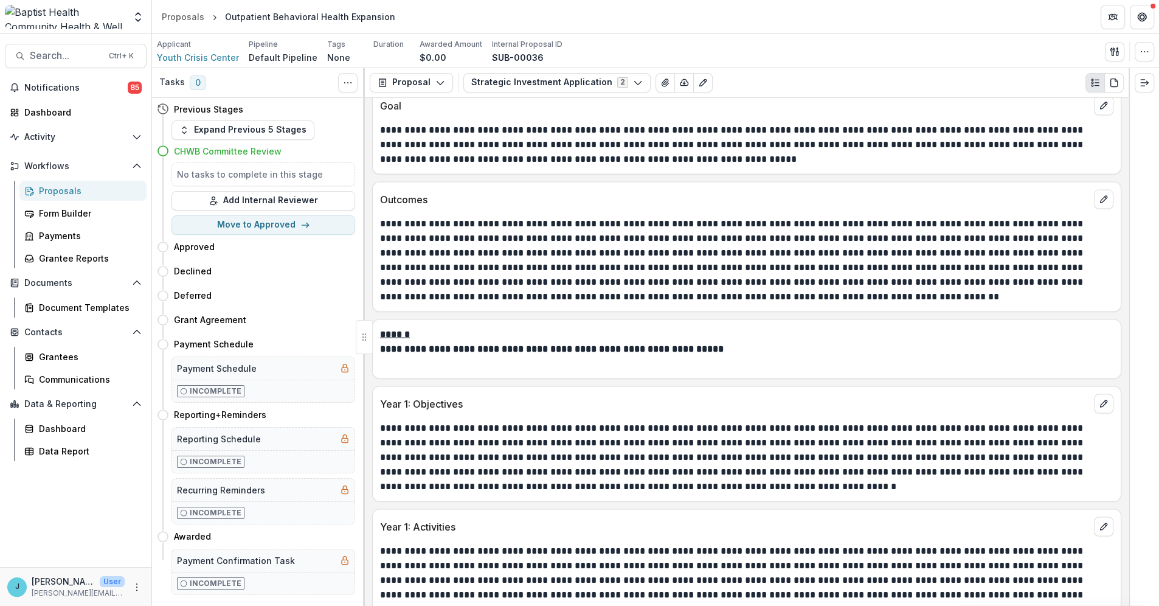
scroll to position [2433, 0]
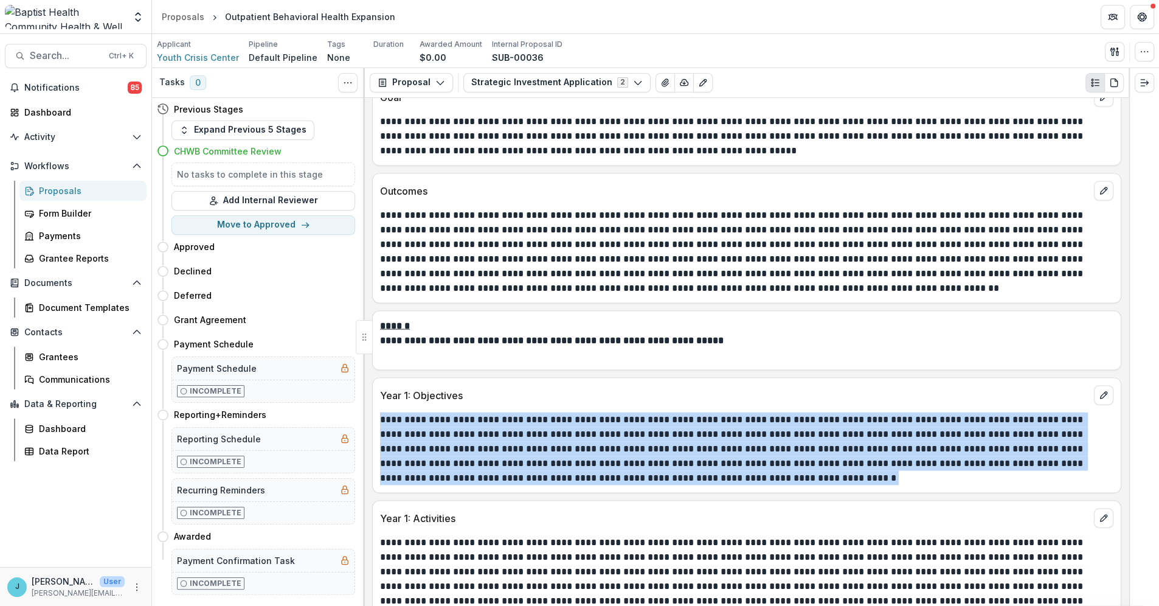
drag, startPoint x: 657, startPoint y: 480, endPoint x: 381, endPoint y: 424, distance: 282.4
click at [381, 424] on p "**********" at bounding box center [745, 448] width 730 height 73
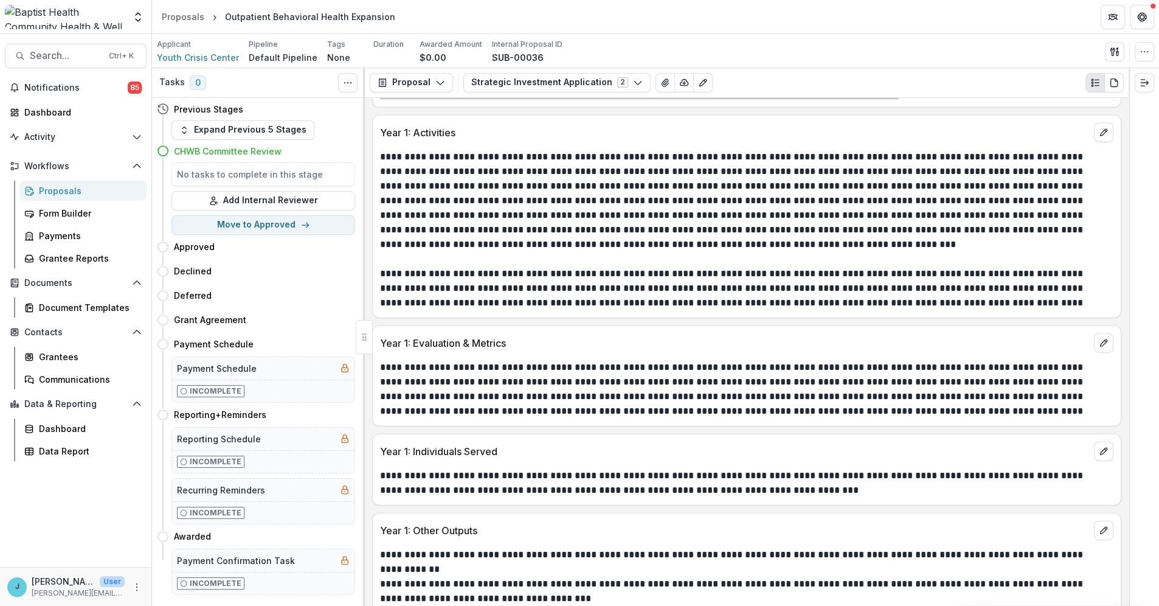
scroll to position [2838, 0]
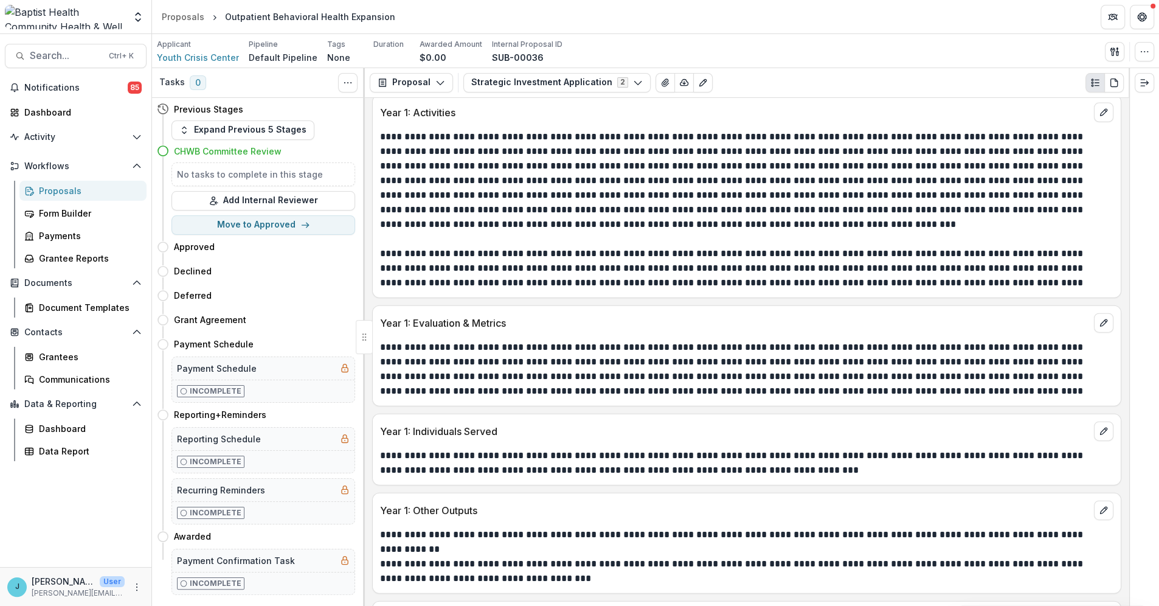
click at [522, 442] on div "**********" at bounding box center [747, 459] width 748 height 36
drag, startPoint x: 513, startPoint y: 428, endPoint x: 389, endPoint y: 432, distance: 123.5
click at [380, 430] on p "Year 1: Individuals Served" at bounding box center [734, 431] width 709 height 15
copy p "Year 1: Individuals Served"
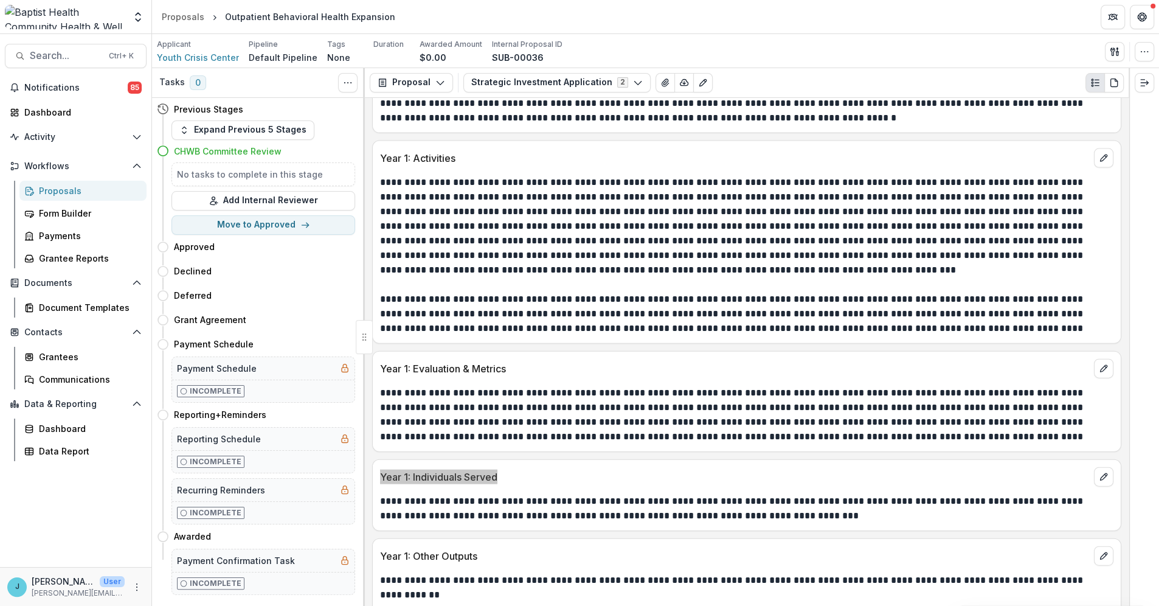
scroll to position [2770, 0]
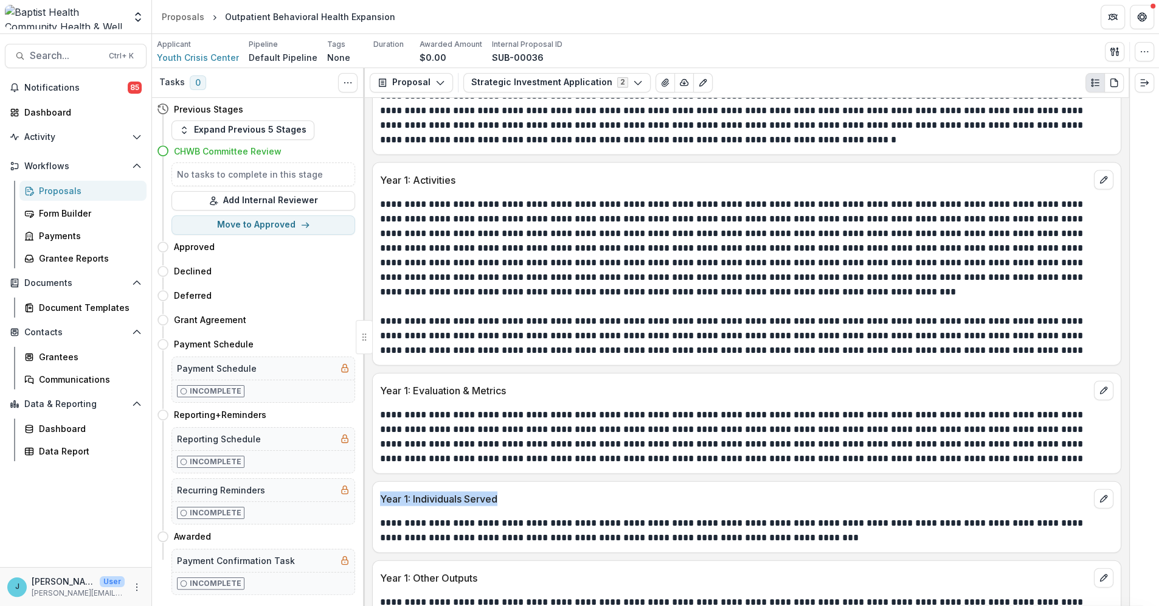
drag, startPoint x: 454, startPoint y: 230, endPoint x: 438, endPoint y: 223, distance: 17.7
click at [454, 230] on p "**********" at bounding box center [745, 248] width 730 height 102
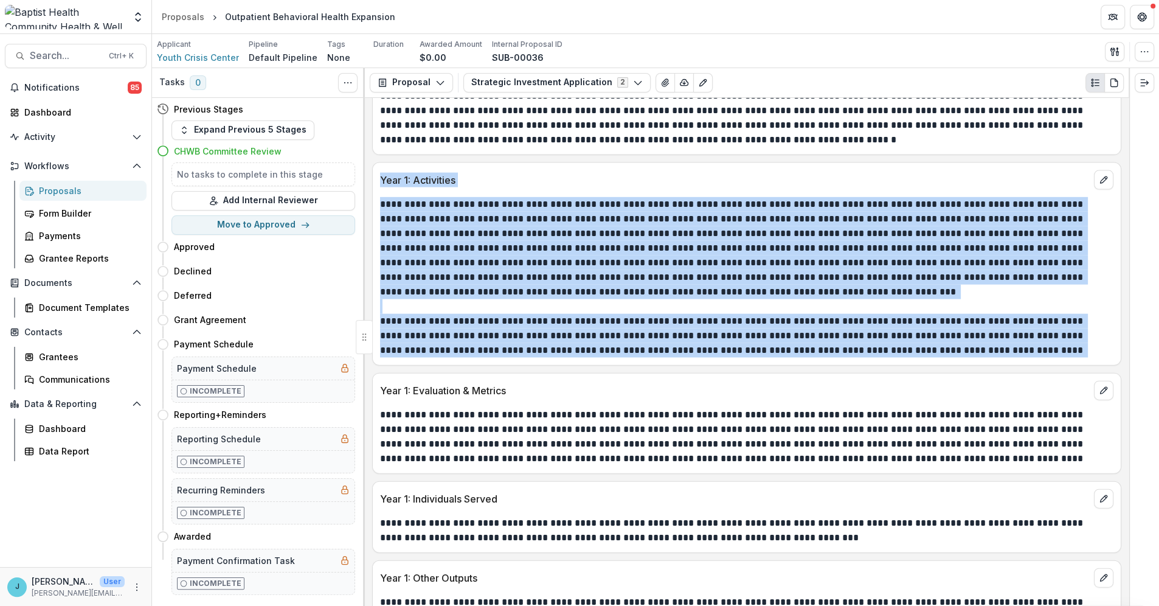
drag, startPoint x: 380, startPoint y: 173, endPoint x: 1107, endPoint y: 352, distance: 748.5
click at [1107, 352] on div "**********" at bounding box center [746, 263] width 749 height 203
copy div "**********"
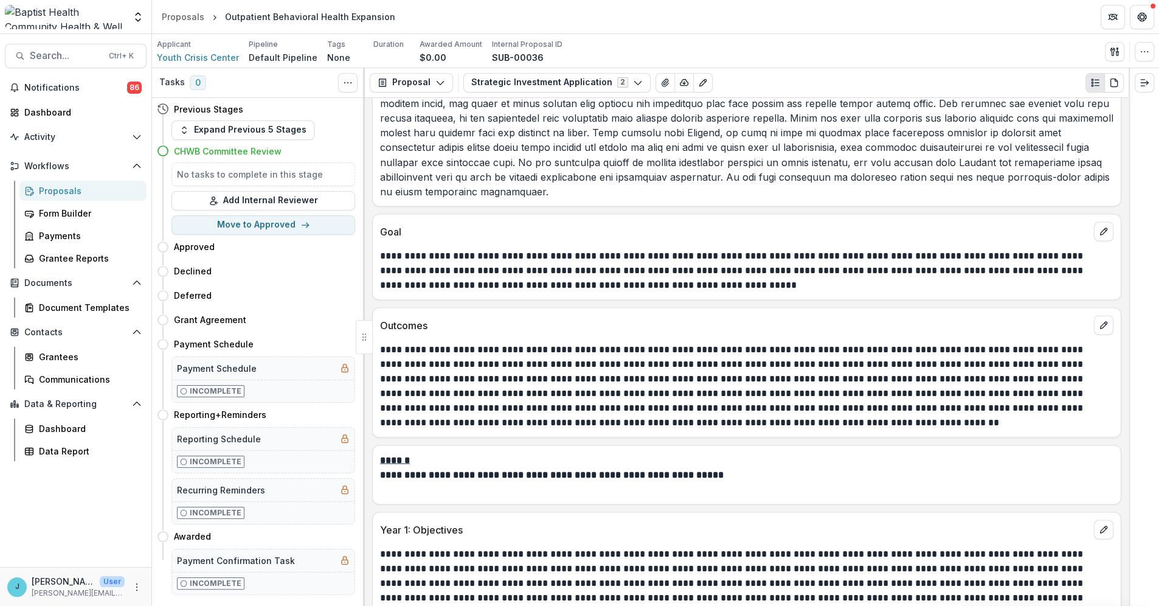
scroll to position [2229, 0]
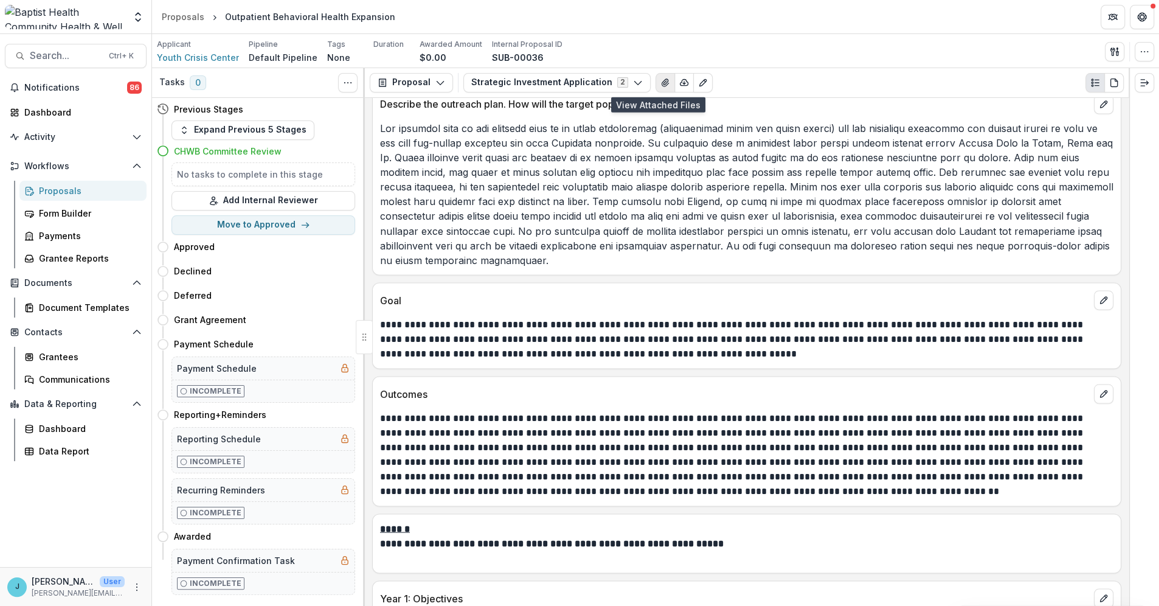
click at [662, 82] on icon "View Attached Files" at bounding box center [665, 82] width 7 height 7
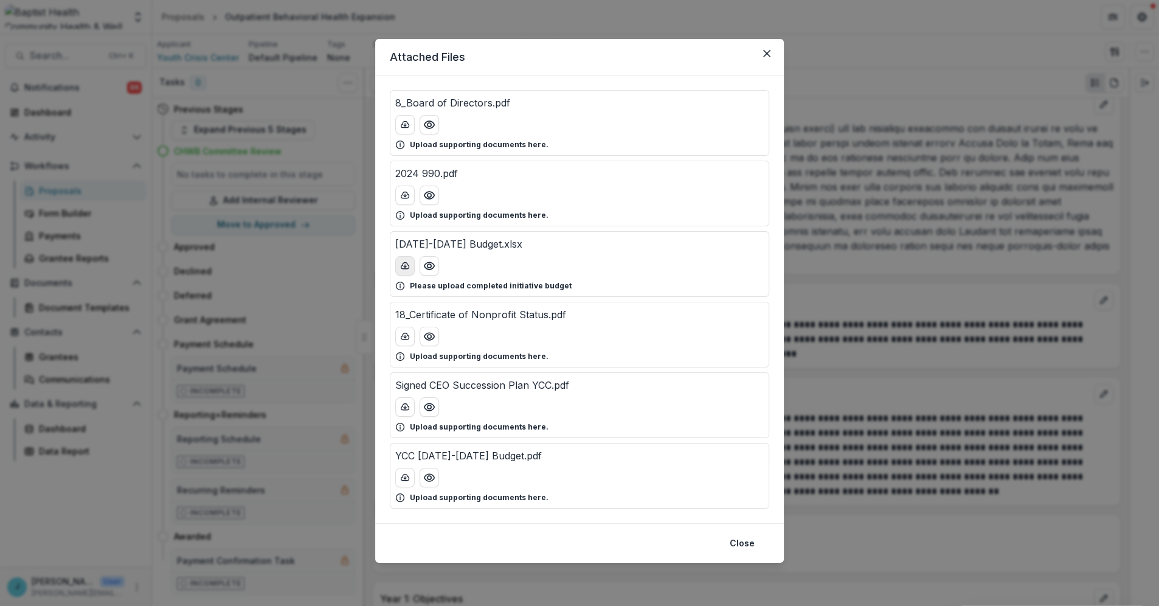
click at [400, 261] on icon "download-button" at bounding box center [405, 266] width 10 height 10
